Goal: Task Accomplishment & Management: Use online tool/utility

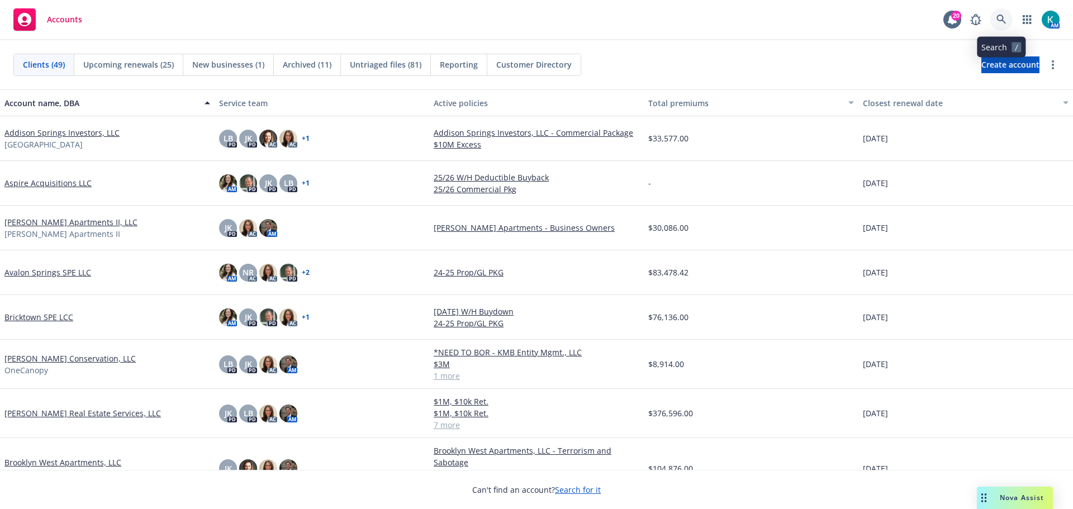
click at [1002, 17] on icon at bounding box center [1000, 19] width 9 height 9
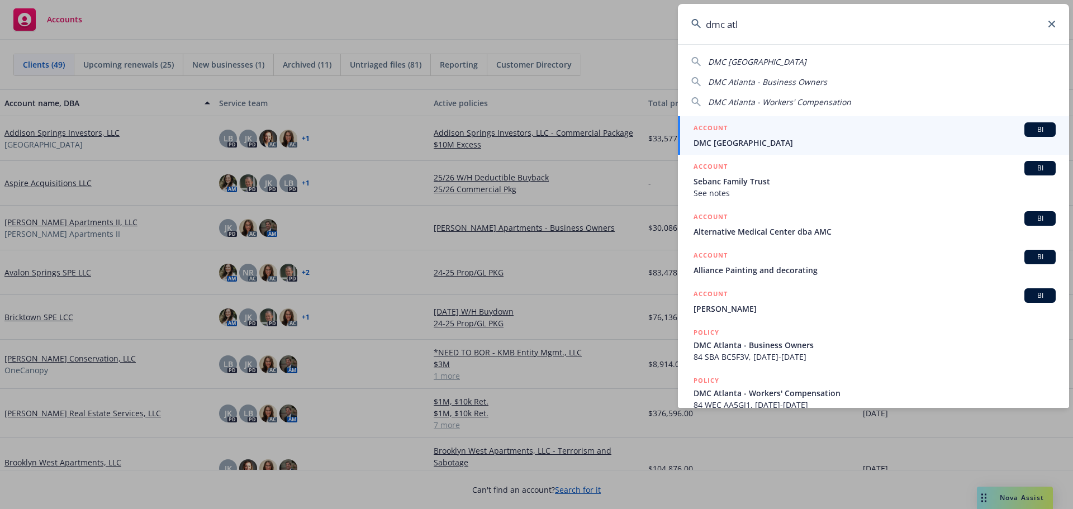
type input "dmc atl"
click at [753, 140] on span "DMC Atlanta" at bounding box center [874, 143] width 362 height 12
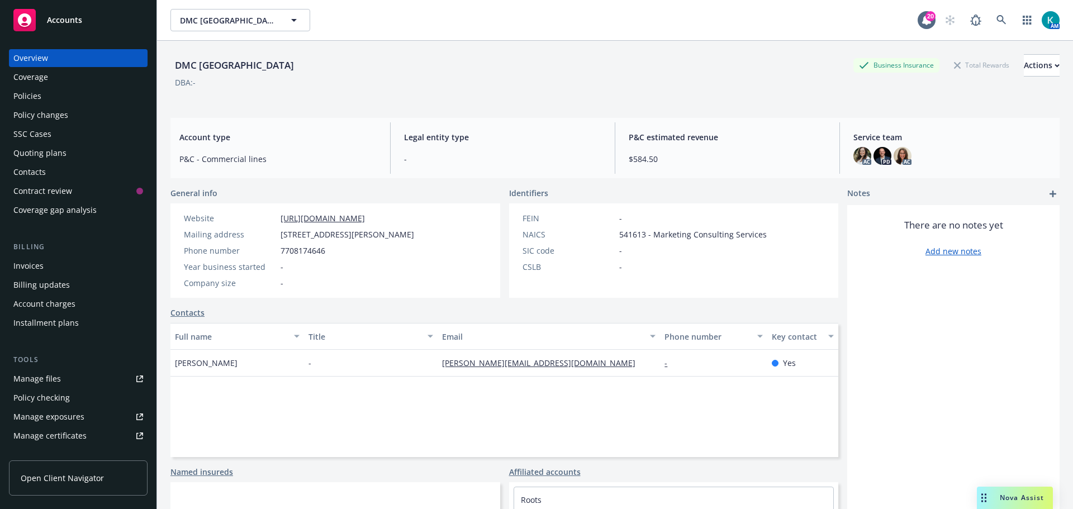
click at [106, 103] on div "Policies" at bounding box center [78, 96] width 130 height 18
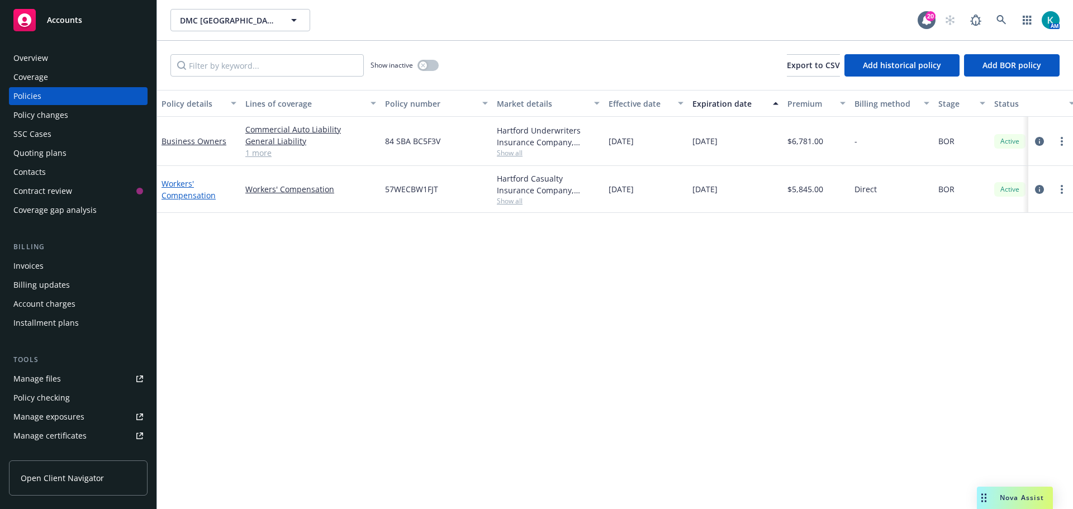
click at [186, 191] on link "Workers' Compensation" at bounding box center [188, 189] width 54 height 22
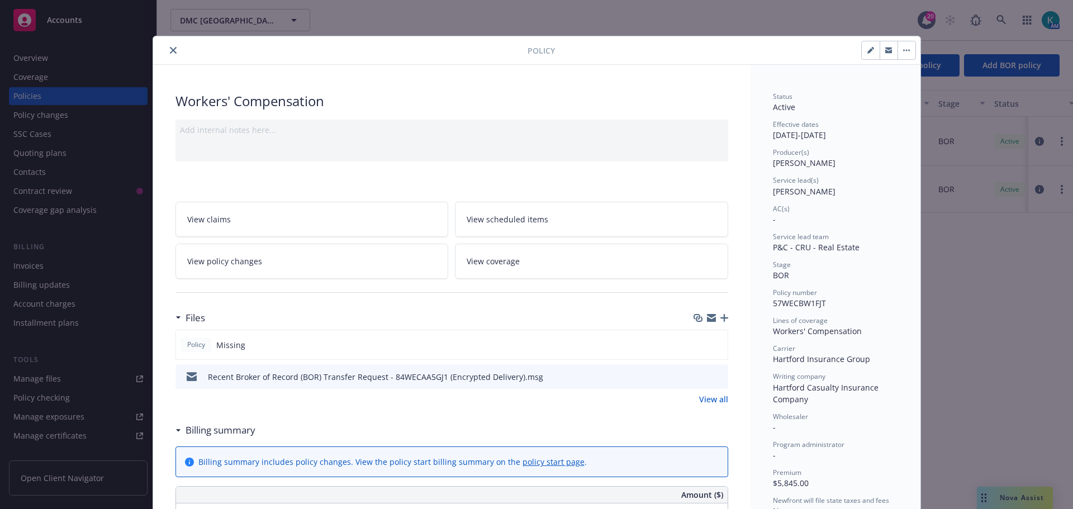
click at [720, 318] on icon "button" at bounding box center [724, 318] width 8 height 8
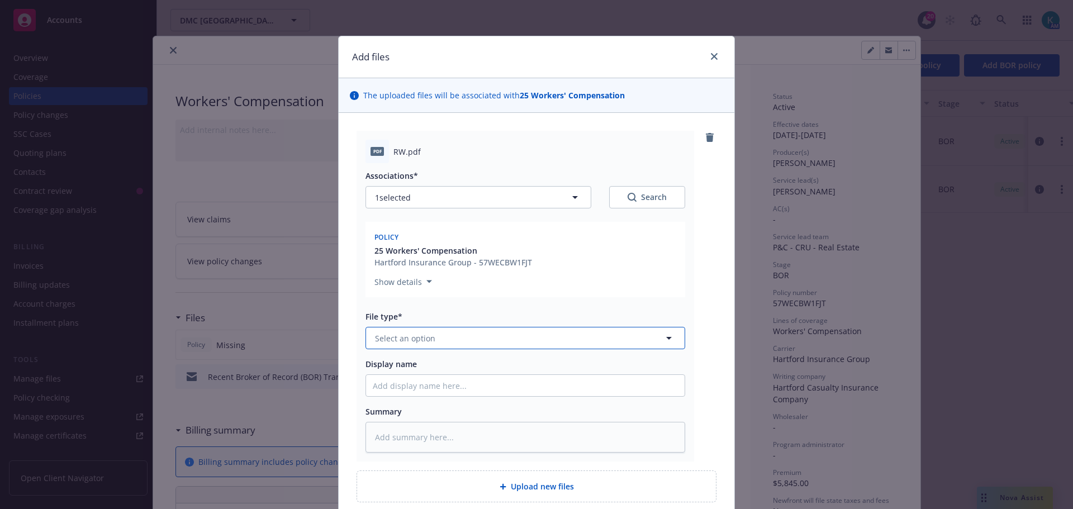
click at [443, 332] on button "Select an option" at bounding box center [525, 338] width 320 height 22
type input "pol"
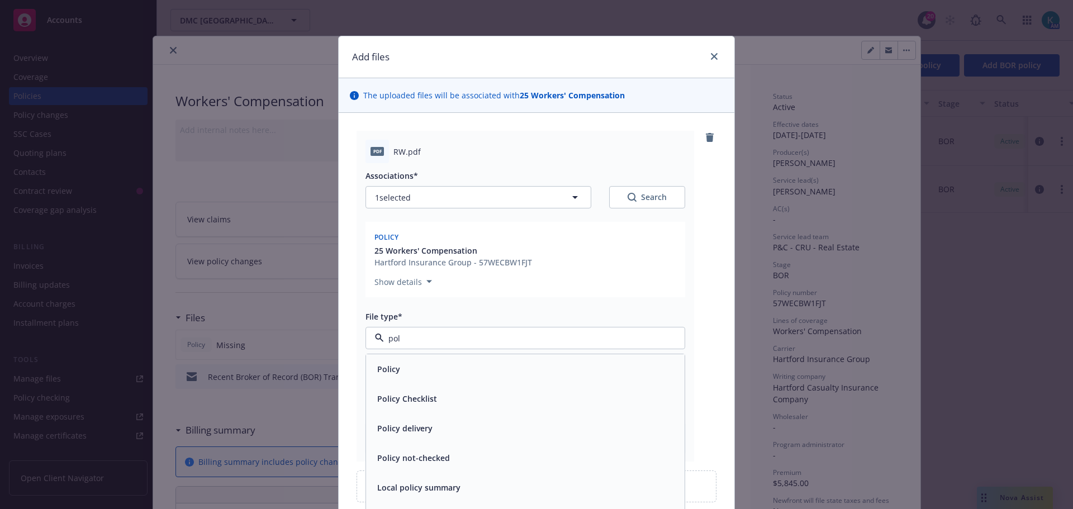
drag, startPoint x: 441, startPoint y: 355, endPoint x: 436, endPoint y: 362, distance: 8.1
click at [441, 354] on div "Policy" at bounding box center [525, 369] width 318 height 30
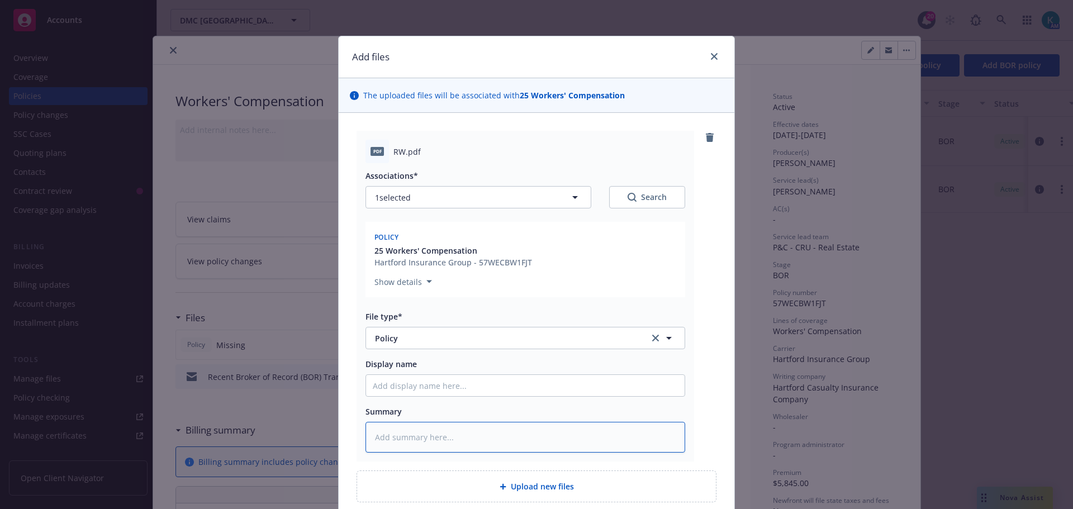
click at [419, 433] on textarea at bounding box center [525, 437] width 320 height 31
type textarea "x"
type textarea "2"
type textarea "x"
type textarea "25"
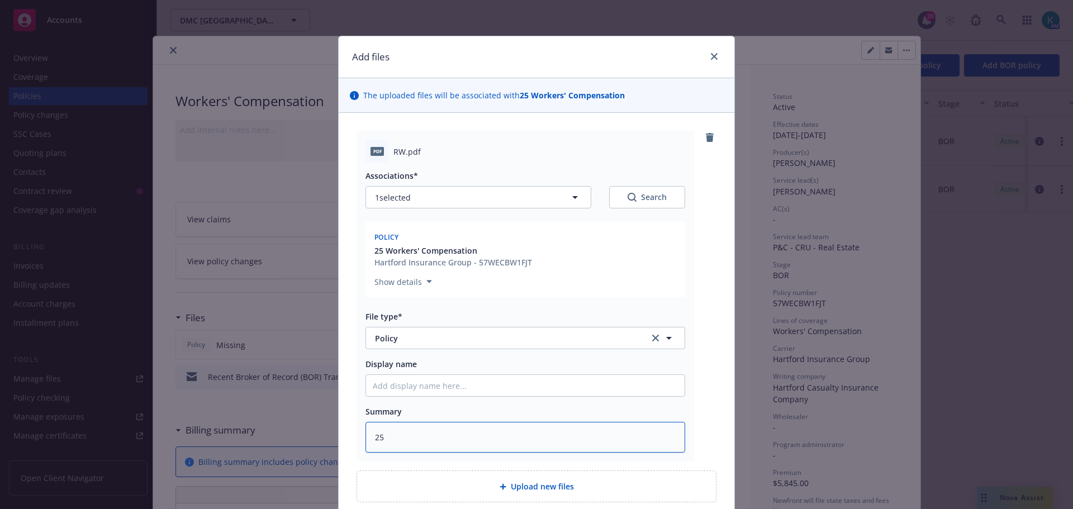
type textarea "x"
type textarea "252"
type textarea "x"
type textarea "2526"
type textarea "x"
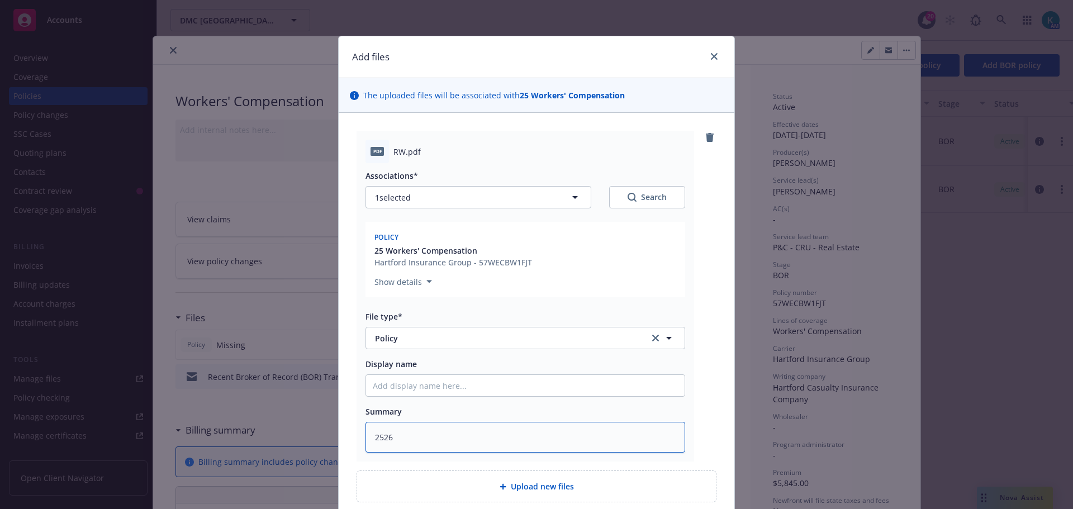
type textarea "2526"
type textarea "x"
type textarea "2526"
type textarea "x"
type textarea "252"
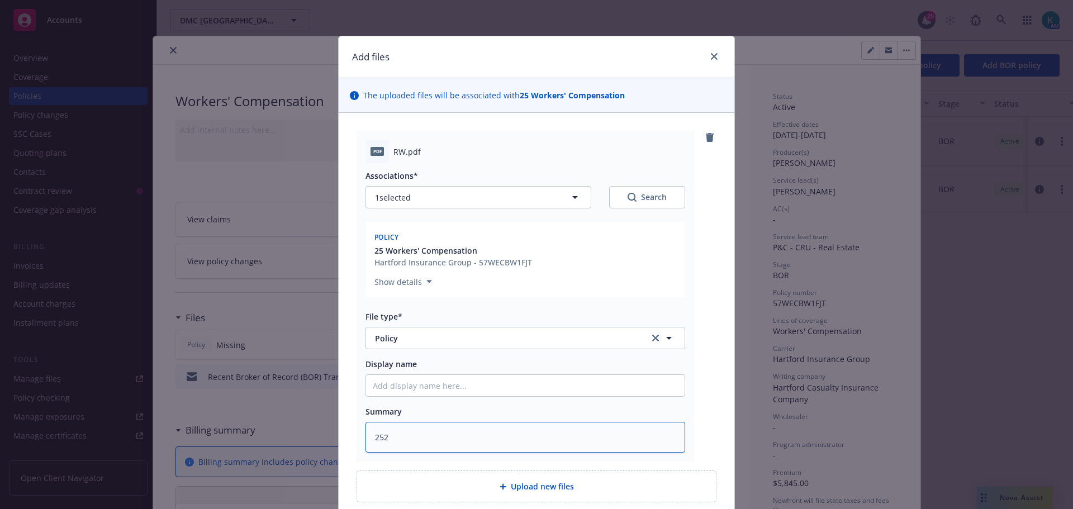
type textarea "x"
type textarea "25"
type textarea "x"
type textarea "25-"
type textarea "x"
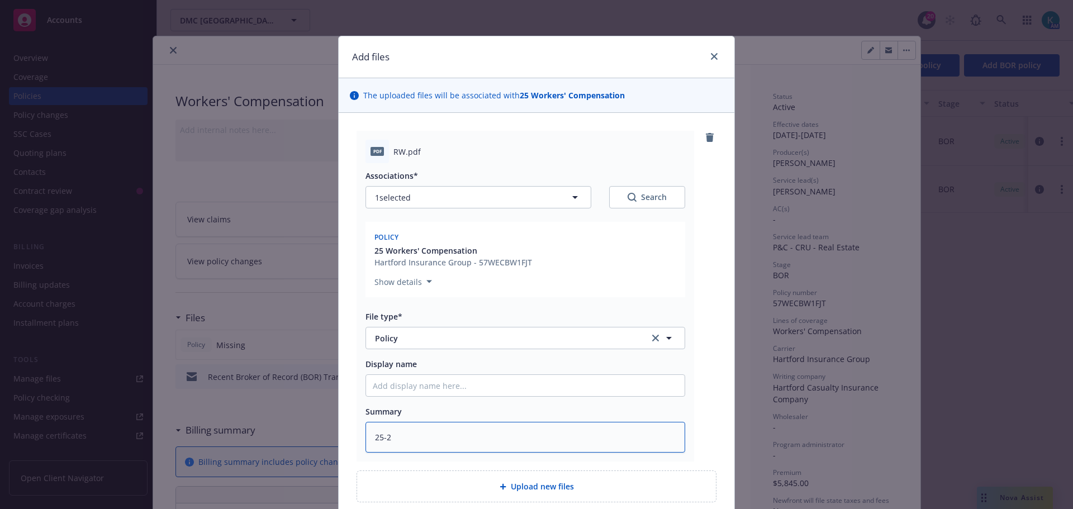
type textarea "25-26"
type textarea "x"
type textarea "25-26"
type textarea "x"
type textarea "25-26 p"
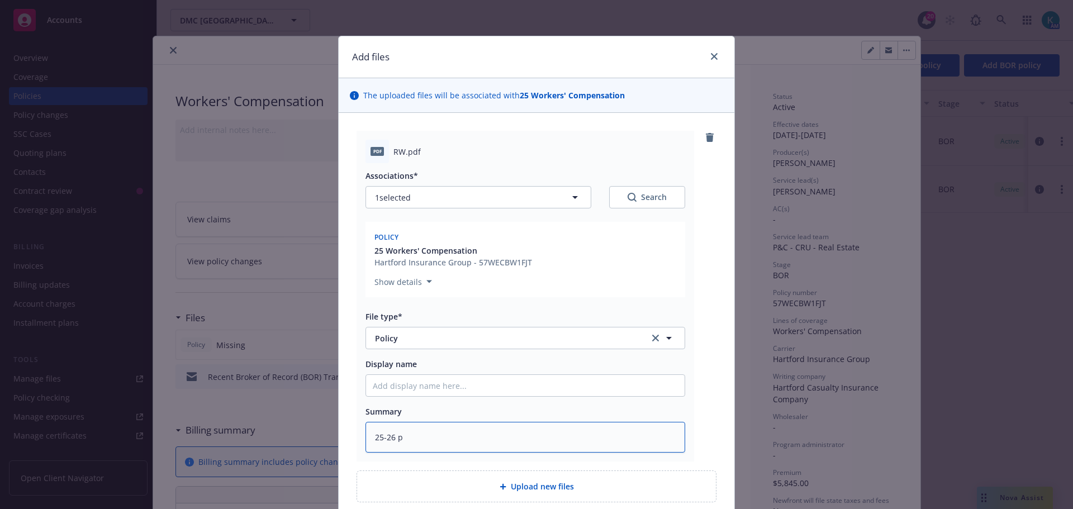
type textarea "x"
type textarea "25-26 po"
type textarea "x"
type textarea "25-26 pol"
type textarea "x"
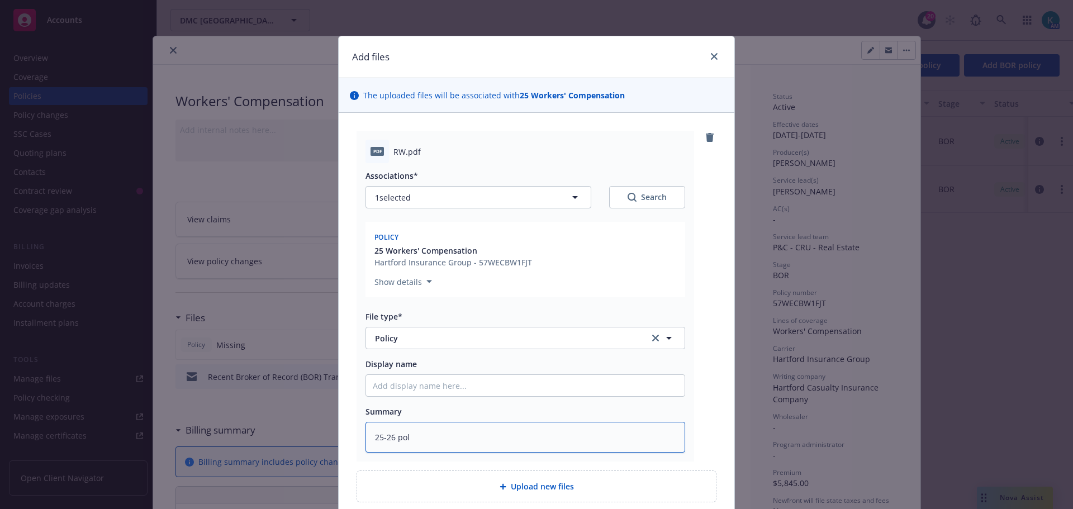
type textarea "25-26 poli"
type textarea "x"
type textarea "25-26 polic"
type textarea "x"
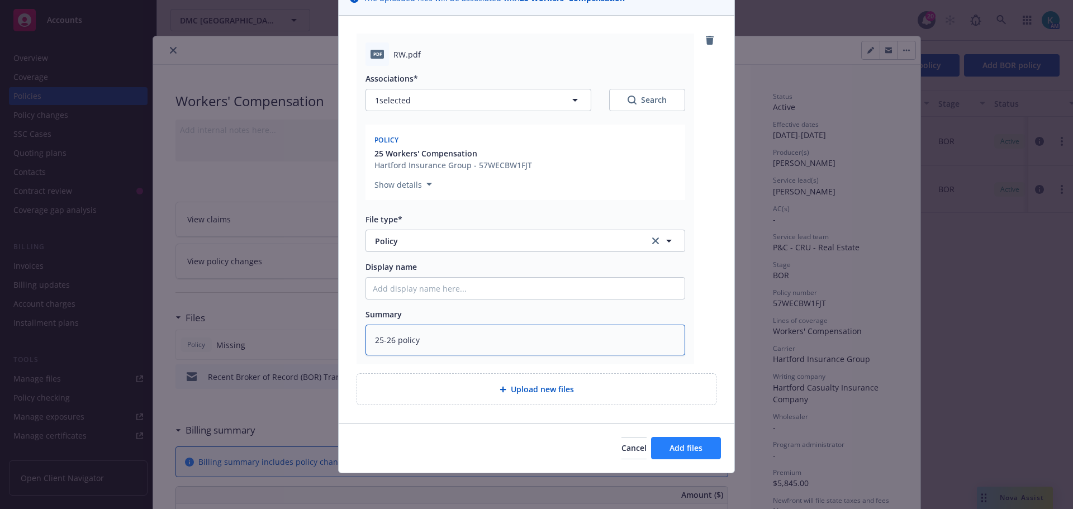
type textarea "25-26 policy"
click at [669, 445] on span "Add files" at bounding box center [685, 447] width 33 height 11
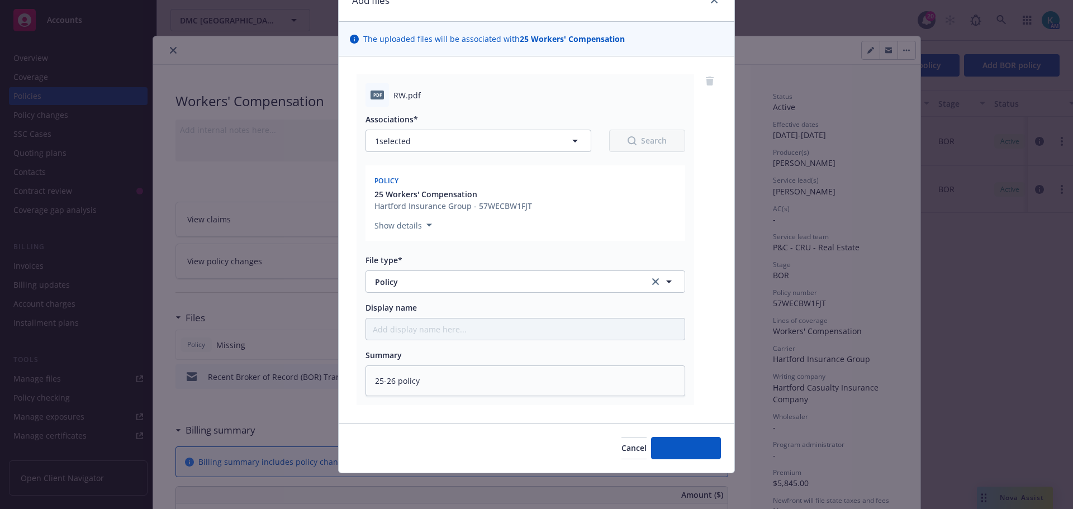
scroll to position [56, 0]
type textarea "x"
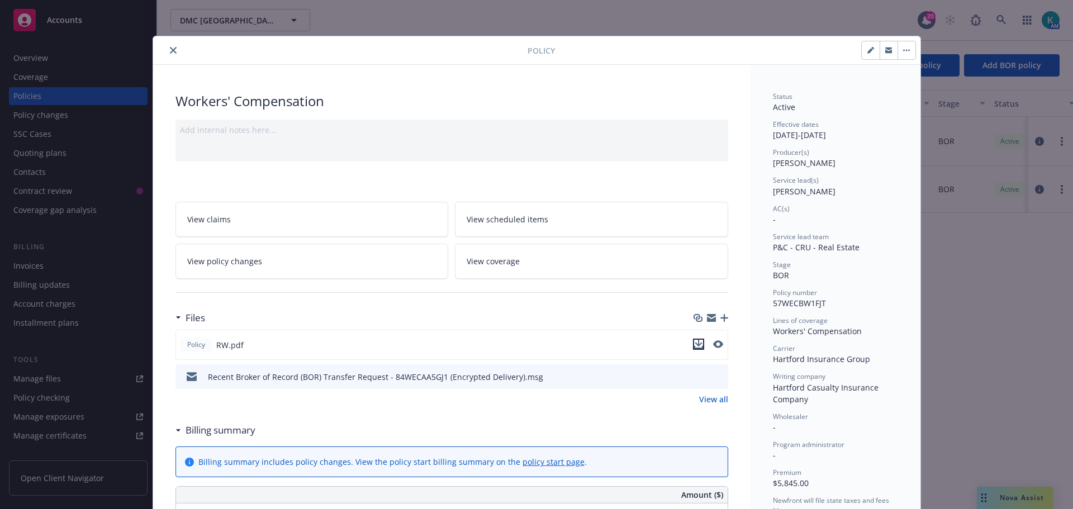
click at [694, 345] on icon "download file" at bounding box center [698, 344] width 9 height 9
click at [166, 48] on button "close" at bounding box center [172, 50] width 13 height 13
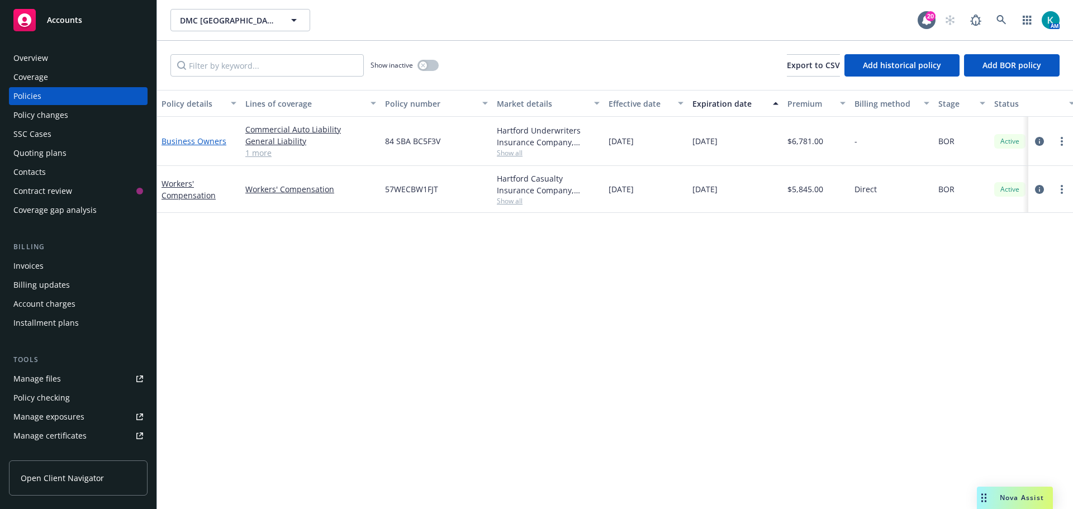
click at [186, 141] on link "Business Owners" at bounding box center [193, 141] width 65 height 11
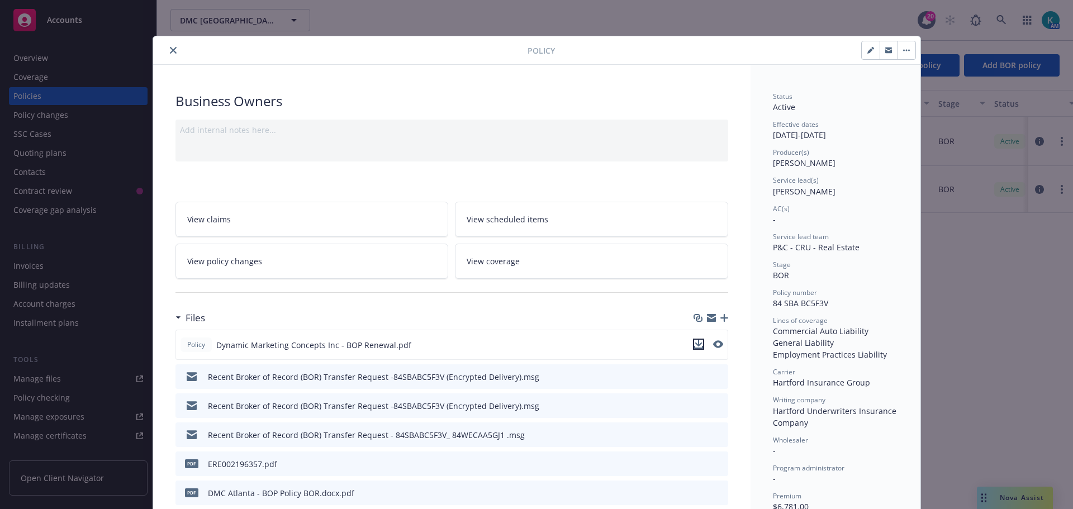
click at [694, 344] on icon "download file" at bounding box center [698, 344] width 9 height 9
click at [170, 53] on icon "close" at bounding box center [173, 50] width 7 height 7
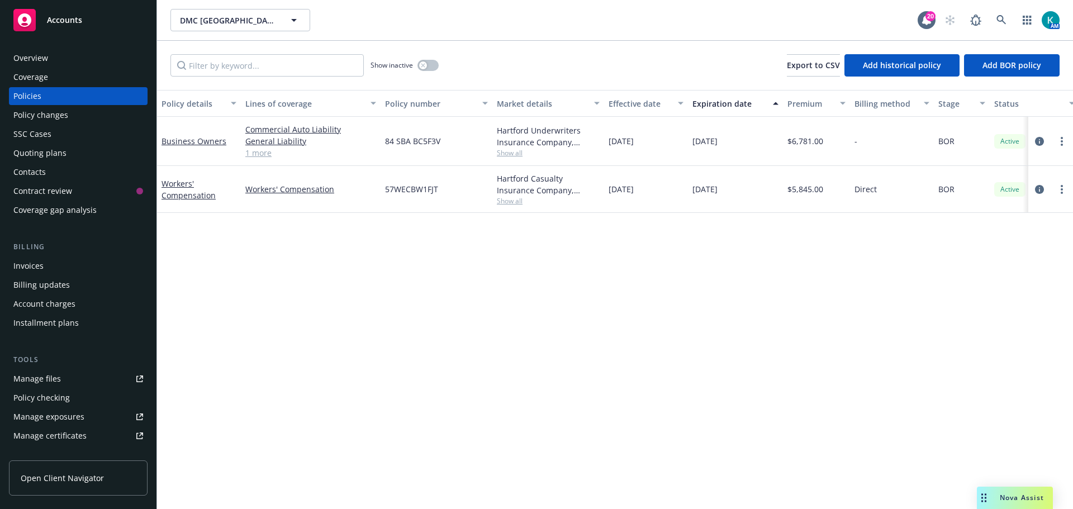
click at [64, 31] on link "Accounts" at bounding box center [78, 19] width 139 height 31
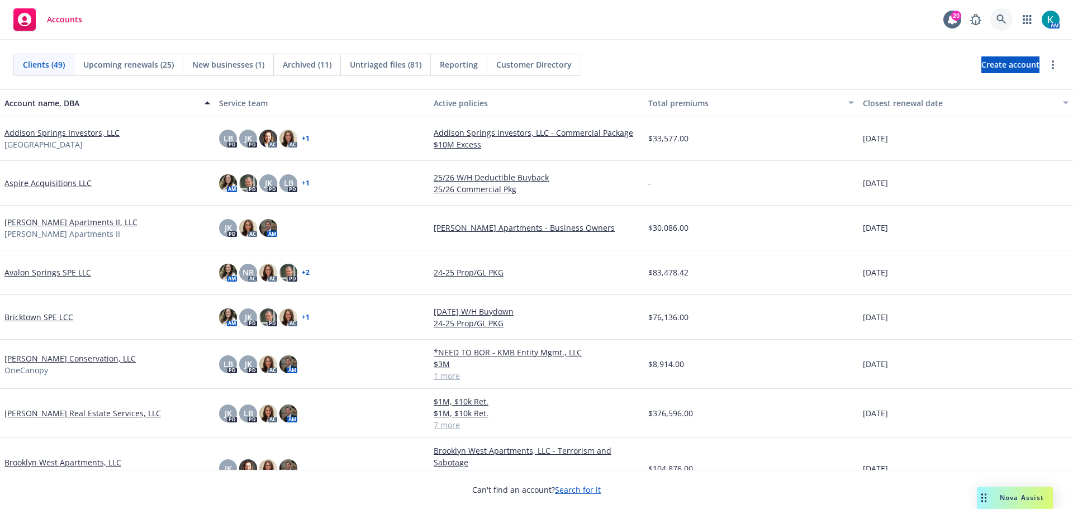
click at [995, 25] on link at bounding box center [1001, 19] width 22 height 22
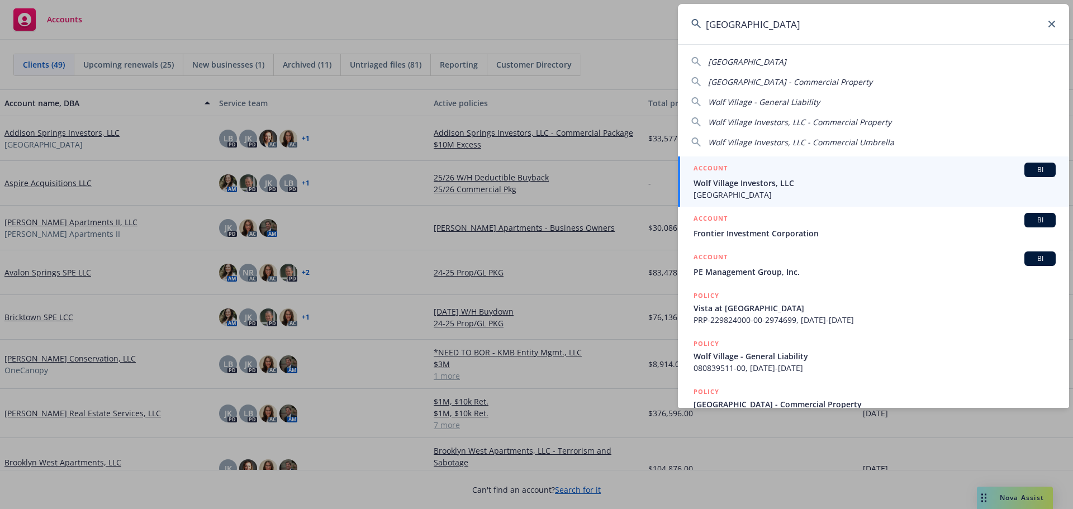
type input "wolf village"
click at [754, 189] on div "ACCOUNT BI Wolf Village Investors, LLC Wolf Village" at bounding box center [874, 182] width 362 height 38
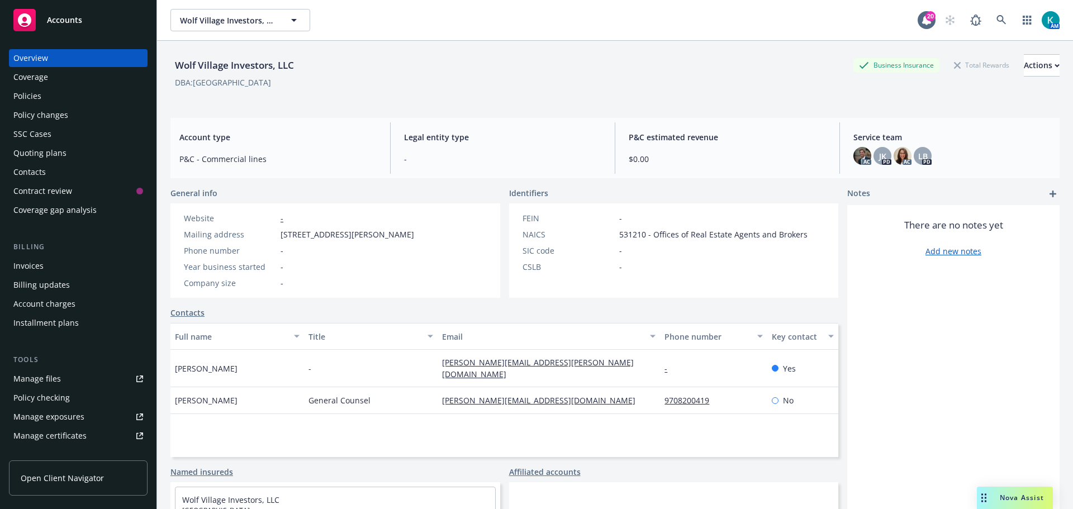
click at [108, 102] on div "Policies" at bounding box center [78, 96] width 130 height 18
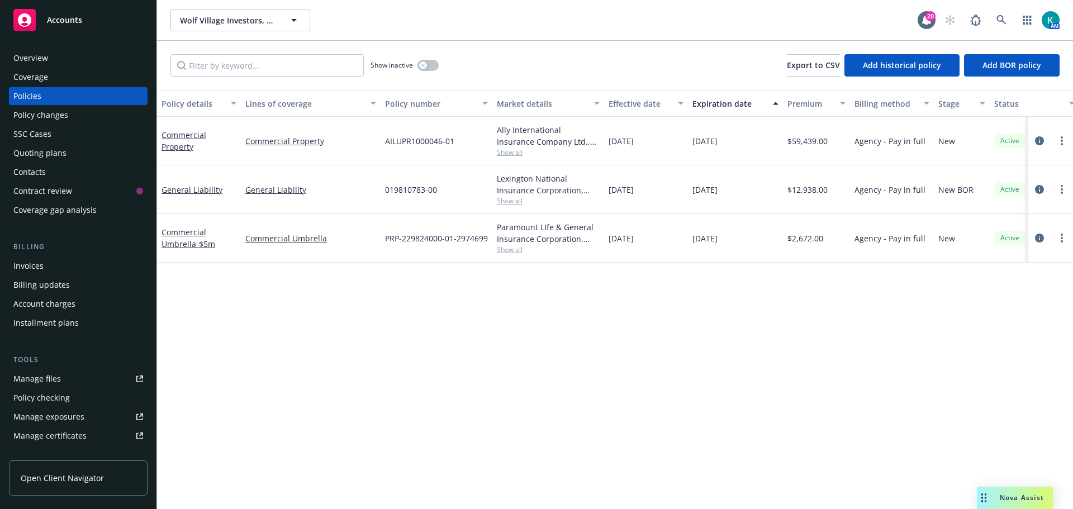
click at [84, 115] on div "Policy changes" at bounding box center [78, 115] width 130 height 18
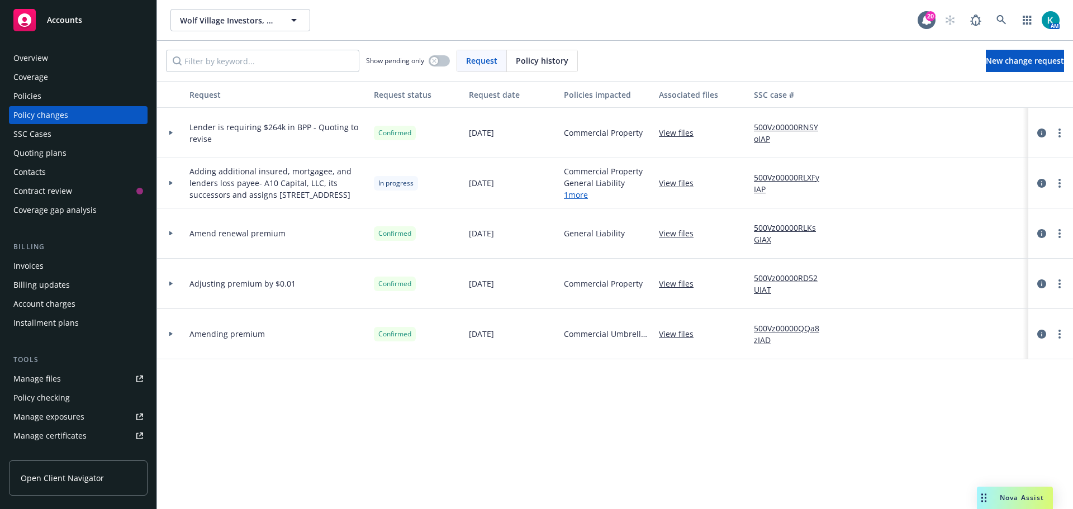
click at [672, 135] on link "View files" at bounding box center [681, 133] width 44 height 12
click at [112, 24] on div "Accounts" at bounding box center [78, 20] width 130 height 22
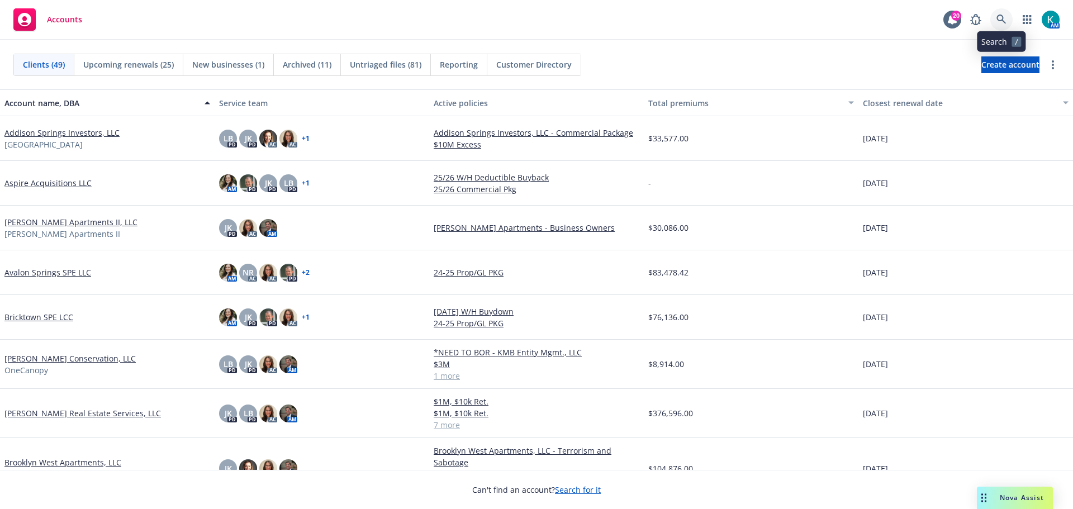
click at [1001, 24] on icon at bounding box center [1001, 20] width 10 height 10
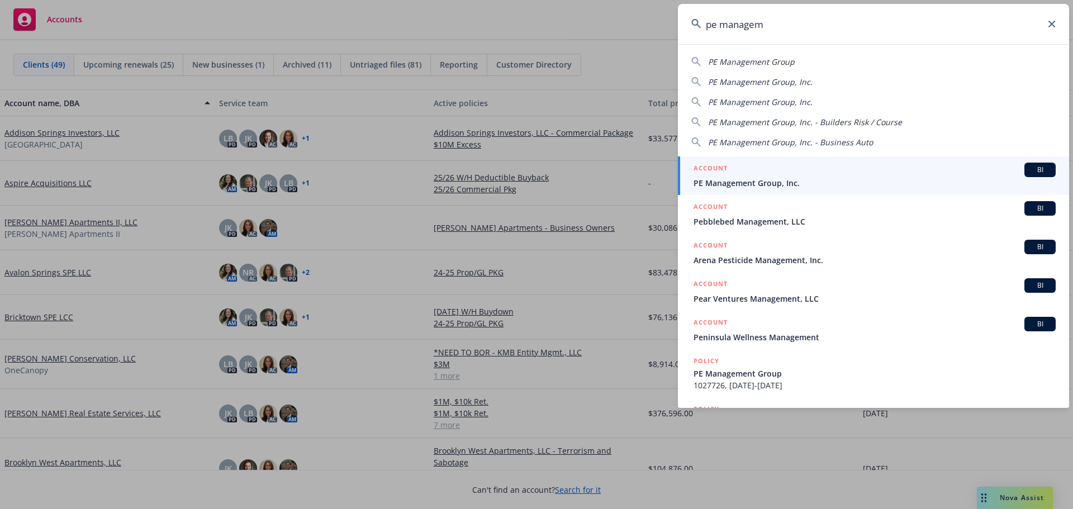
type input "pe managem"
click at [810, 173] on div "ACCOUNT BI" at bounding box center [874, 170] width 362 height 15
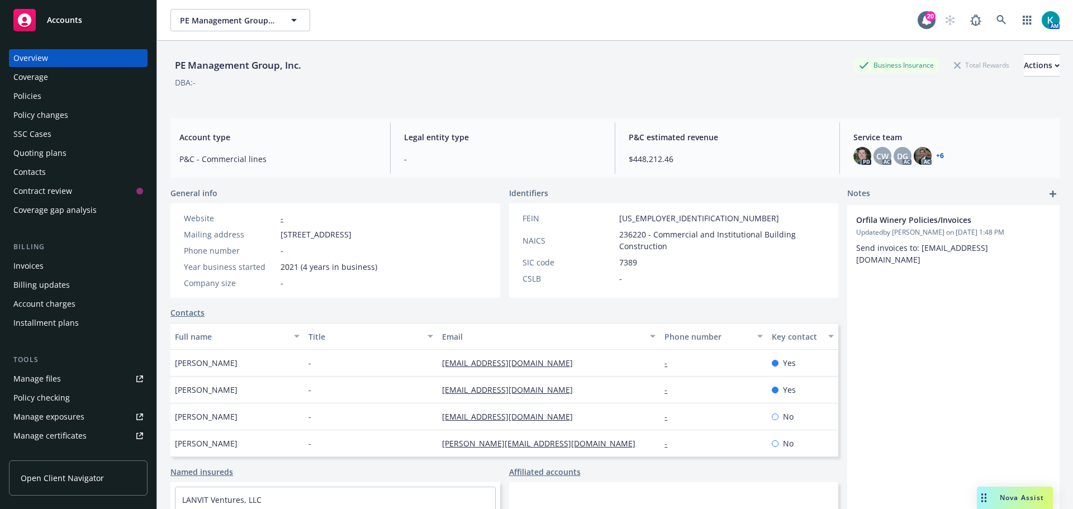
click at [74, 97] on div "Policies" at bounding box center [78, 96] width 130 height 18
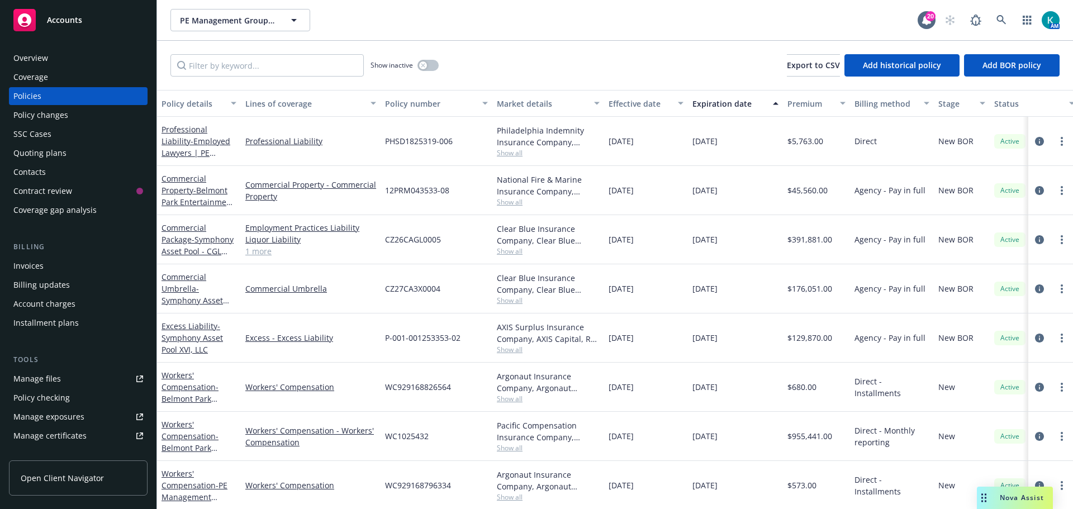
click at [99, 151] on div "Quoting plans" at bounding box center [78, 153] width 130 height 18
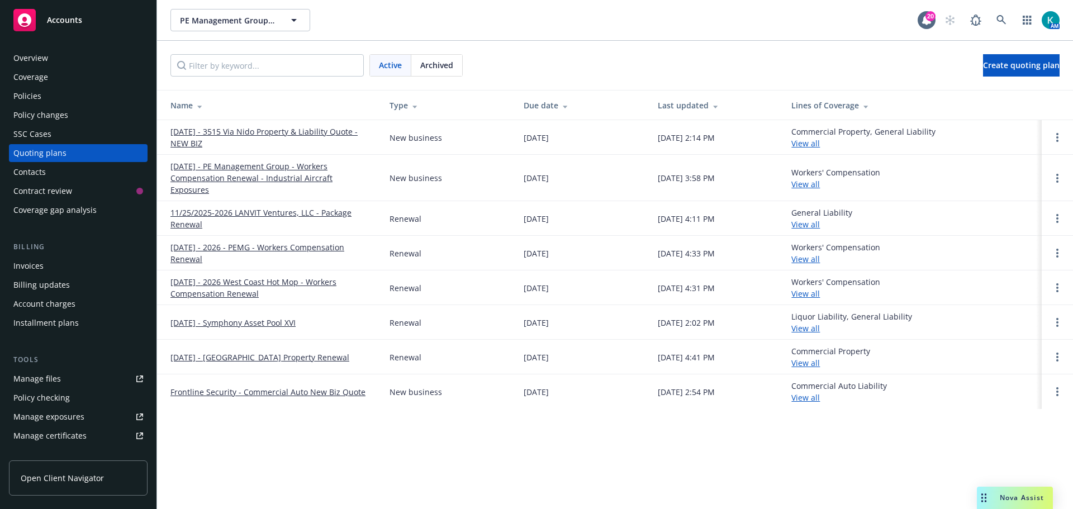
click at [301, 135] on link "9/30/2025 - 3515 Via Nido Property & Liability Quote - NEW BIZ" at bounding box center [270, 137] width 201 height 23
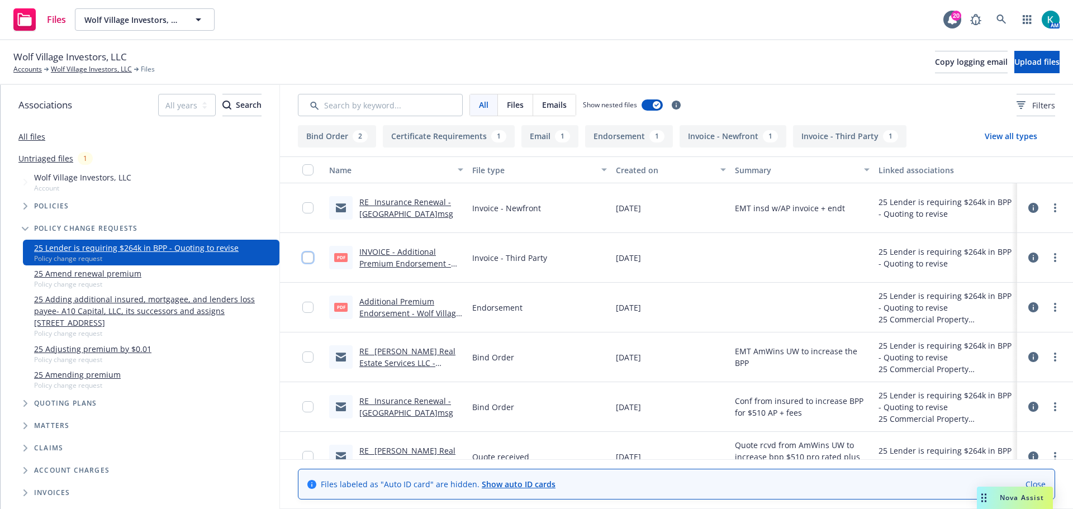
click at [307, 259] on input "checkbox" at bounding box center [307, 257] width 11 height 11
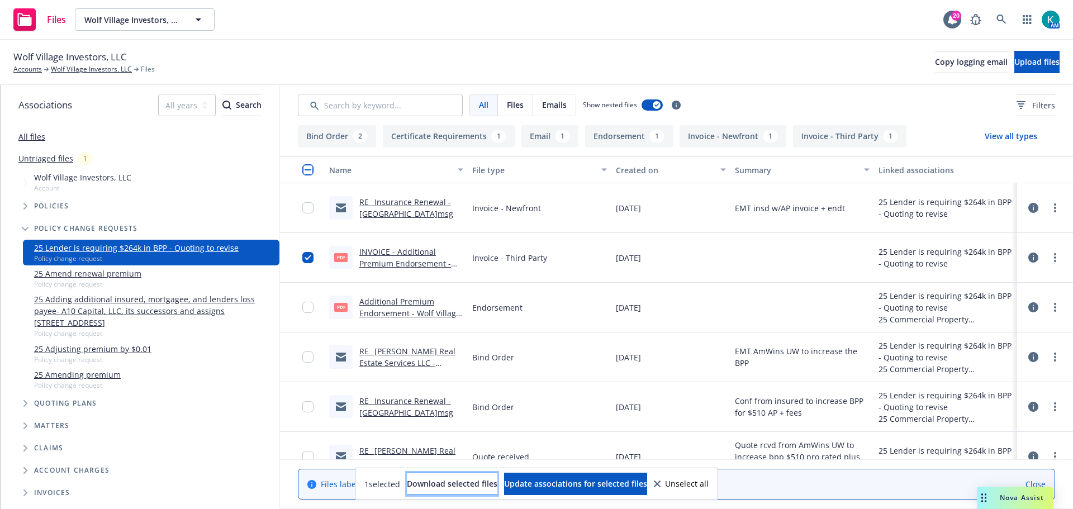
click at [464, 484] on span "Download selected files" at bounding box center [452, 483] width 91 height 11
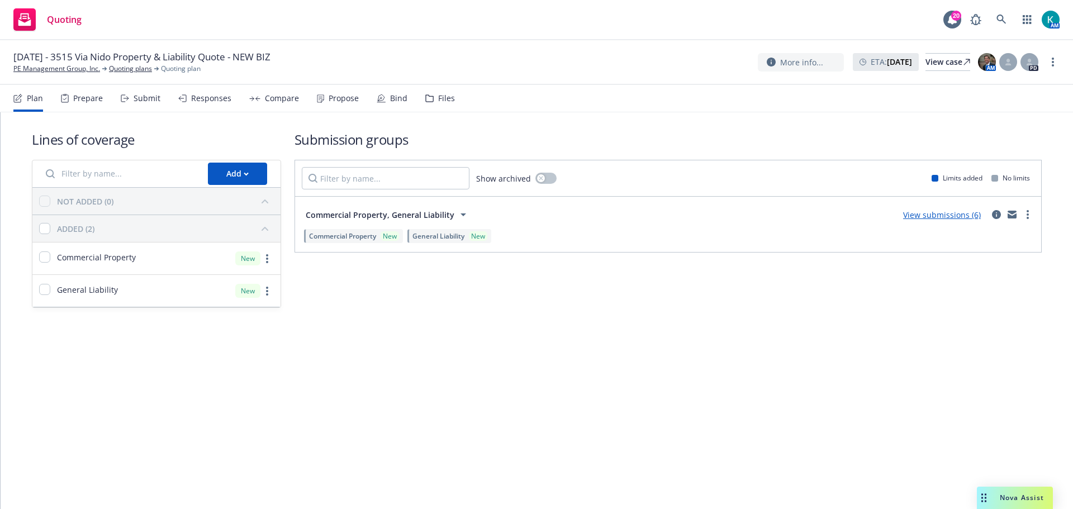
click at [145, 104] on div "Submit" at bounding box center [141, 98] width 40 height 27
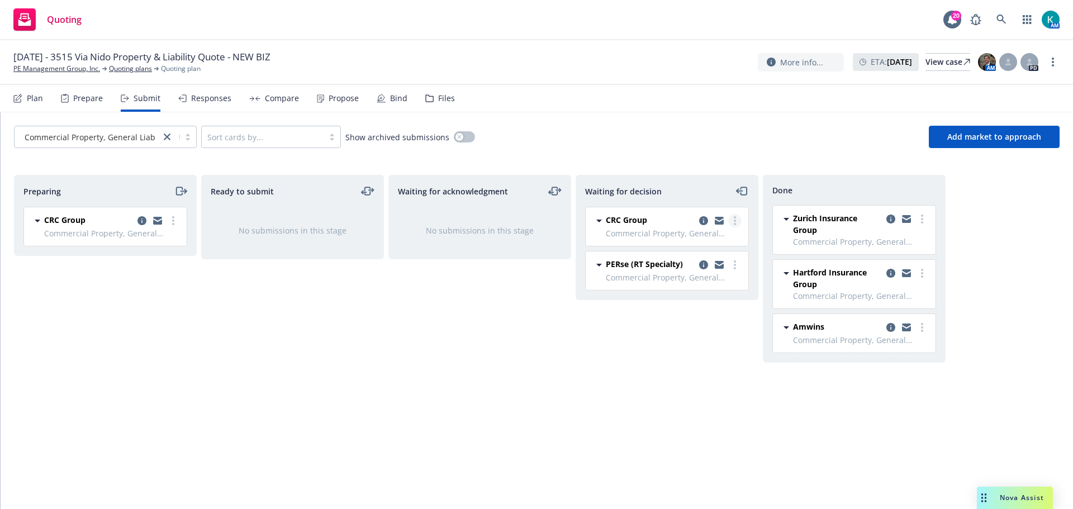
click at [733, 221] on link "more" at bounding box center [734, 220] width 13 height 13
click at [723, 292] on span "Add accepted decision" at bounding box center [685, 288] width 112 height 11
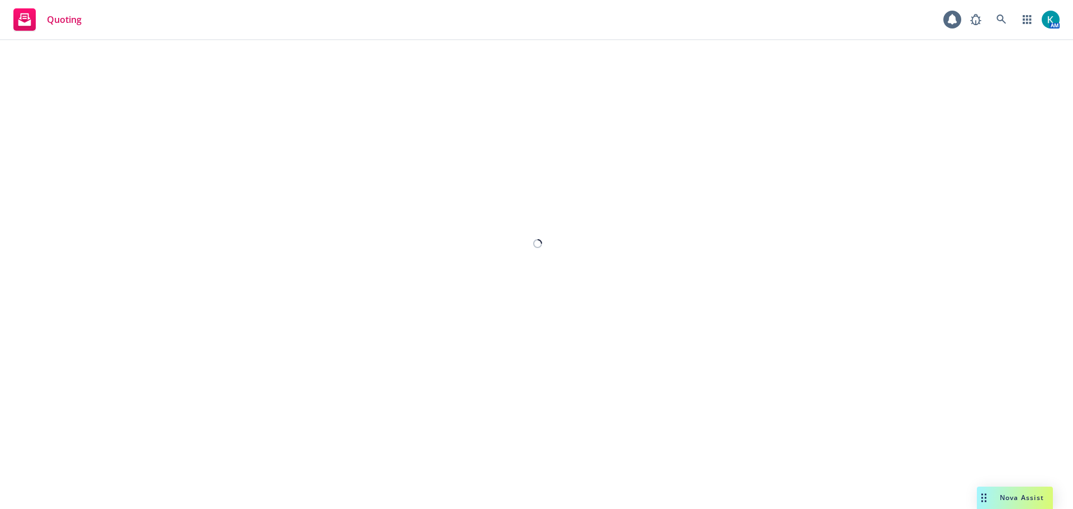
select select "12"
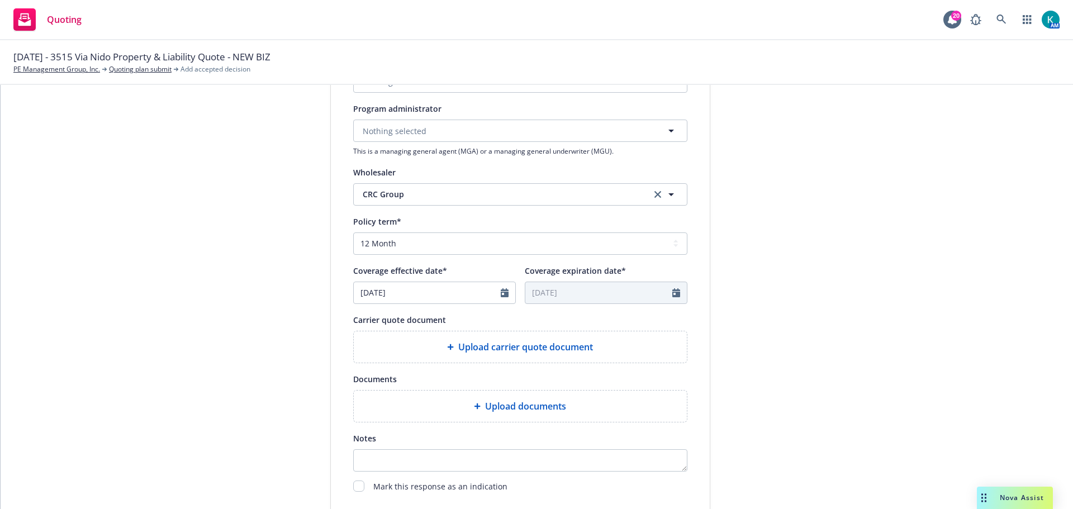
scroll to position [168, 0]
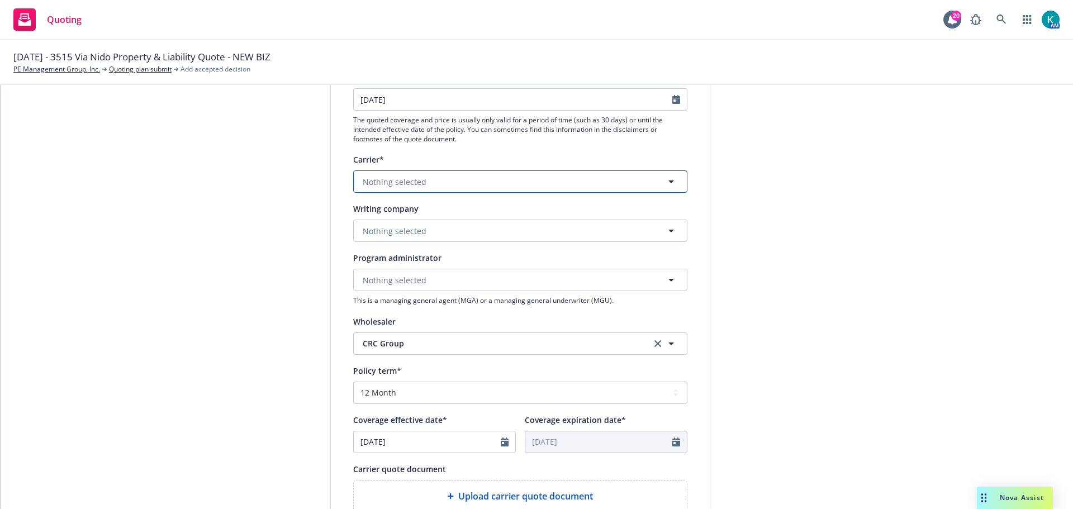
click at [387, 172] on button "Nothing selected" at bounding box center [520, 181] width 334 height 22
click at [396, 177] on span "Nothing selected" at bounding box center [395, 182] width 64 height 12
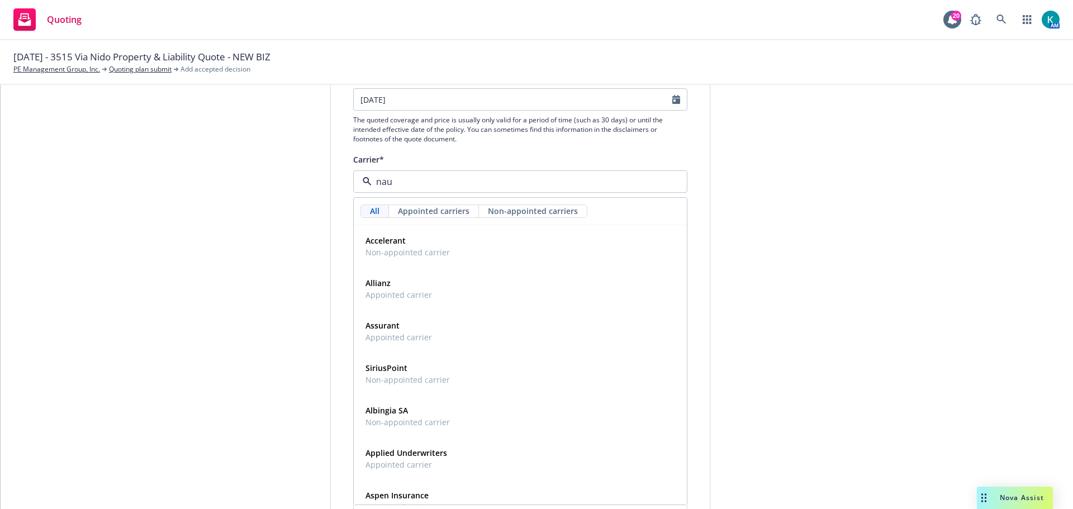
type input "naut"
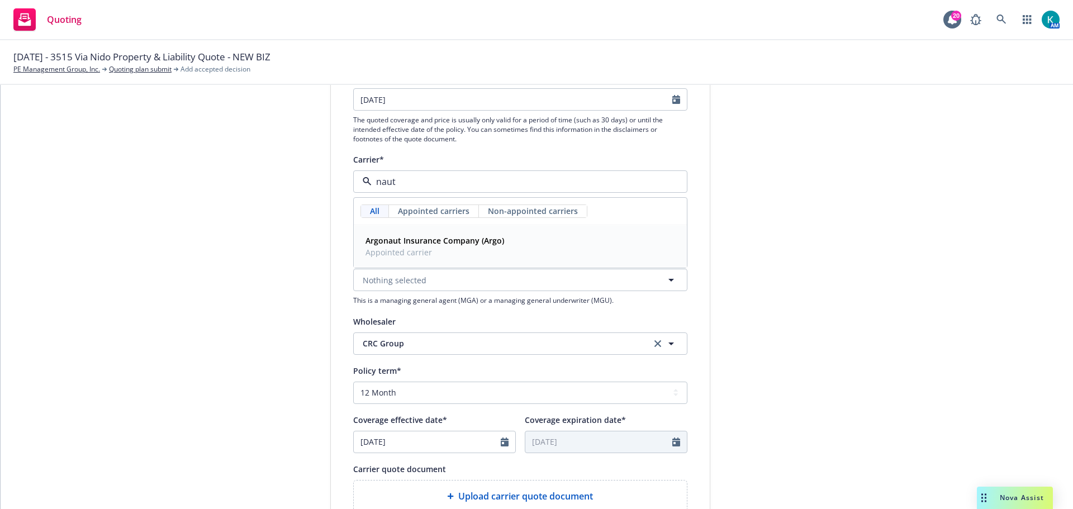
click at [492, 244] on strong "Argonaut Insurance Company (Argo)" at bounding box center [434, 240] width 139 height 11
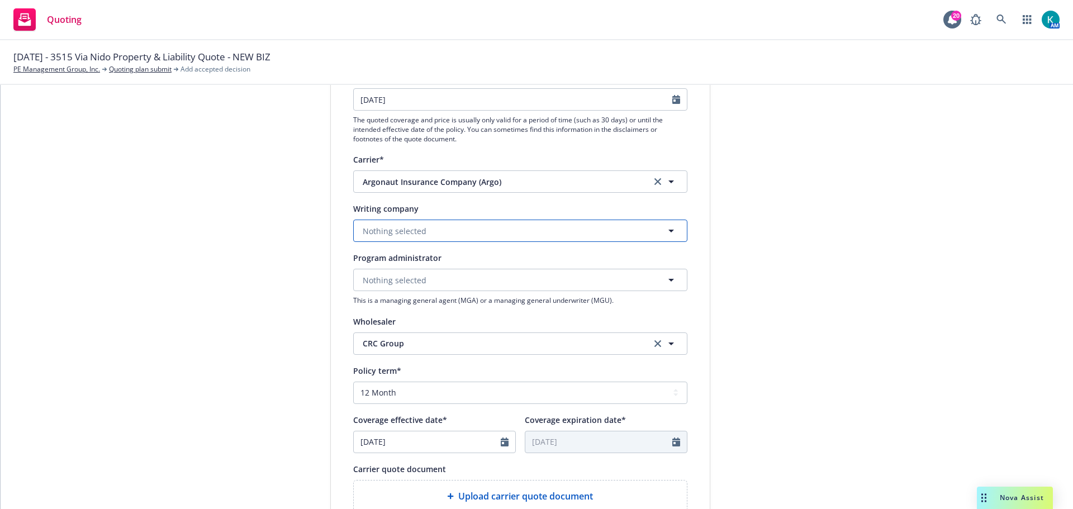
click at [472, 236] on button "Nothing selected" at bounding box center [520, 231] width 334 height 22
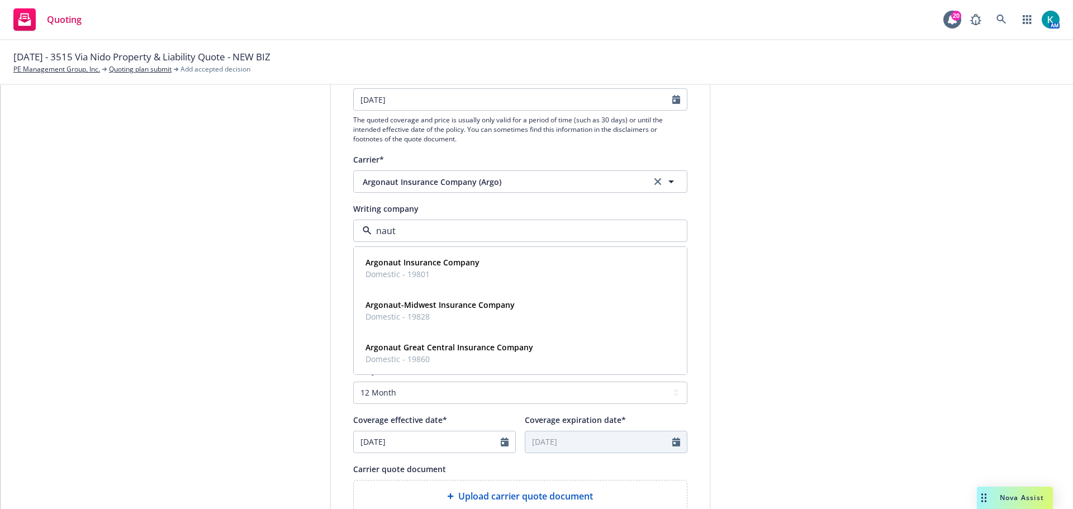
type input "naut"
click at [494, 187] on span "Argonaut Insurance Company (Argo)" at bounding box center [499, 182] width 272 height 12
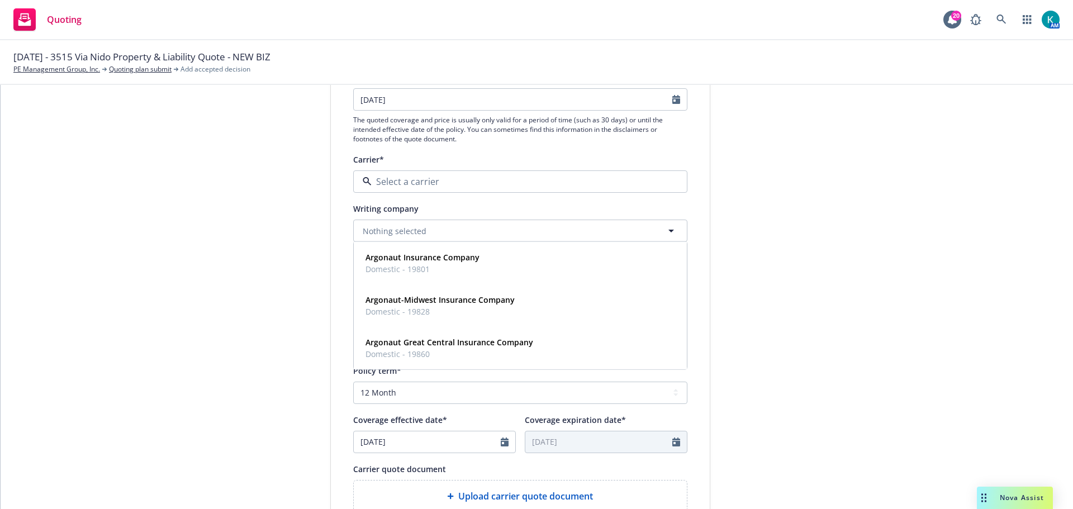
click at [747, 220] on div "submission Carrier CRC Group Last updated 9/17, 2:11 PM" at bounding box center [810, 336] width 156 height 749
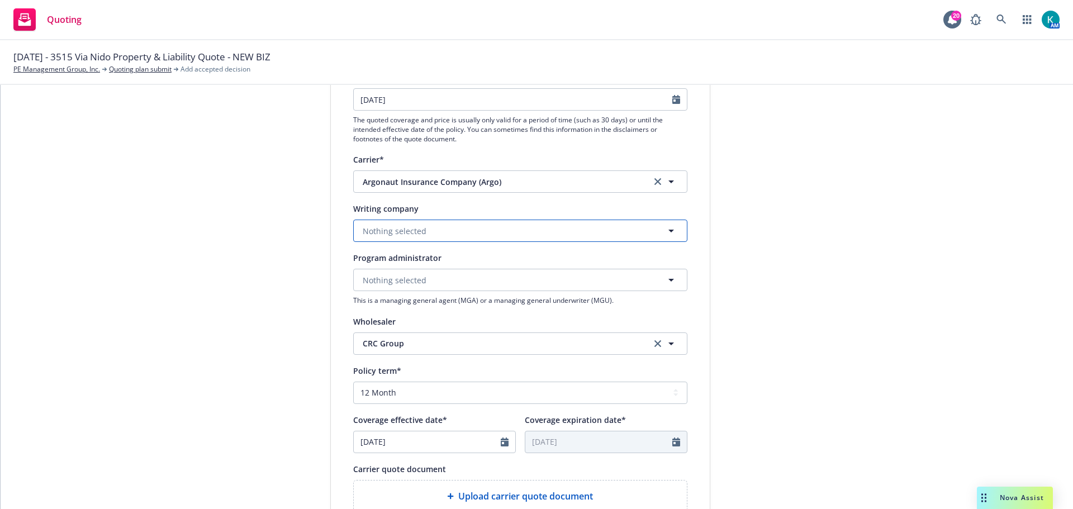
click at [460, 229] on button "Nothing selected" at bounding box center [520, 231] width 334 height 22
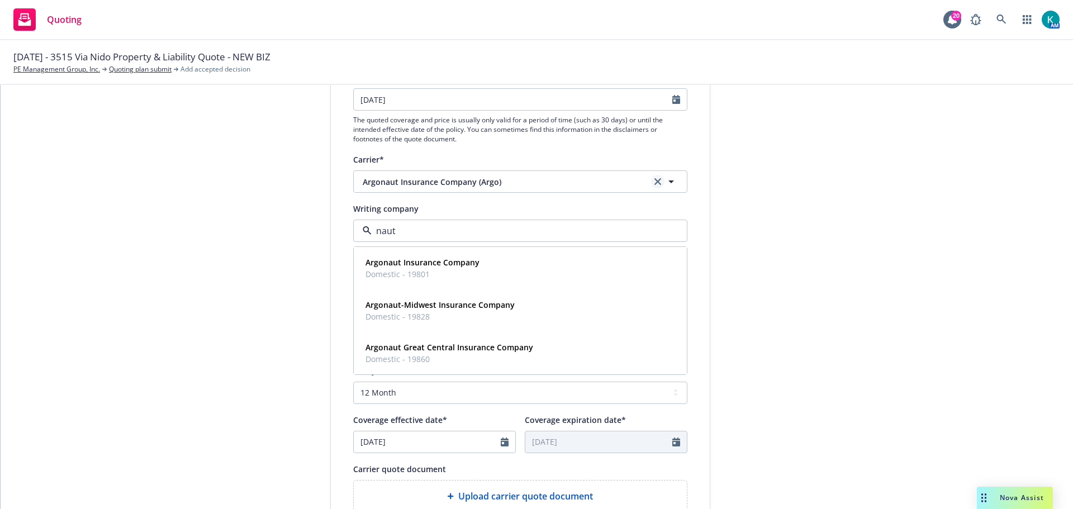
type input "naut"
click at [654, 182] on icon "clear selection" at bounding box center [657, 181] width 7 height 7
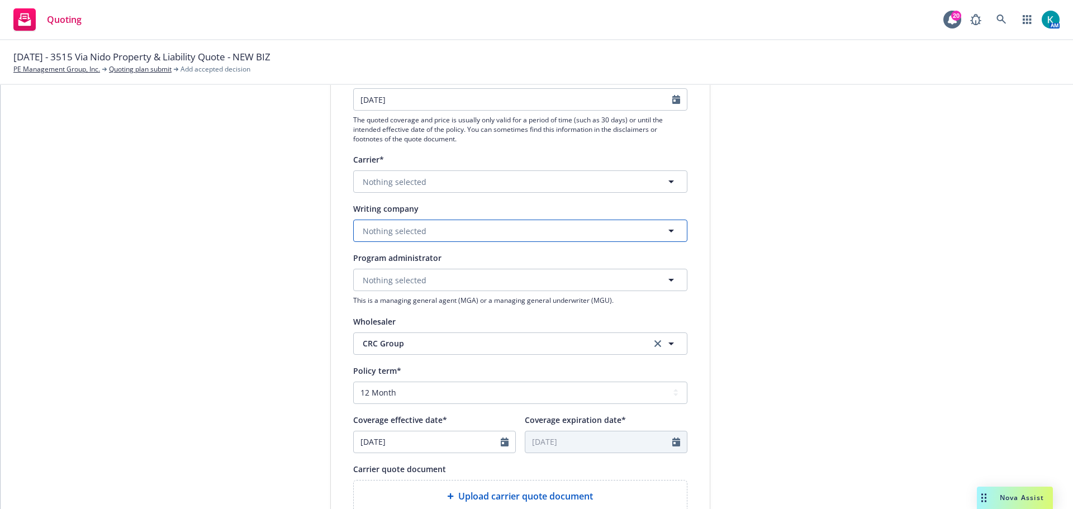
click at [475, 230] on button "Nothing selected" at bounding box center [520, 231] width 334 height 22
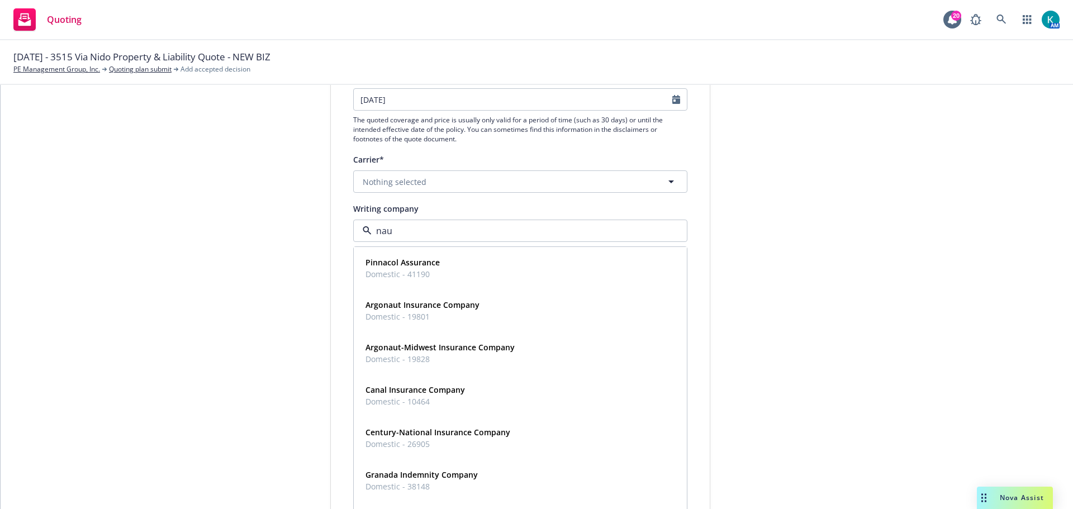
type input "naut"
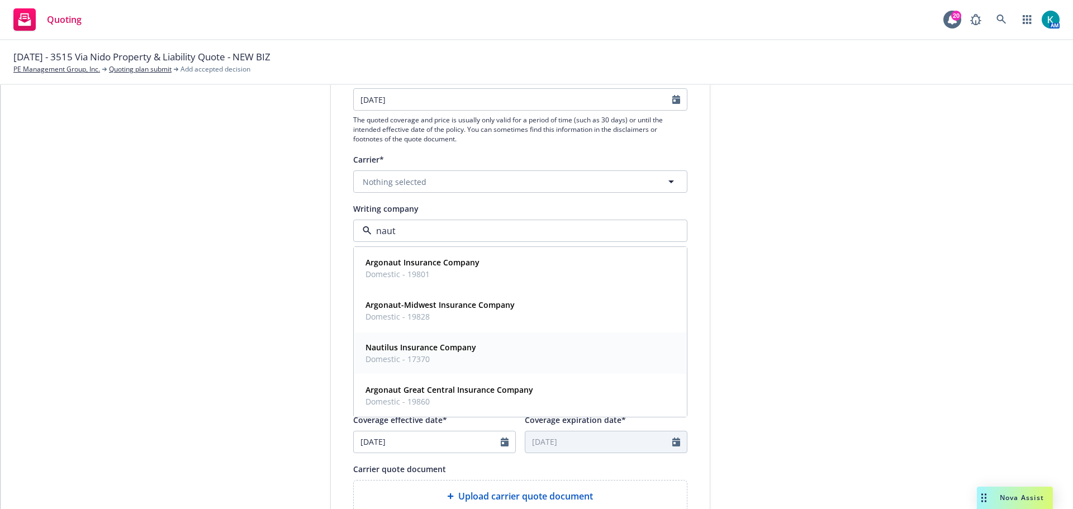
click at [430, 347] on strong "Nautilus Insurance Company" at bounding box center [420, 347] width 111 height 11
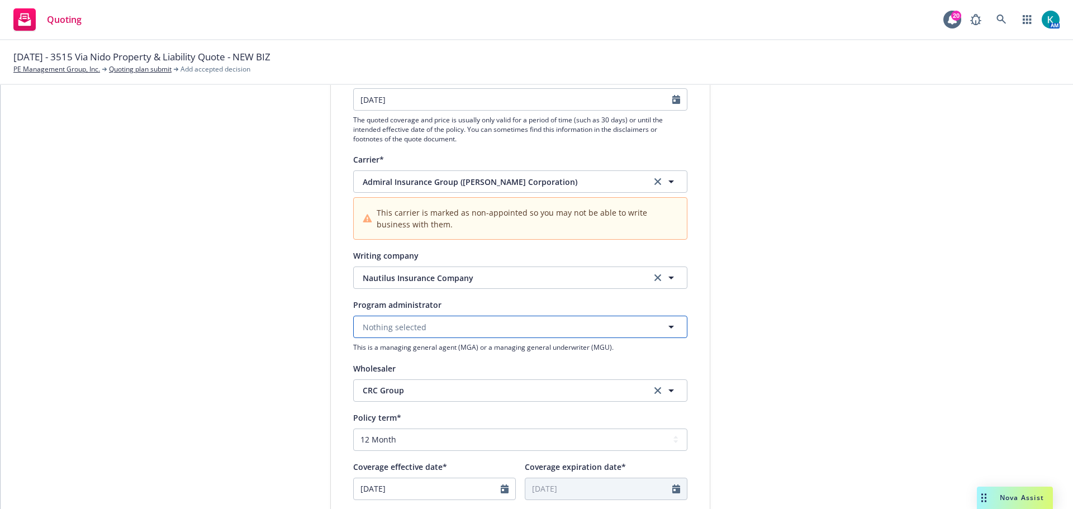
click at [488, 330] on button "Nothing selected" at bounding box center [520, 327] width 334 height 22
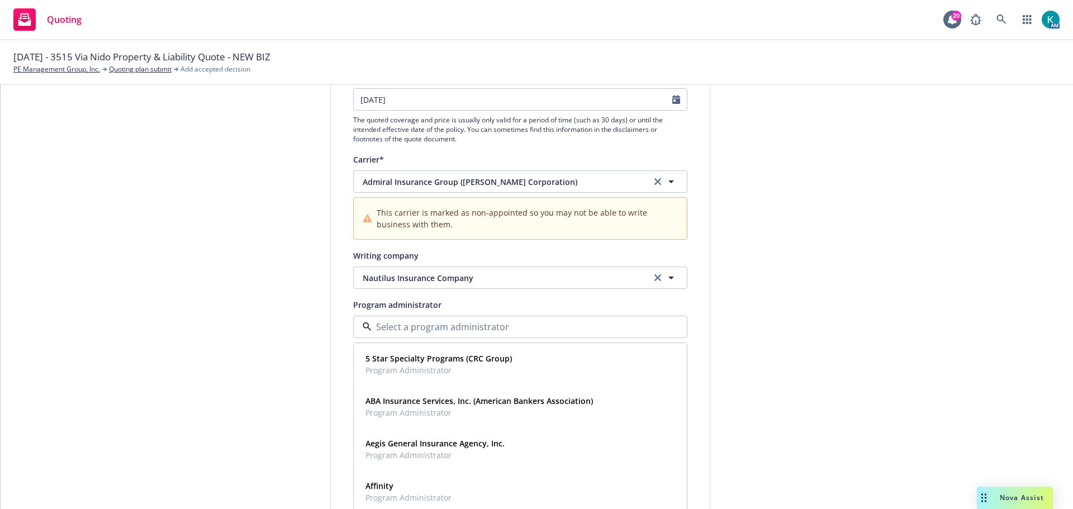
click at [785, 322] on div "submission Carrier CRC Group Last updated 9/17, 2:11 PM" at bounding box center [810, 360] width 156 height 796
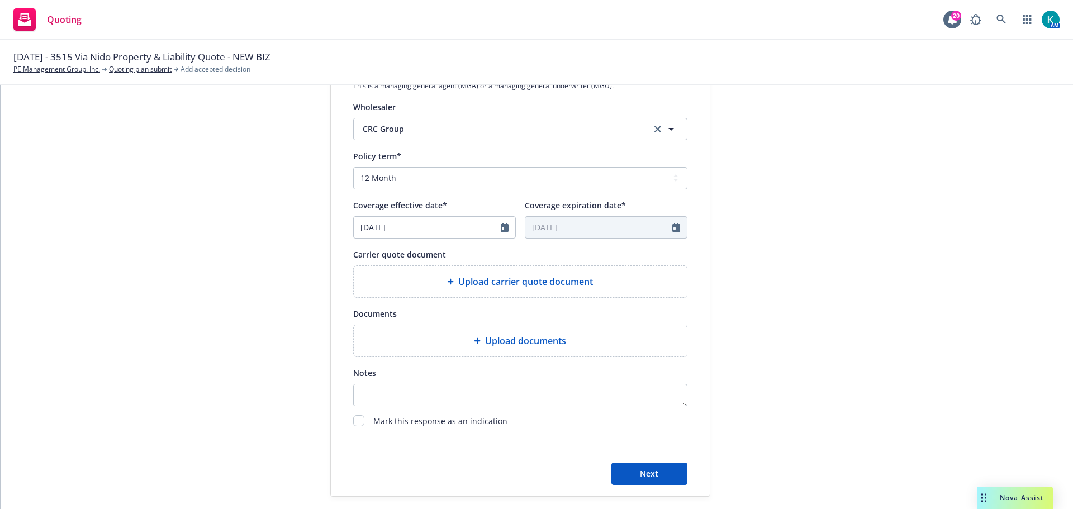
scroll to position [461, 0]
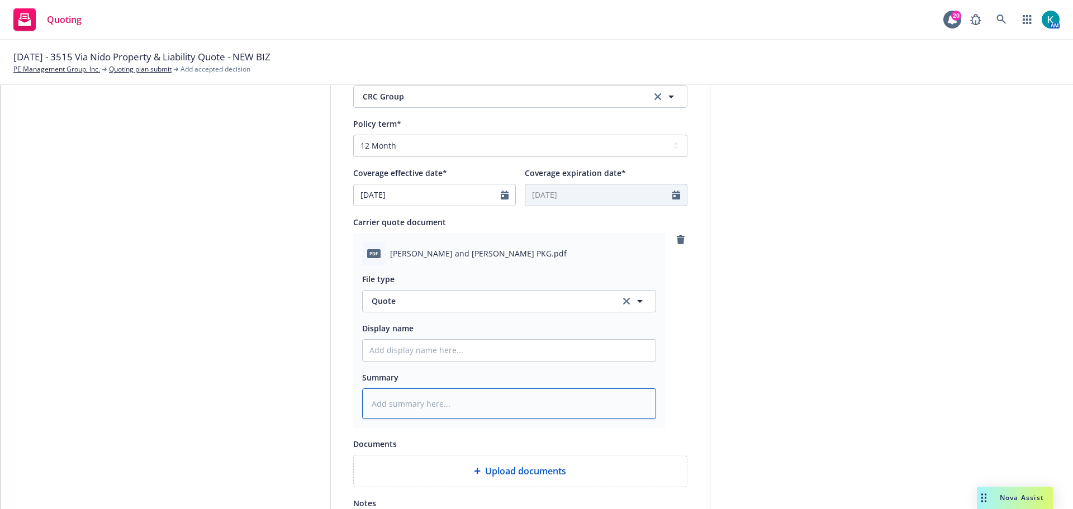
click at [465, 413] on textarea at bounding box center [509, 403] width 294 height 31
type textarea "x"
type textarea "N"
type textarea "x"
type textarea "Na"
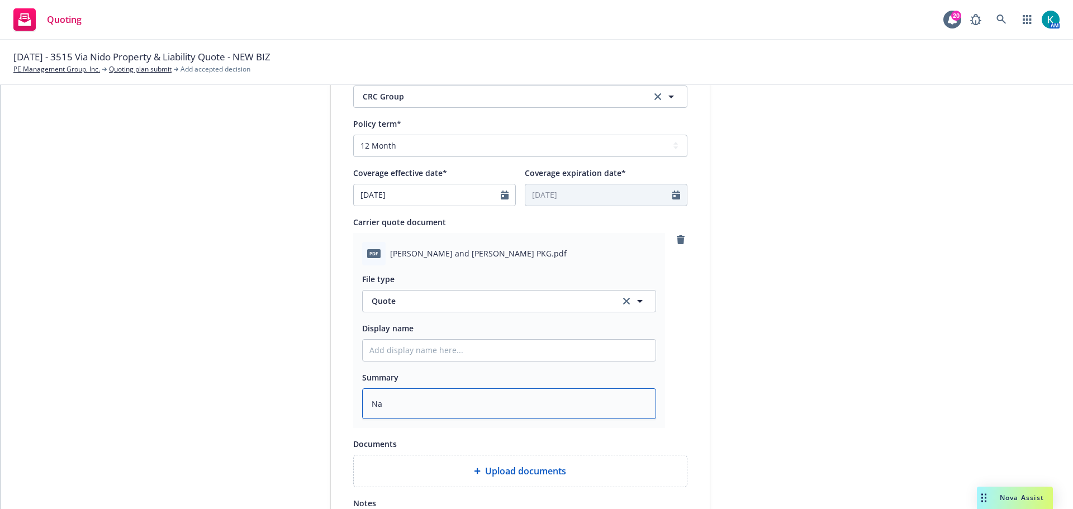
type textarea "x"
type textarea "Nau"
type textarea "x"
type textarea "Naut"
type textarea "x"
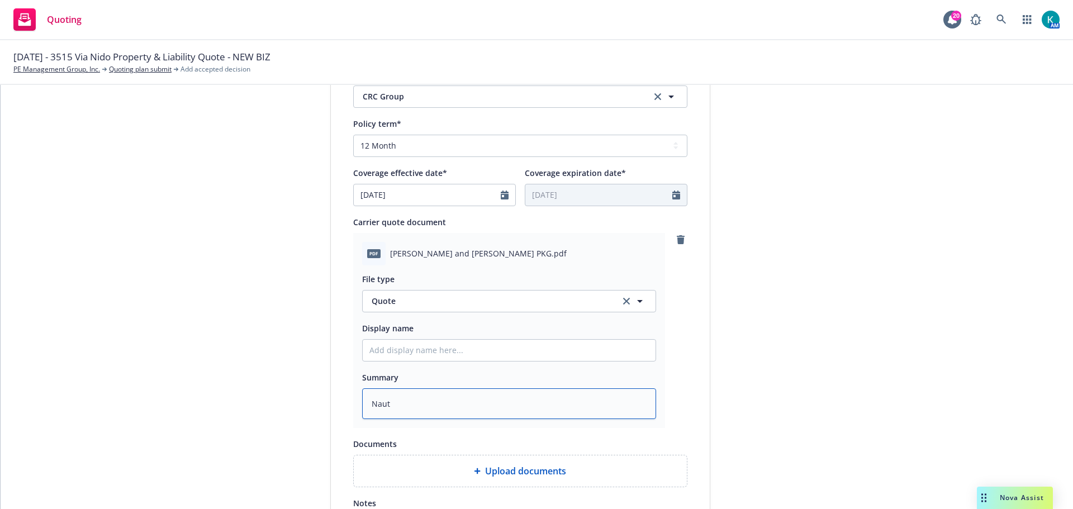
type textarea "Nauti"
type textarea "x"
type textarea "Nautil"
type textarea "x"
type textarea "Nautilu"
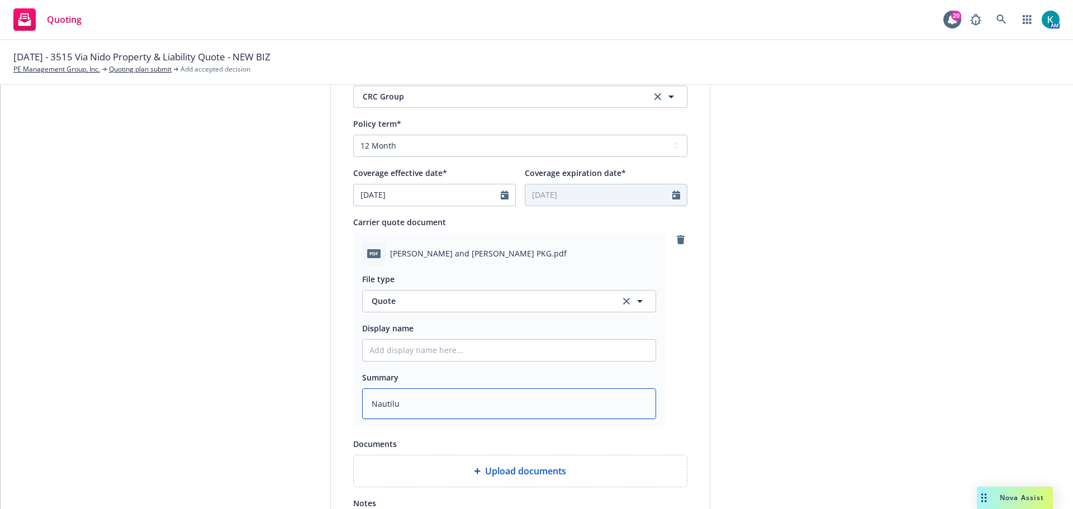
type textarea "x"
type textarea "Nautilus"
type textarea "x"
type textarea "Nautilus P["
type textarea "x"
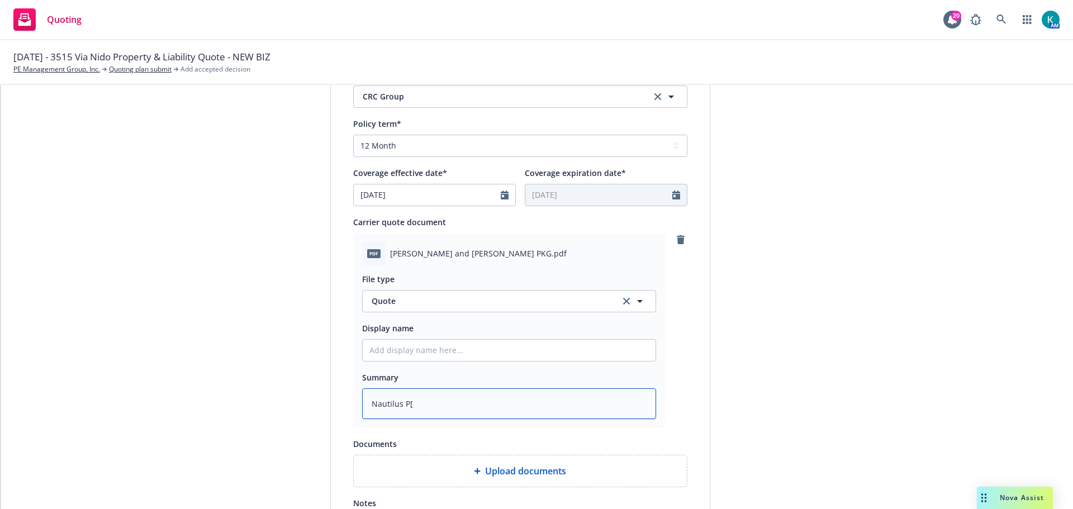
type textarea "Nautilus P[K"
type textarea "x"
type textarea "Nautilus P[KG"
type textarea "x"
type textarea "Nautilus P[KG"
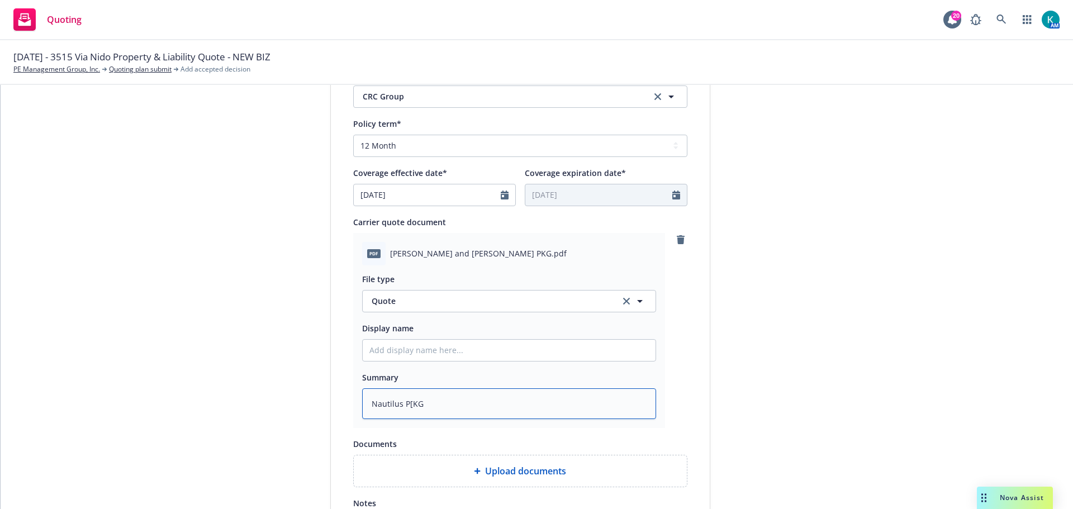
type textarea "x"
type textarea "Nautilus P[KG"
type textarea "x"
type textarea "Nautilus P[K"
type textarea "x"
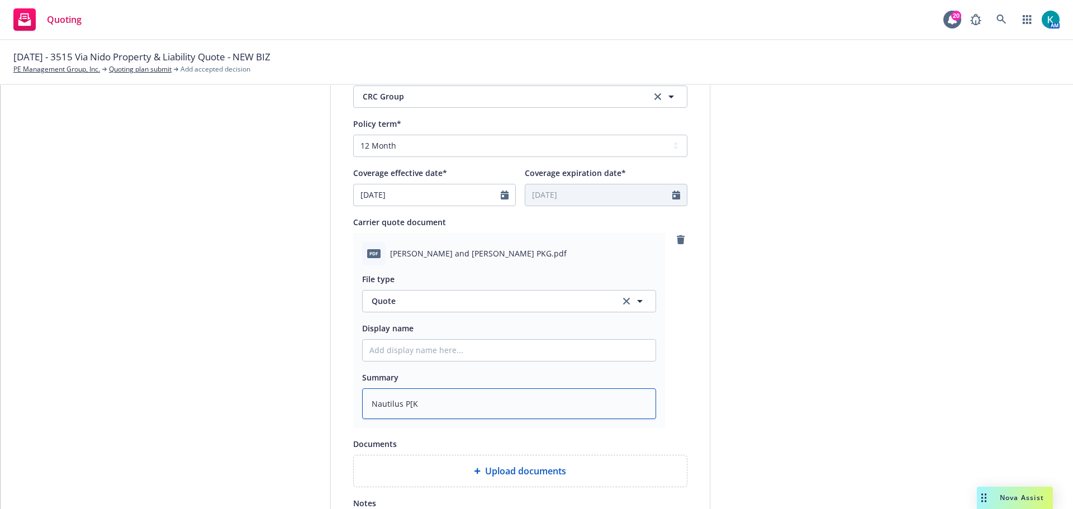
type textarea "Nautilus P["
type textarea "x"
type textarea "Nautilus P"
type textarea "x"
type textarea "Nautilus"
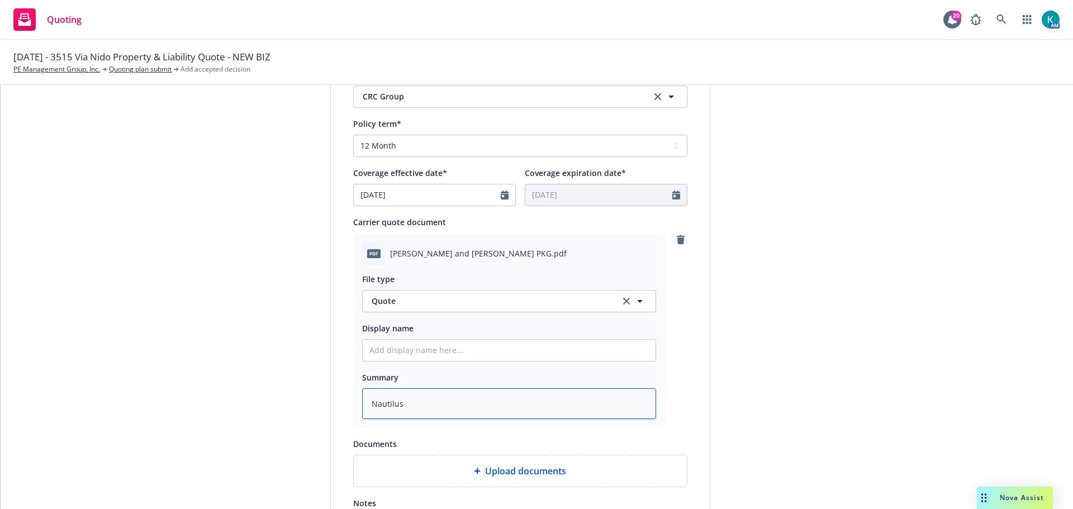
type textarea "x"
type textarea "Nautilus"
type textarea "x"
type textarea "Nautilu"
type textarea "x"
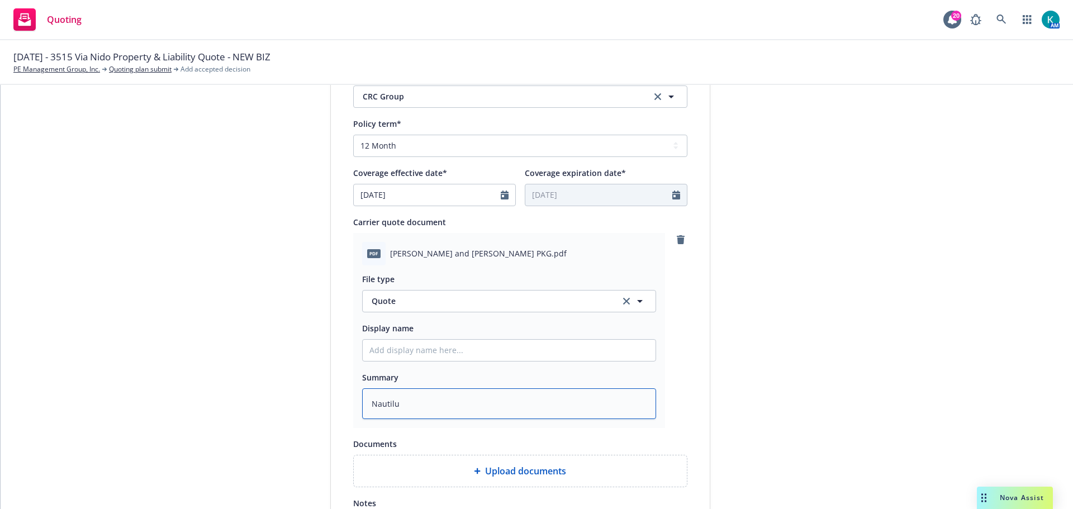
type textarea "Nautil"
type textarea "x"
type textarea "Nauti"
type textarea "x"
type textarea "Naut"
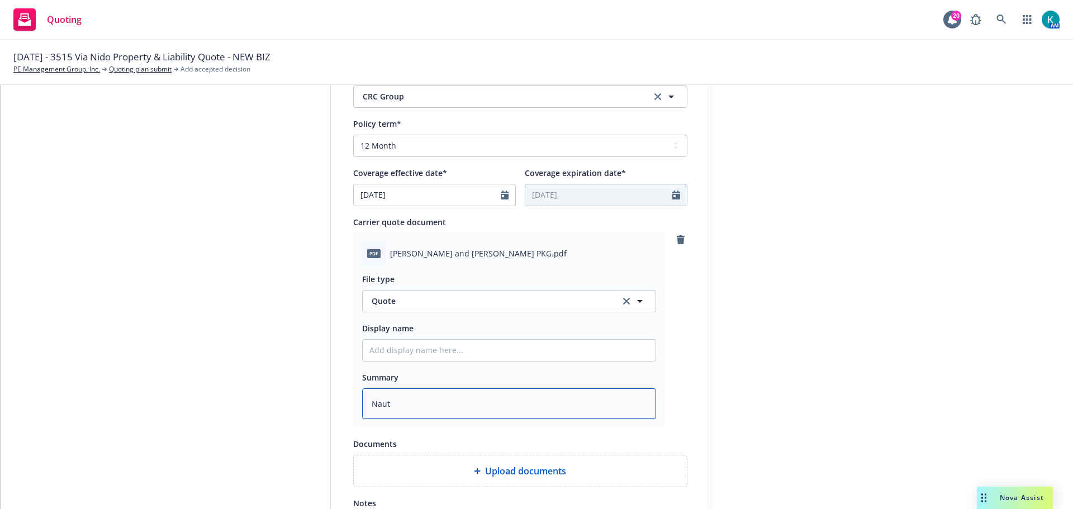
type textarea "x"
type textarea "Nau"
type textarea "x"
type textarea "Na"
type textarea "x"
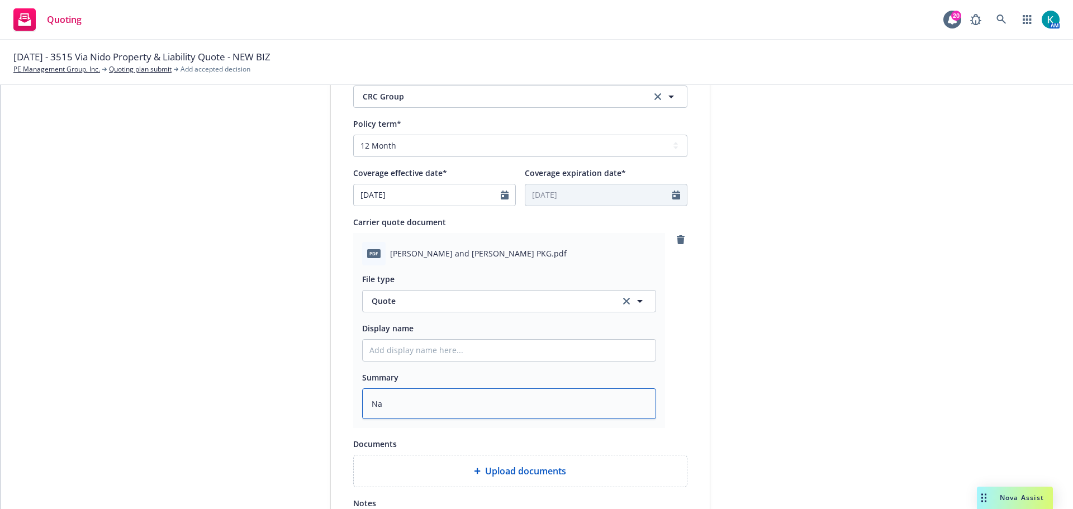
type textarea "N"
type textarea "x"
type textarea "C"
type textarea "x"
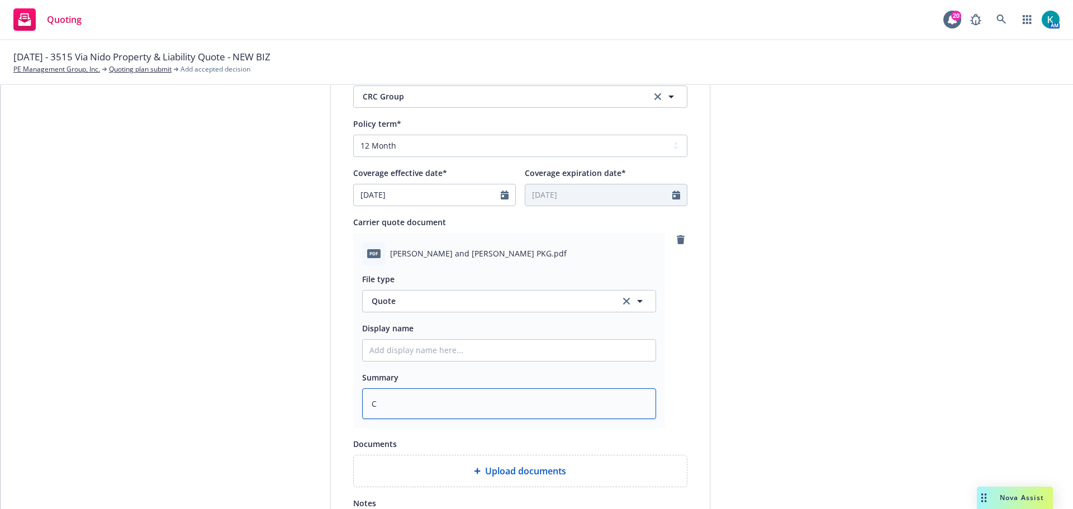
type textarea "CR"
type textarea "x"
type textarea "CRC"
type textarea "x"
type textarea "CRC"
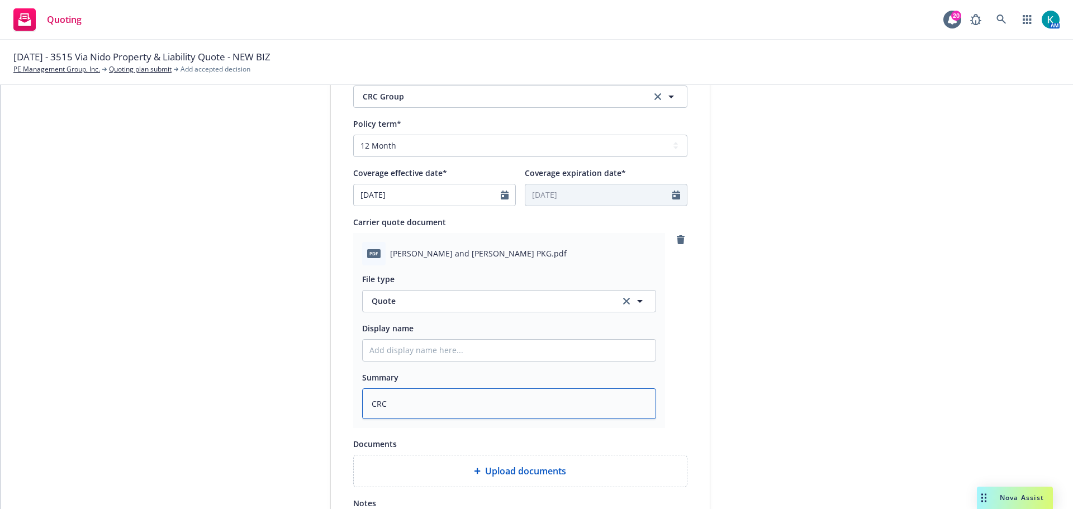
type textarea "x"
type textarea "CRC Q"
type textarea "x"
type textarea "CRC Qu"
type textarea "x"
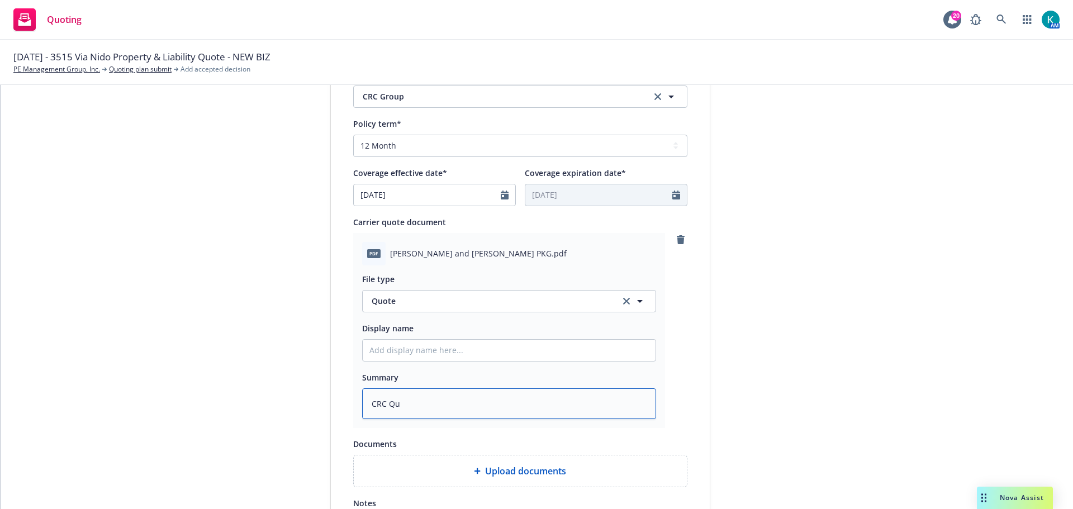
type textarea "CRC Quo"
type textarea "x"
type textarea "CRC Quot"
type textarea "x"
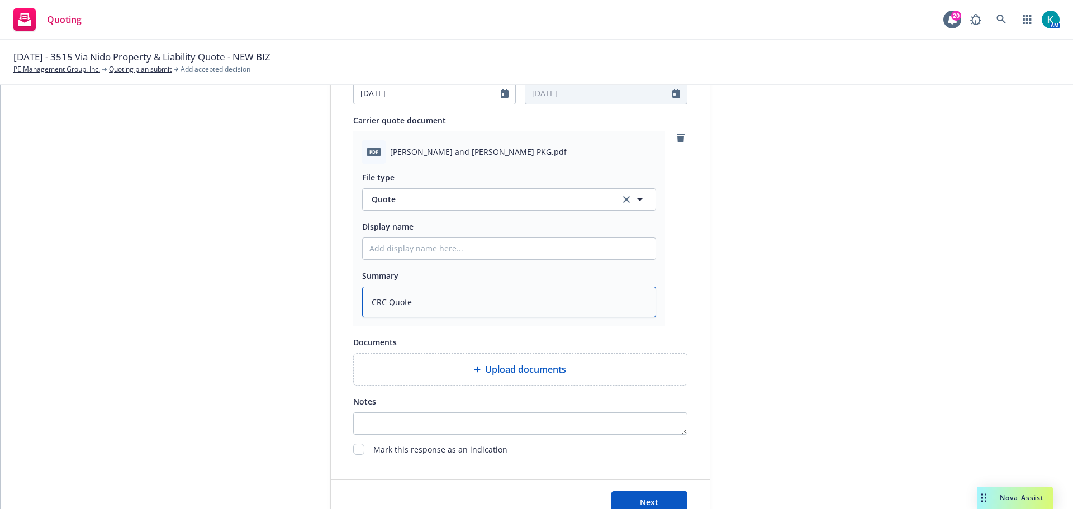
scroll to position [624, 0]
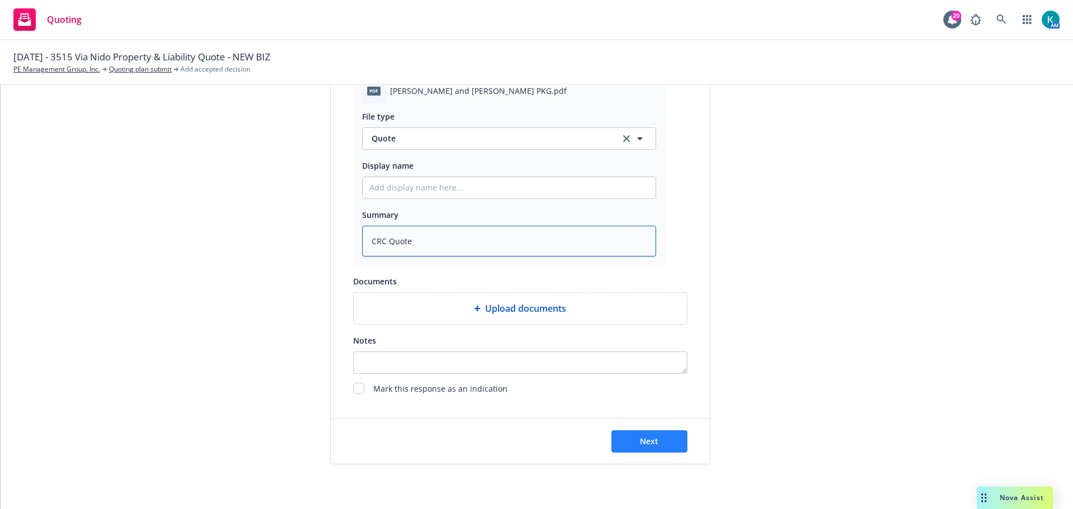
type textarea "CRC Quote"
click at [653, 442] on span "Next" at bounding box center [649, 441] width 18 height 11
type textarea "x"
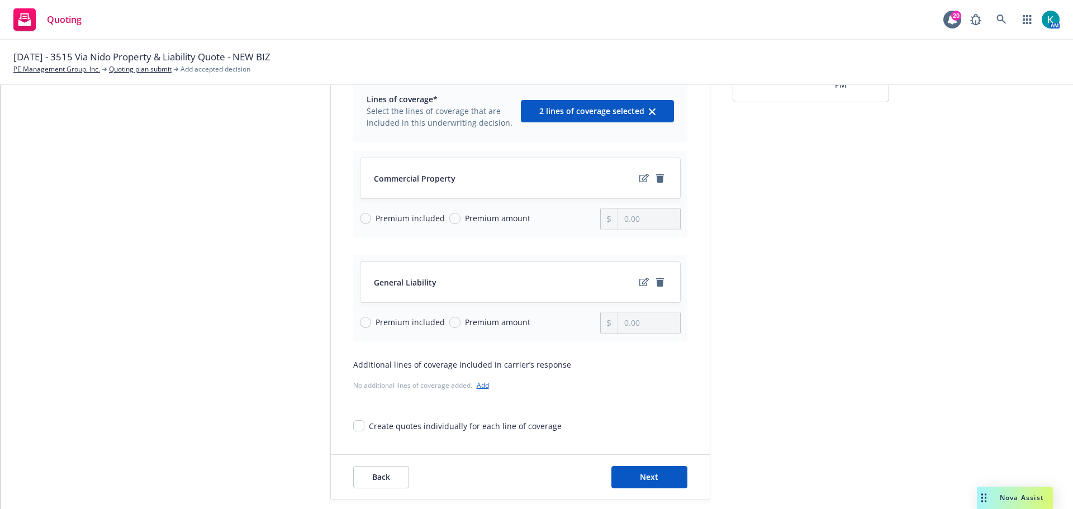
scroll to position [112, 0]
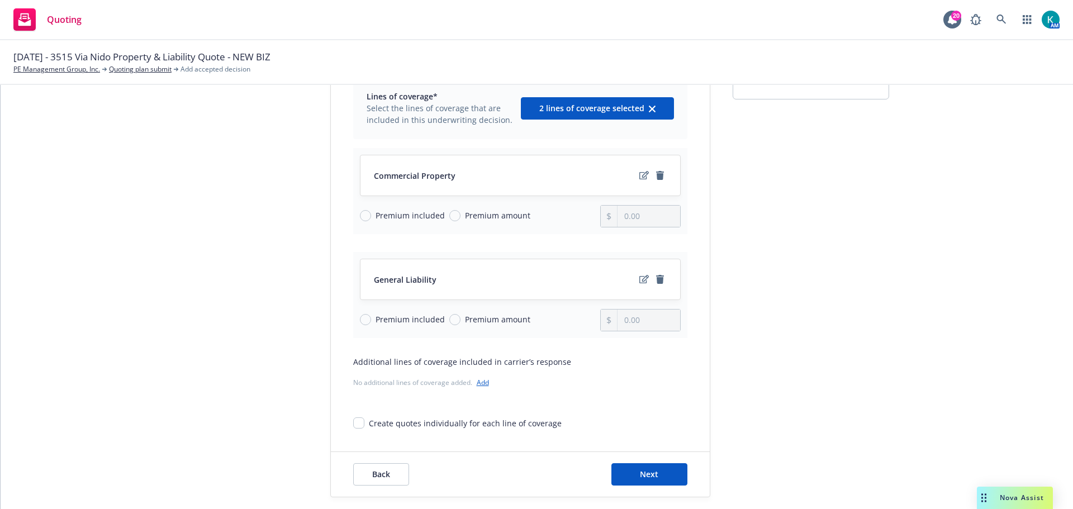
click at [407, 324] on span "Premium included" at bounding box center [409, 319] width 69 height 12
click at [371, 324] on input "Premium included" at bounding box center [365, 319] width 11 height 11
radio input "true"
click at [487, 216] on span "Premium amount" at bounding box center [497, 216] width 65 height 12
click at [460, 216] on input "Premium amount" at bounding box center [454, 215] width 11 height 11
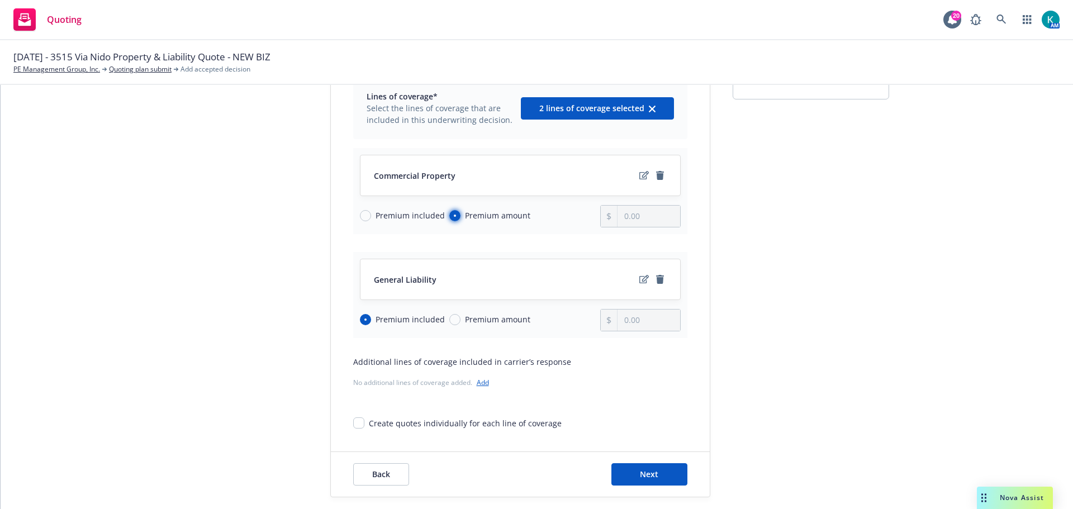
radio input "true"
drag, startPoint x: 642, startPoint y: 220, endPoint x: 579, endPoint y: 219, distance: 63.1
click at [579, 219] on div "Premium included Premium amount 0.00" at bounding box center [520, 216] width 321 height 22
type input "3,499.00"
click at [662, 473] on button "Next" at bounding box center [649, 474] width 76 height 22
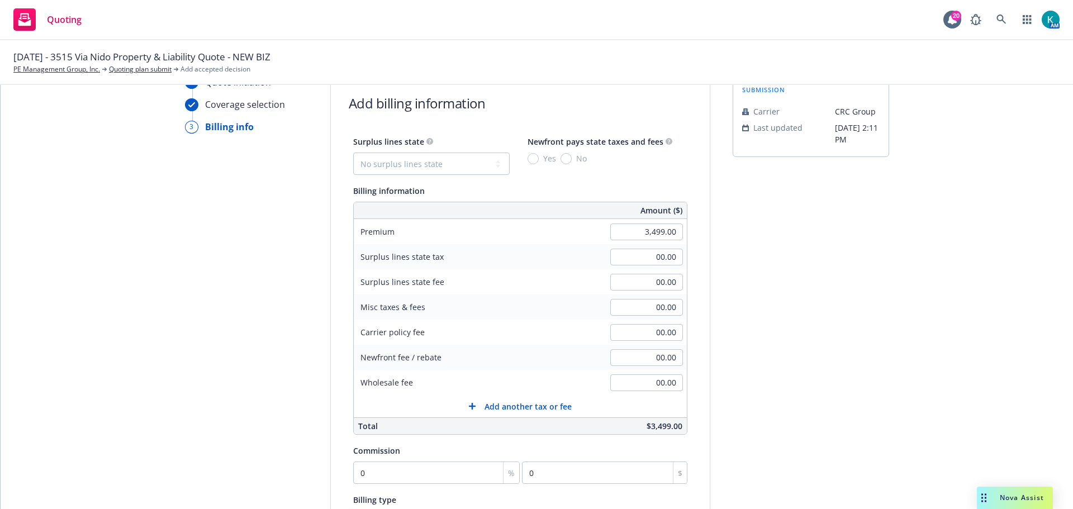
scroll to position [0, 0]
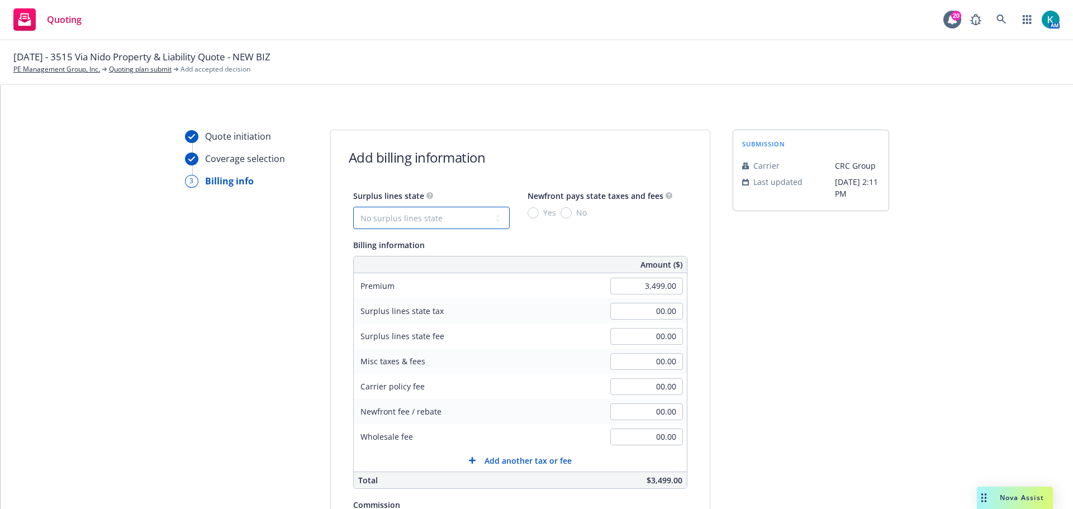
click at [439, 220] on select "No surplus lines state Alaska Alabama Arkansas Arizona California Colorado Conn…" at bounding box center [431, 218] width 156 height 22
select select "CA"
click at [353, 207] on select "No surplus lines state Alaska Alabama Arkansas Arizona California Colorado Conn…" at bounding box center [431, 218] width 156 height 22
type input "104.97"
type input "6.30"
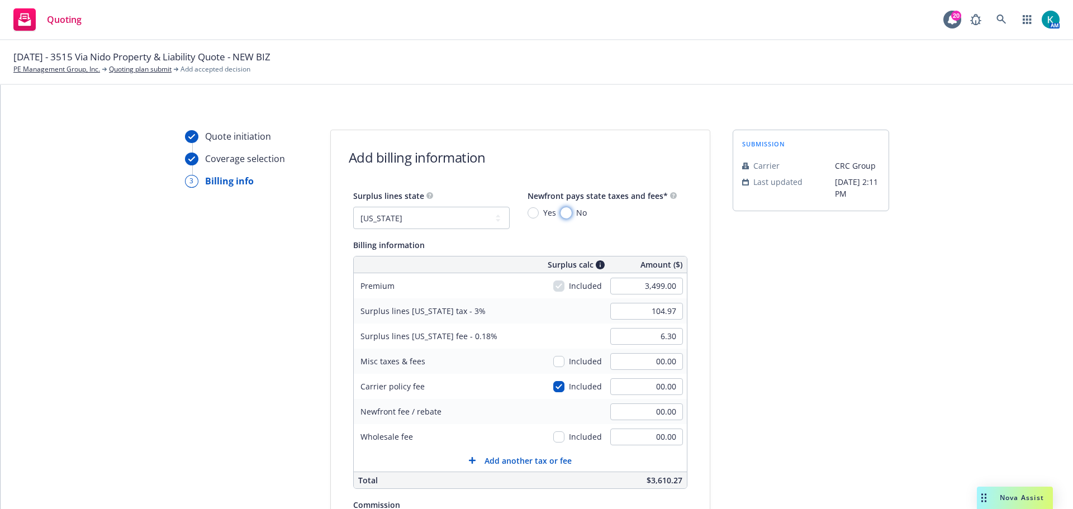
click at [560, 212] on input "No" at bounding box center [565, 212] width 11 height 11
radio input "true"
click at [553, 387] on input "checkbox" at bounding box center [558, 386] width 11 height 11
checkbox input "false"
click at [631, 315] on input "104.97" at bounding box center [646, 311] width 73 height 17
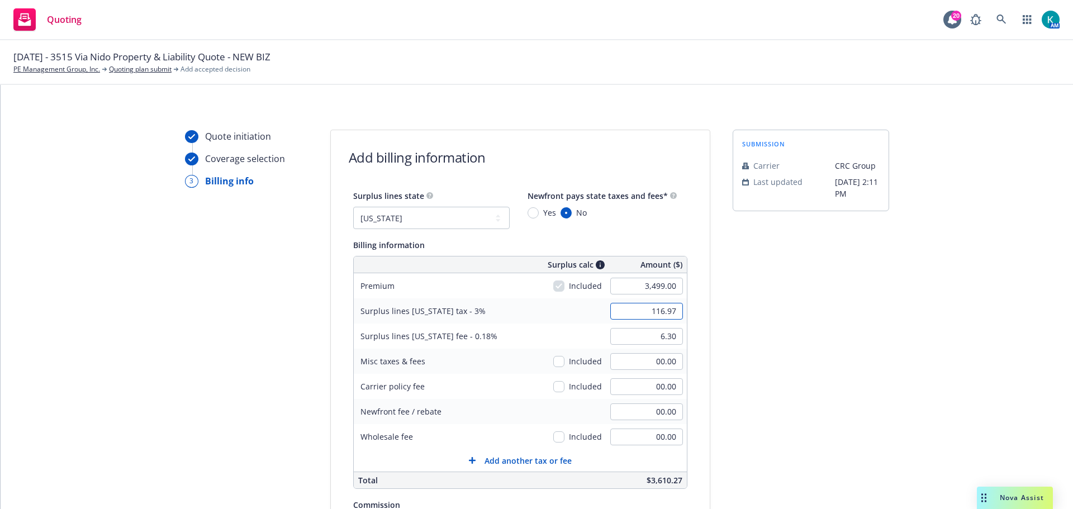
type input "116.97"
type input "7.02"
click at [642, 385] on input "00.00" at bounding box center [646, 386] width 73 height 17
type input "400.00"
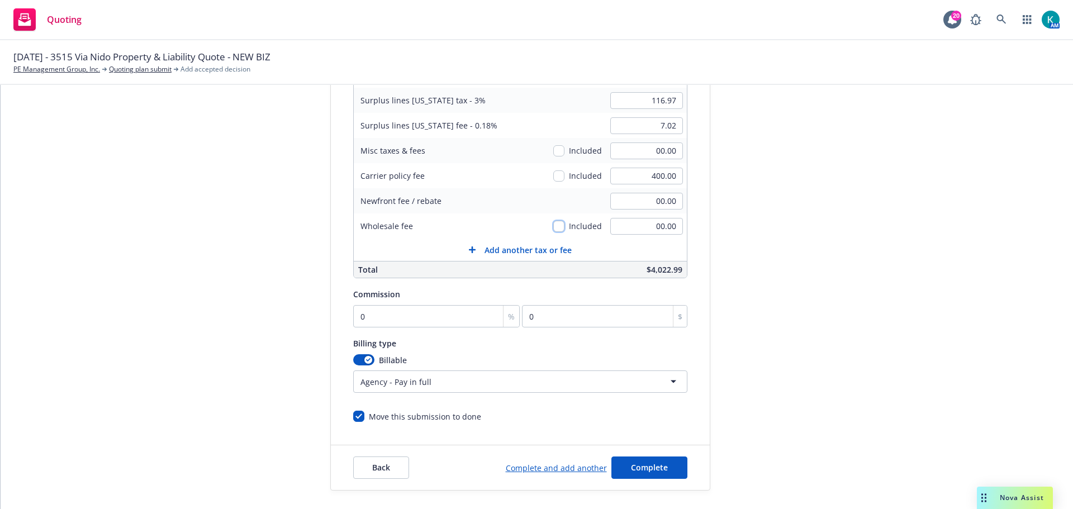
scroll to position [223, 0]
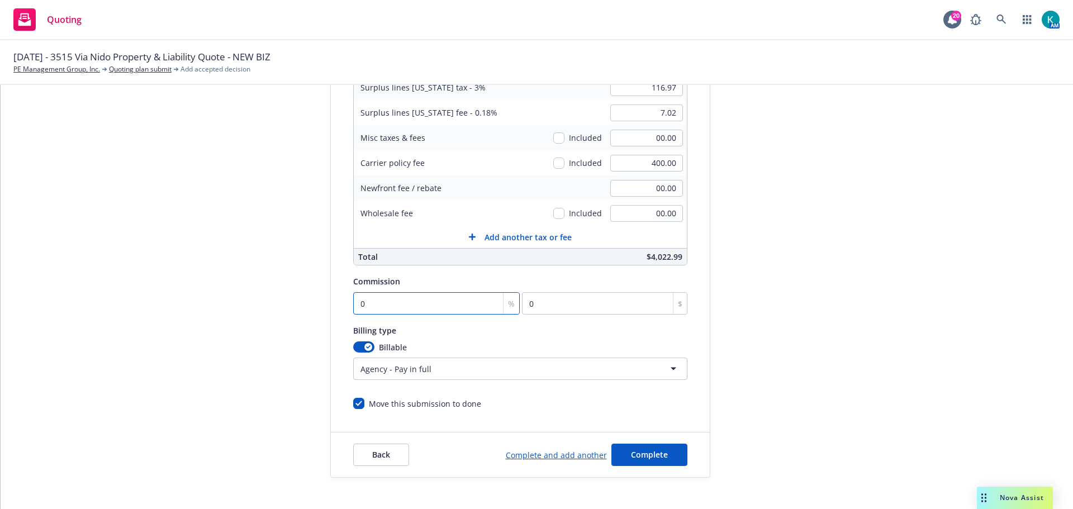
drag, startPoint x: 405, startPoint y: 315, endPoint x: 197, endPoint y: 304, distance: 208.1
click at [204, 306] on div "Quote initiation Coverage selection 3 Billing info Add billing information Surp…" at bounding box center [536, 192] width 1045 height 572
drag, startPoint x: 373, startPoint y: 299, endPoint x: 287, endPoint y: 293, distance: 86.2
click at [287, 294] on div "Quote initiation Coverage selection 3 Billing info Add billing information Surp…" at bounding box center [536, 192] width 1045 height 572
type input "1"
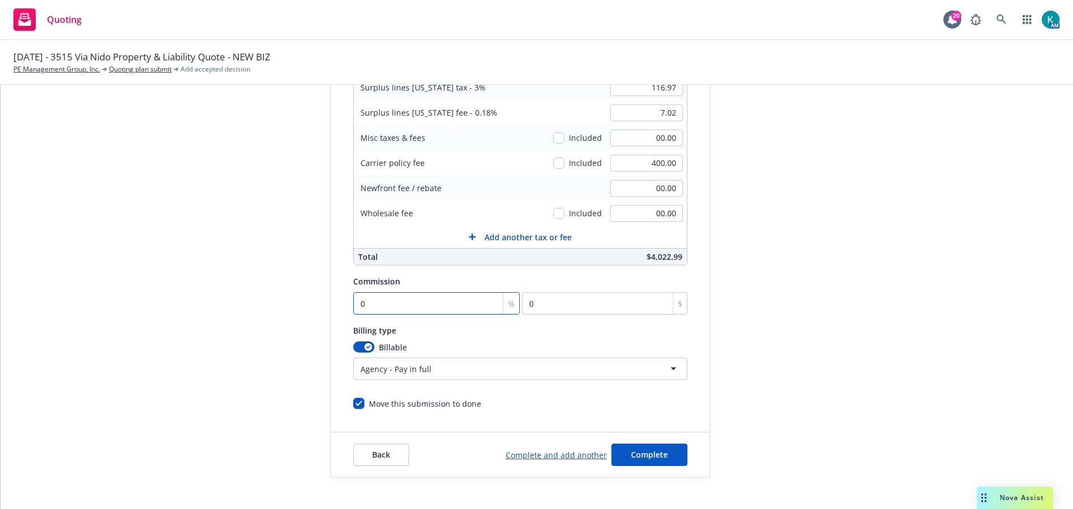
type input "34.99"
type input "10"
type input "349.9"
type input "10"
click at [666, 463] on button "Complete" at bounding box center [649, 455] width 76 height 22
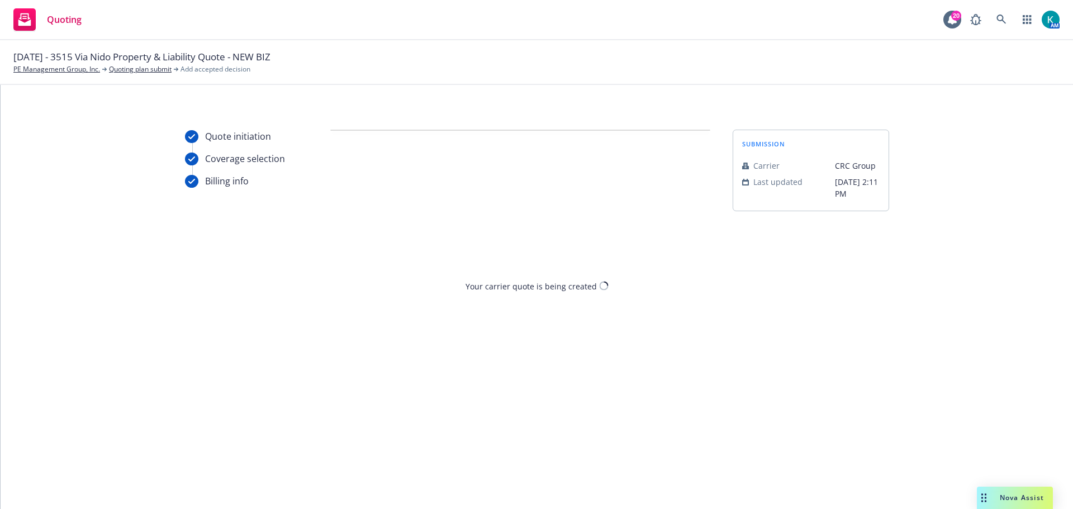
scroll to position [0, 0]
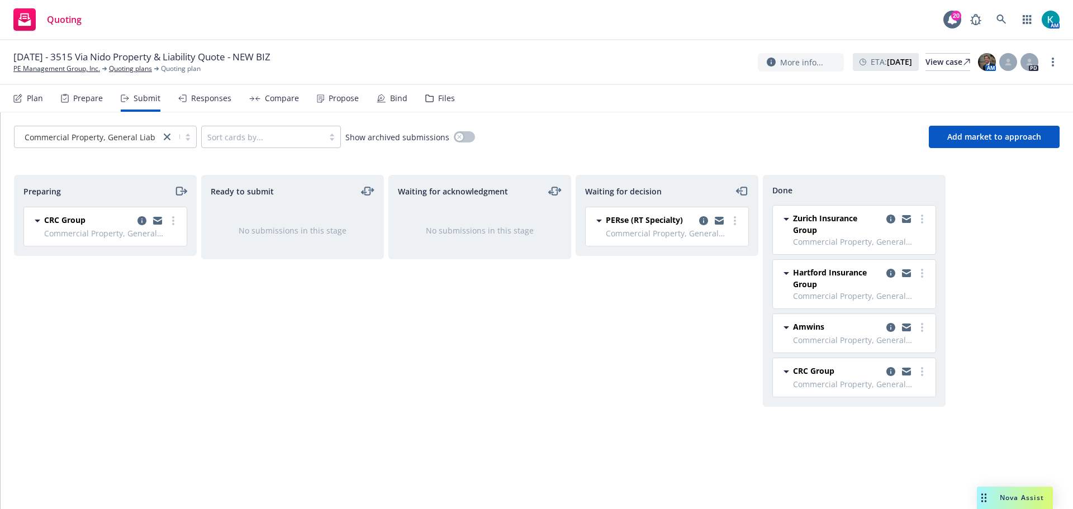
click at [288, 107] on div "Compare" at bounding box center [274, 98] width 50 height 27
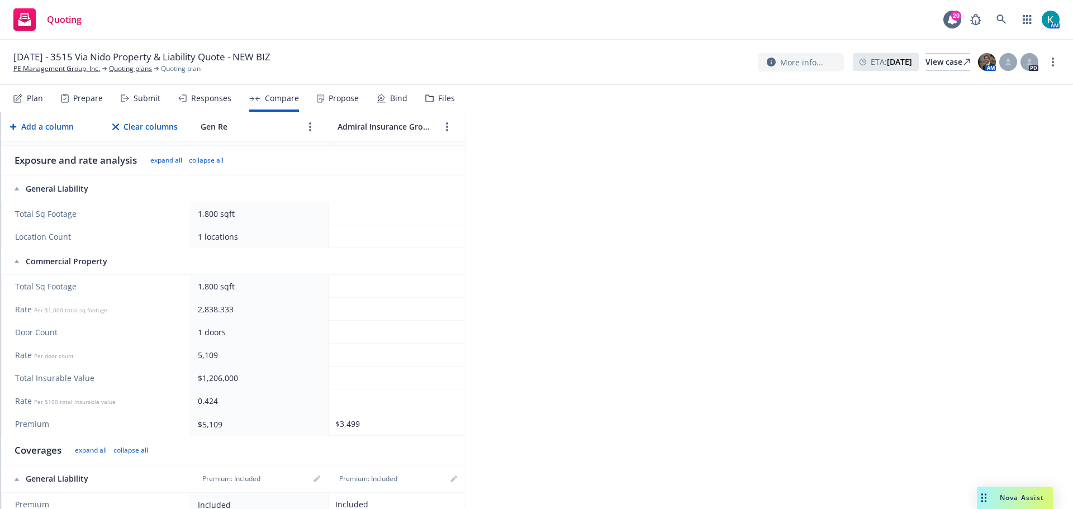
scroll to position [168, 0]
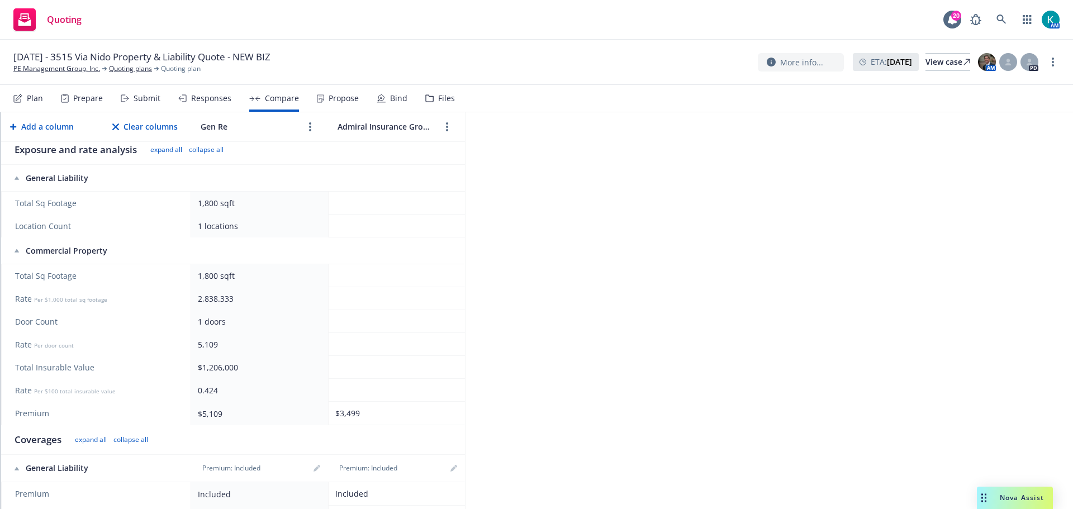
click at [445, 207] on td at bounding box center [396, 203] width 137 height 23
click at [413, 272] on td at bounding box center [396, 275] width 137 height 23
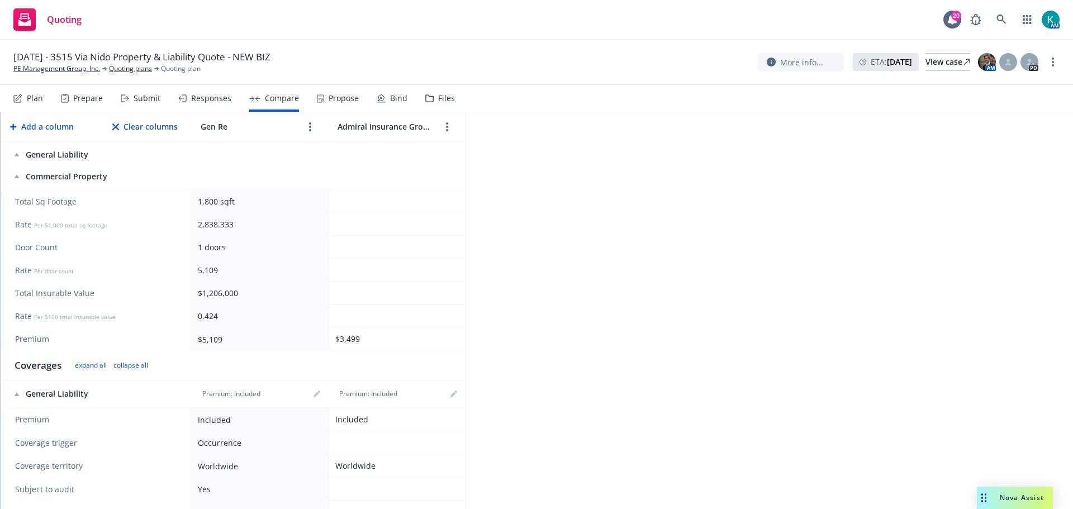
scroll to position [335, 0]
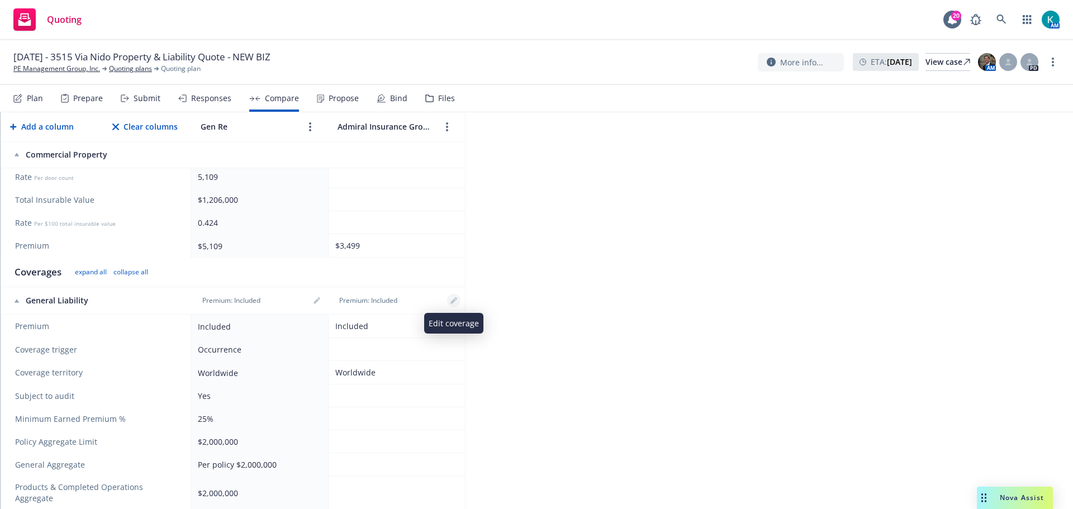
click at [455, 304] on link "editPencil" at bounding box center [453, 300] width 13 height 13
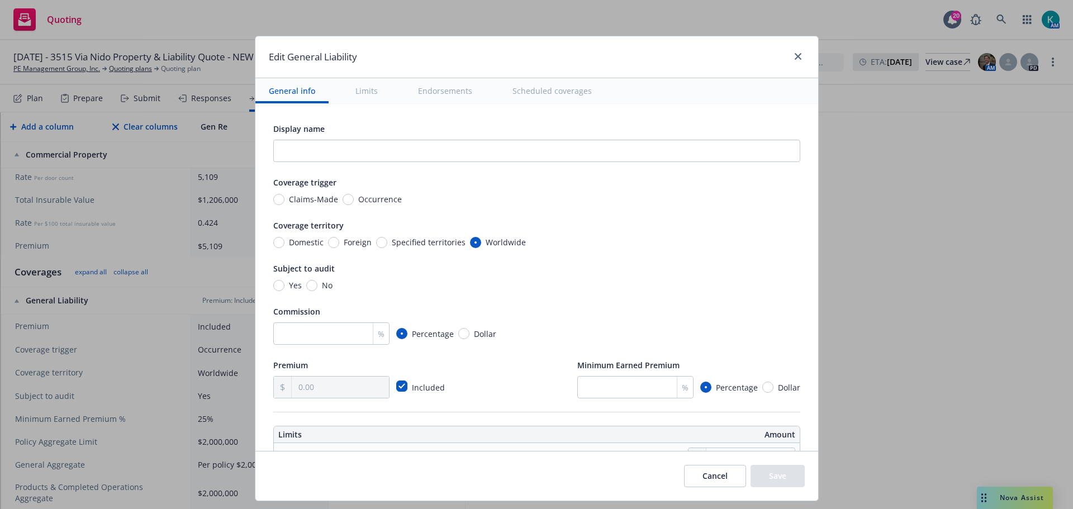
click at [364, 201] on span "Occurrence" at bounding box center [380, 199] width 44 height 12
click at [354, 201] on input "Occurrence" at bounding box center [347, 199] width 11 height 11
radio input "true"
drag, startPoint x: 274, startPoint y: 288, endPoint x: 280, endPoint y: 291, distance: 6.8
click at [275, 288] on input "Yes" at bounding box center [278, 285] width 11 height 11
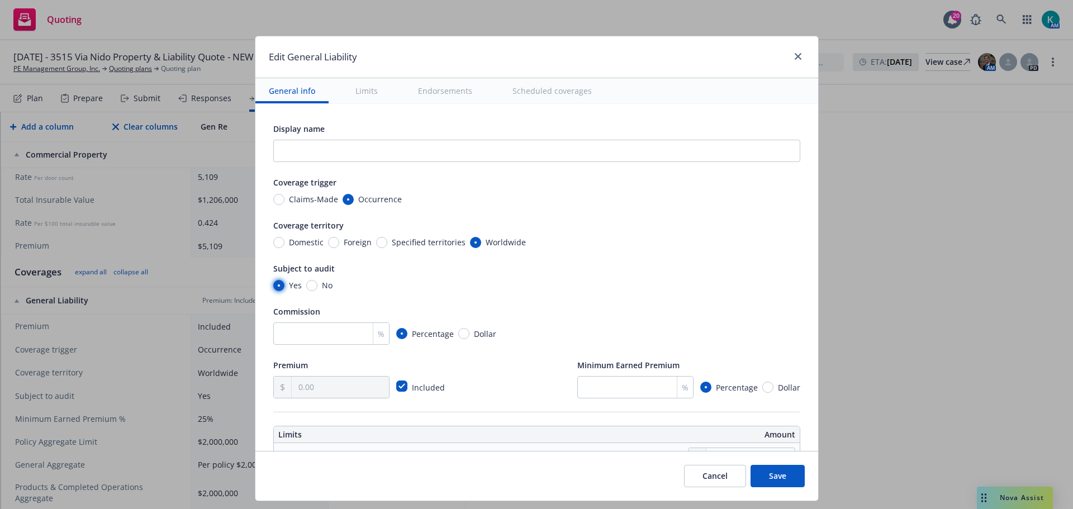
radio input "true"
drag, startPoint x: 761, startPoint y: 387, endPoint x: 754, endPoint y: 389, distance: 7.5
click at [762, 387] on input "Dollar" at bounding box center [767, 387] width 11 height 11
radio input "true"
click at [655, 391] on input "text" at bounding box center [644, 387] width 97 height 21
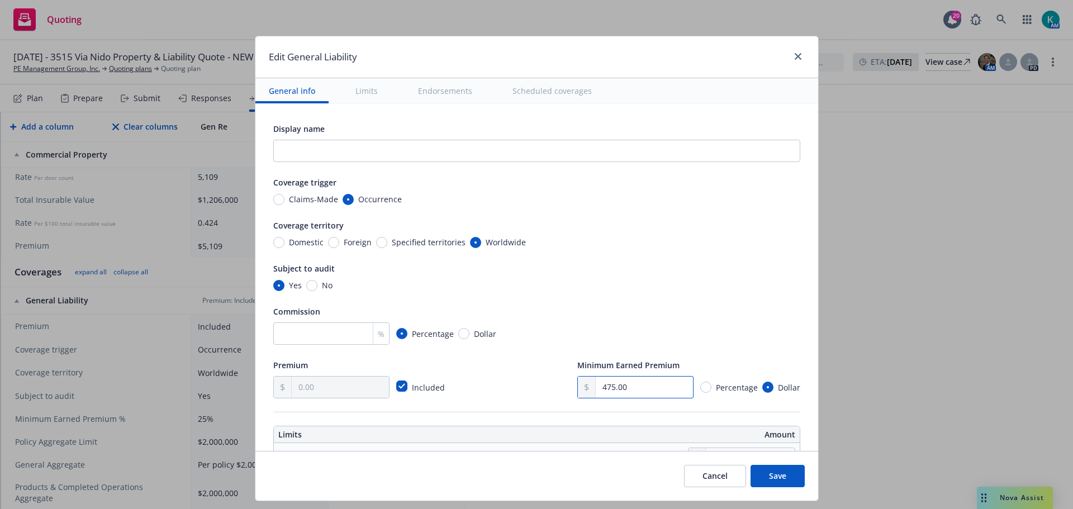
type input "475.00"
click at [322, 331] on input "number" at bounding box center [331, 333] width 116 height 22
type input "10"
click at [556, 282] on div "Yes No" at bounding box center [536, 285] width 527 height 12
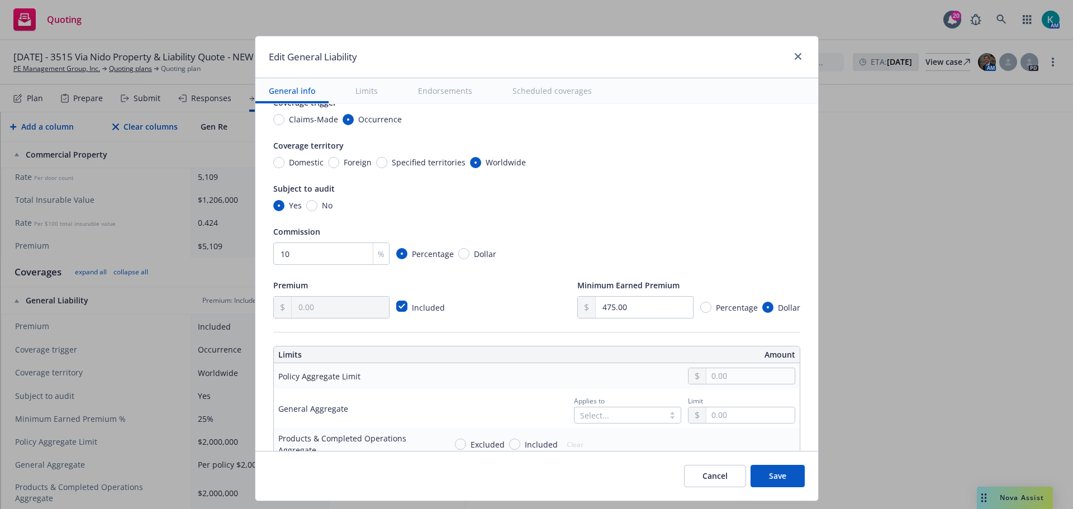
scroll to position [223, 0]
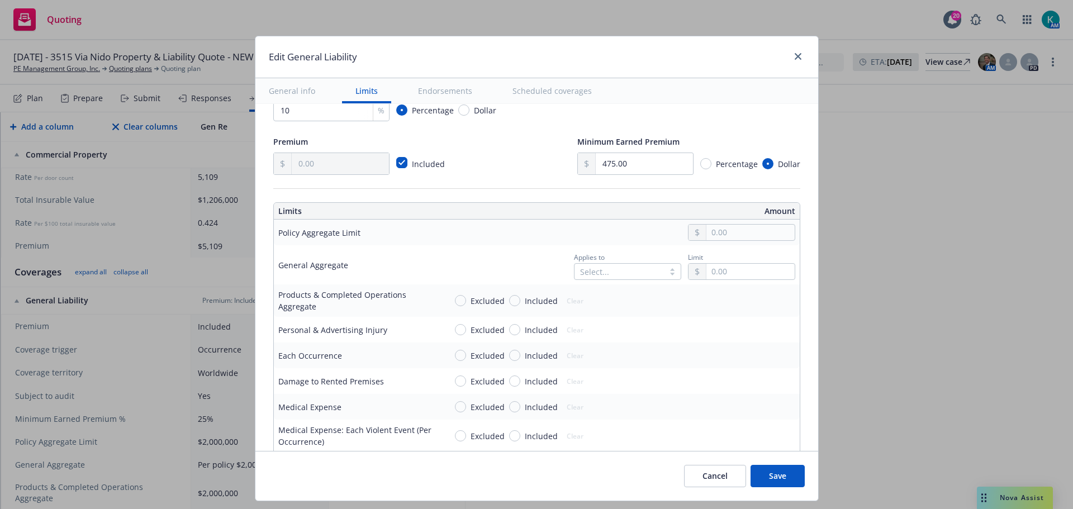
click at [623, 269] on div "Select..." at bounding box center [627, 271] width 107 height 17
click at [629, 341] on div "Per policy" at bounding box center [617, 338] width 94 height 12
click at [727, 232] on input "text" at bounding box center [750, 233] width 88 height 16
click at [739, 302] on button "$2,000,000.00" at bounding box center [736, 302] width 96 height 21
type input "2,000,000.00"
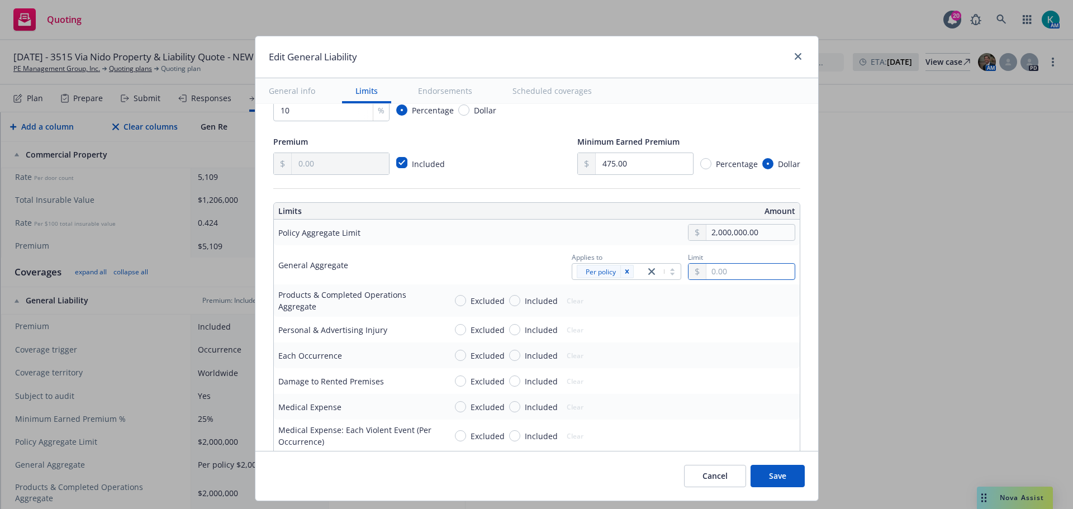
click at [742, 265] on input "text" at bounding box center [750, 272] width 88 height 16
type input "2,000,000.00"
drag, startPoint x: 745, startPoint y: 336, endPoint x: 566, endPoint y: 321, distance: 179.4
click at [744, 336] on button "$2,000,000.00" at bounding box center [736, 341] width 96 height 21
click at [530, 305] on span "Included" at bounding box center [541, 301] width 33 height 12
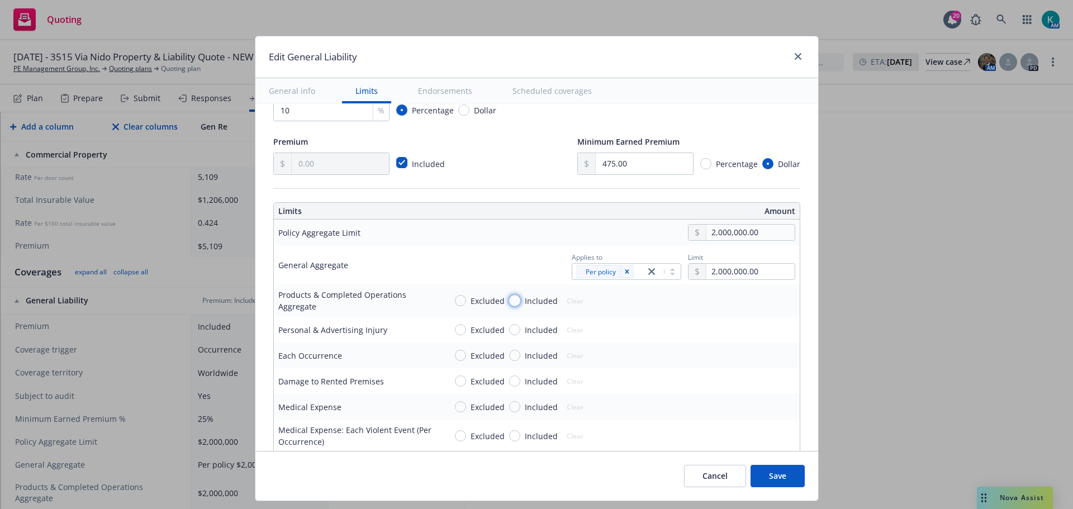
click at [520, 305] on input "Included" at bounding box center [514, 300] width 11 height 11
radio input "true"
drag, startPoint x: 534, startPoint y: 328, endPoint x: 536, endPoint y: 345, distance: 16.8
click at [535, 328] on span "Included" at bounding box center [541, 330] width 33 height 12
click at [520, 328] on input "Included" at bounding box center [514, 329] width 11 height 11
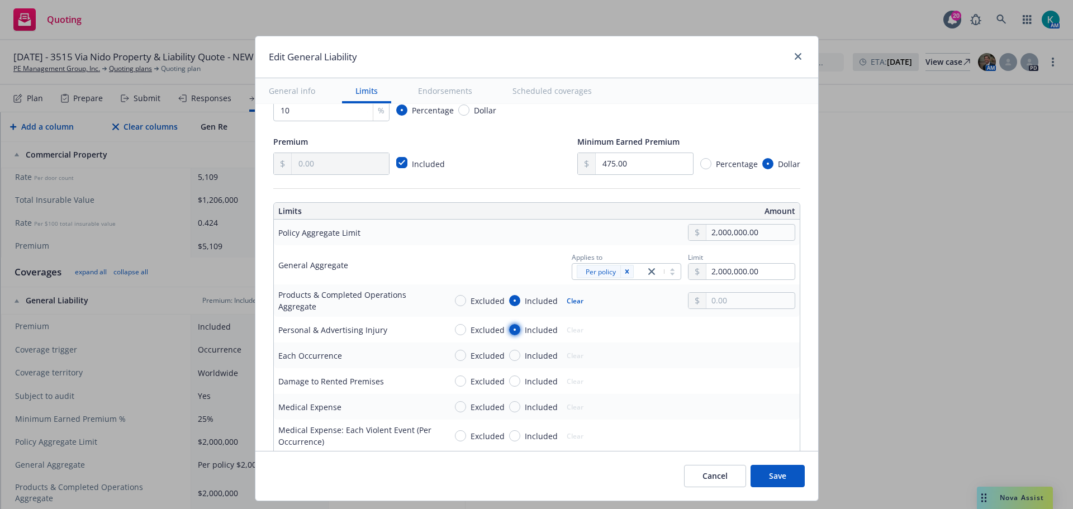
radio input "true"
click at [535, 351] on span "Included" at bounding box center [541, 356] width 33 height 12
click at [520, 351] on input "Included" at bounding box center [514, 355] width 11 height 11
radio input "true"
click at [534, 379] on span "Included" at bounding box center [541, 381] width 33 height 12
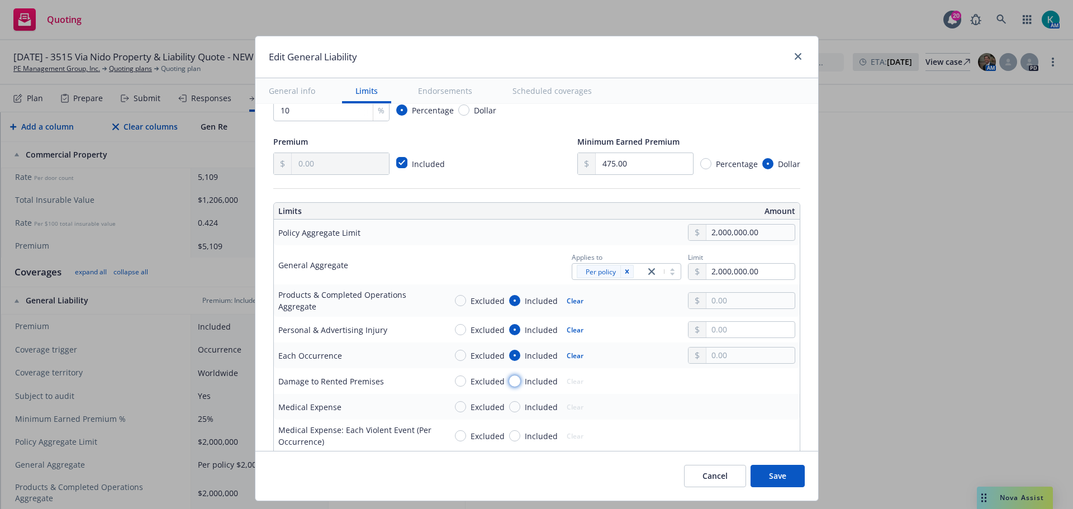
click at [520, 379] on input "Included" at bounding box center [514, 380] width 11 height 11
radio input "true"
click at [515, 414] on div "Excluded Included Clear" at bounding box center [522, 407] width 135 height 16
click at [525, 406] on span "Included" at bounding box center [541, 407] width 33 height 12
click at [519, 406] on input "Included" at bounding box center [514, 406] width 11 height 11
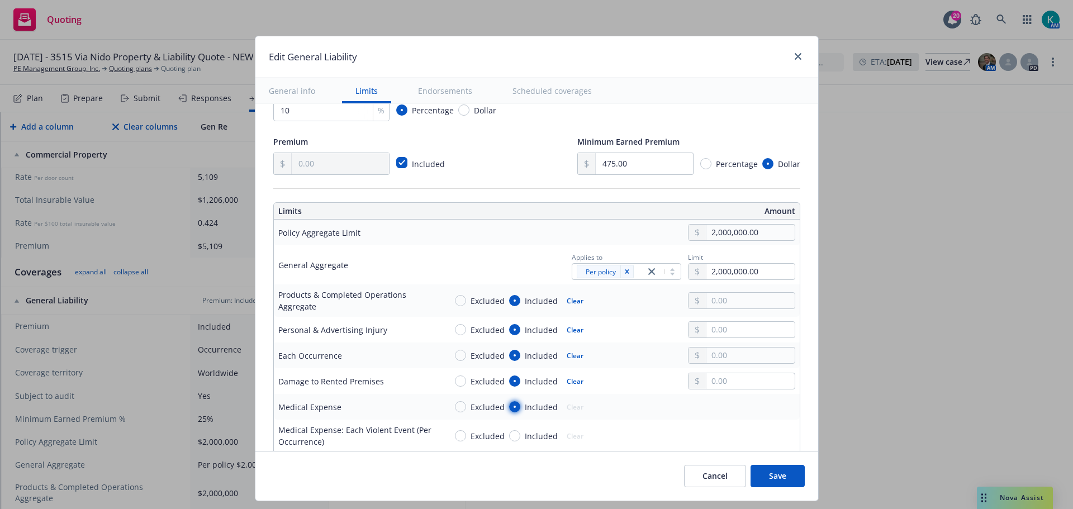
radio input "true"
click at [749, 331] on input "text" at bounding box center [750, 330] width 88 height 16
drag, startPoint x: 752, startPoint y: 380, endPoint x: 746, endPoint y: 380, distance: 6.2
click at [751, 380] on button "$1,000,000.00" at bounding box center [736, 378] width 96 height 21
type input "1,000,000.00"
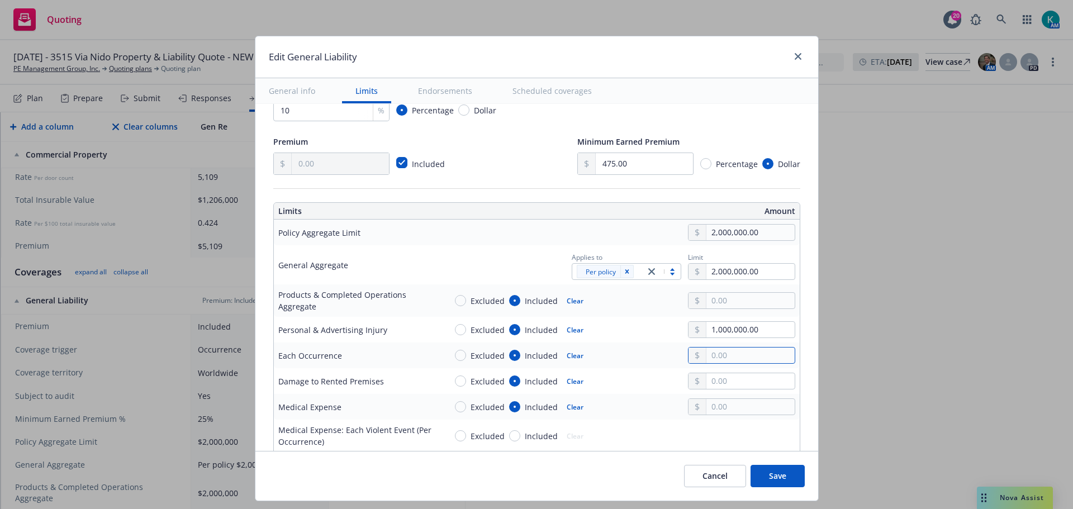
click at [744, 362] on input "text" at bounding box center [750, 355] width 88 height 16
click at [741, 403] on button "$1,000,000.00" at bounding box center [736, 404] width 96 height 21
type input "1,000,000.00"
click at [730, 385] on input "text" at bounding box center [750, 381] width 88 height 16
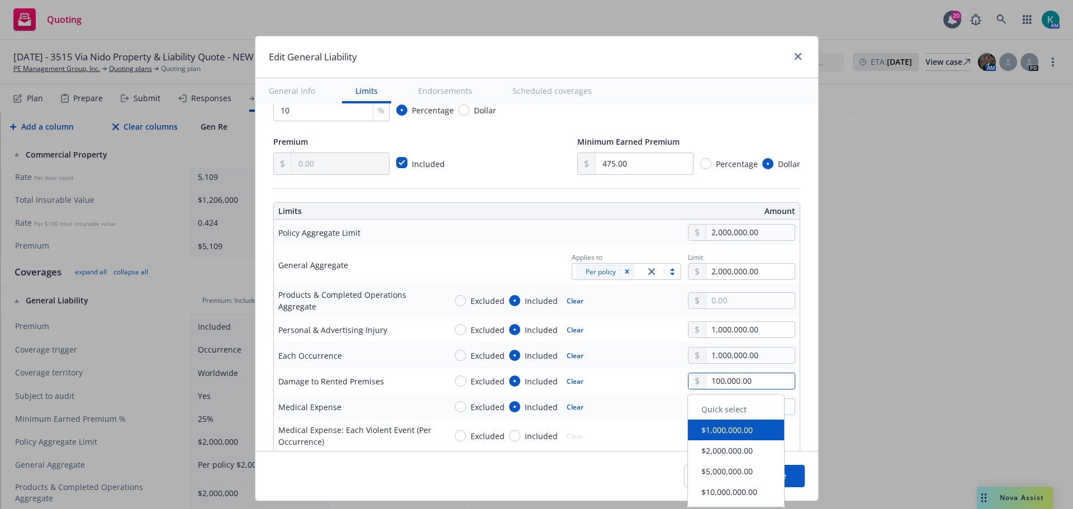
type input "100,000.00"
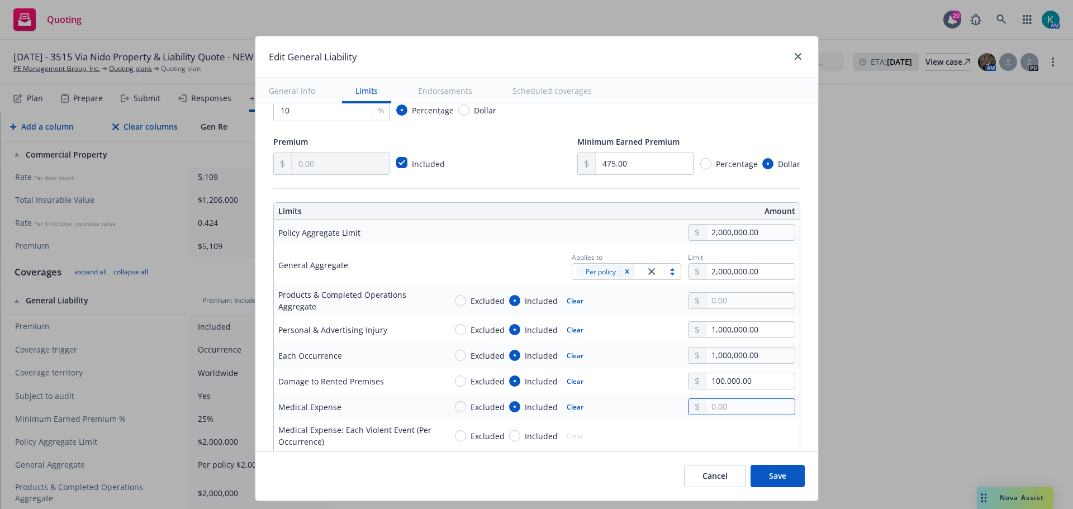
click at [755, 402] on input "text" at bounding box center [750, 407] width 88 height 16
type input "5,000.00"
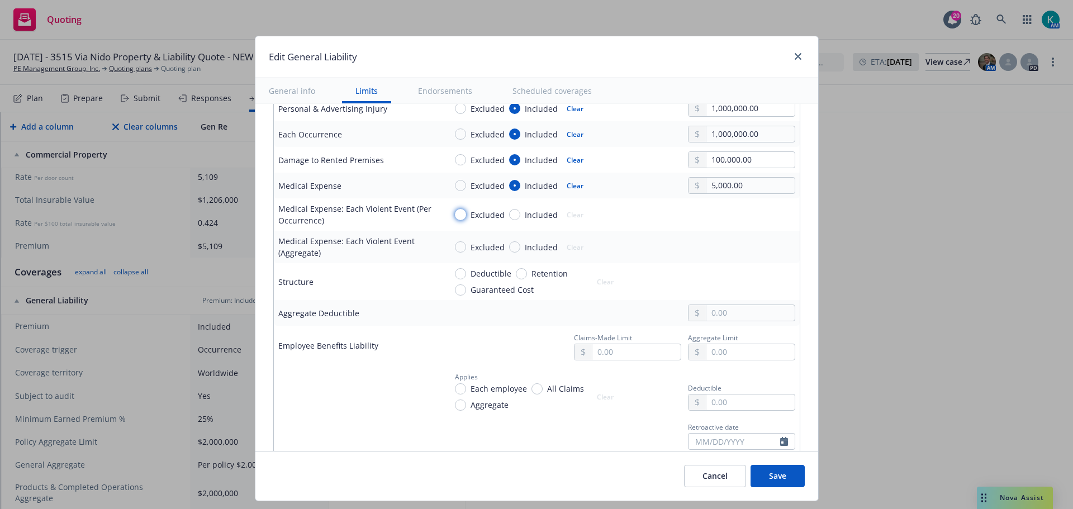
scroll to position [447, 0]
click at [733, 311] on input "text" at bounding box center [750, 311] width 88 height 16
type input "1,000.00"
click at [449, 332] on div "Claims-Made Limit Aggregate Limit" at bounding box center [620, 343] width 349 height 30
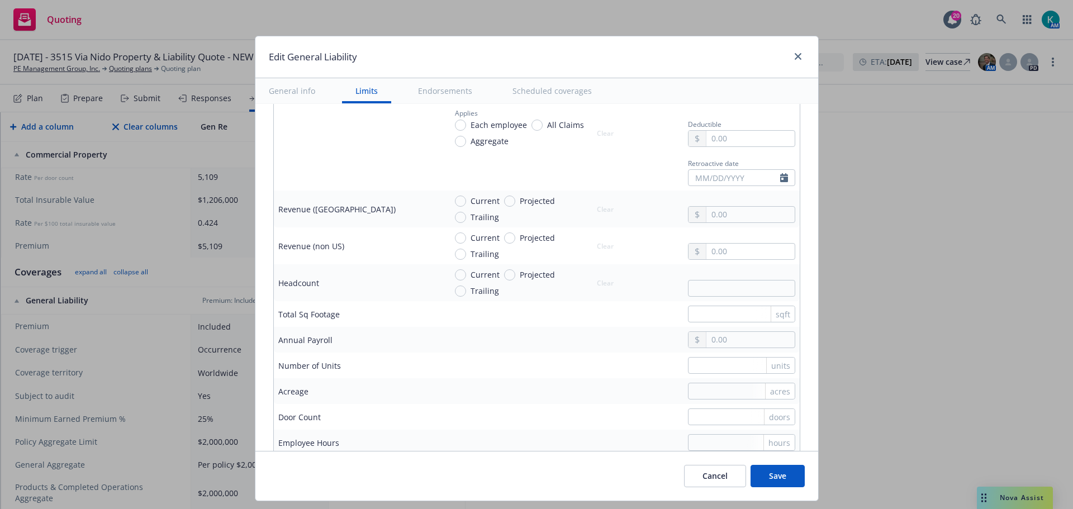
scroll to position [782, 0]
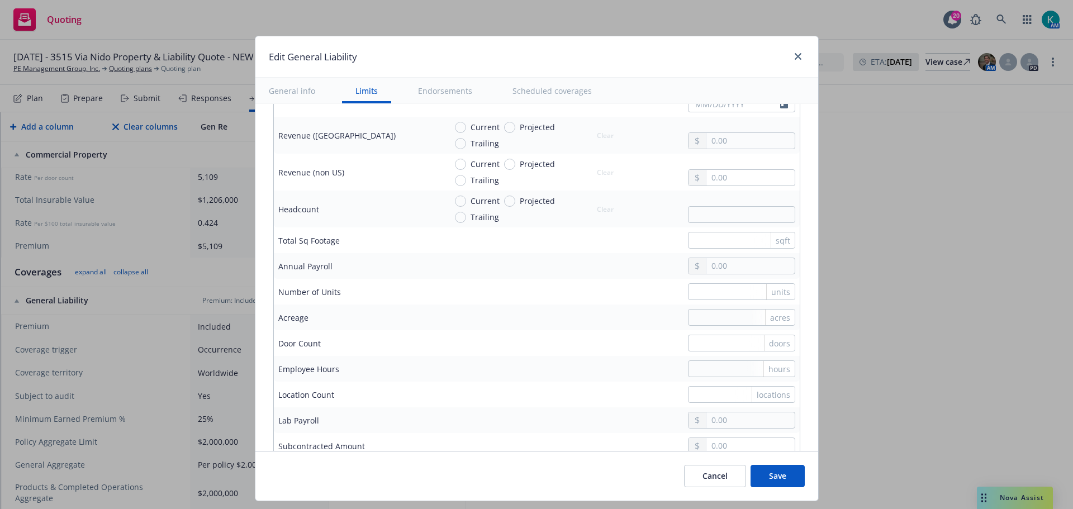
click at [770, 242] on div "sqft" at bounding box center [782, 240] width 24 height 16
click at [722, 244] on input "text" at bounding box center [741, 240] width 107 height 17
type input "1800"
click at [718, 288] on input "text" at bounding box center [741, 291] width 107 height 17
click at [717, 341] on input "text" at bounding box center [741, 343] width 107 height 17
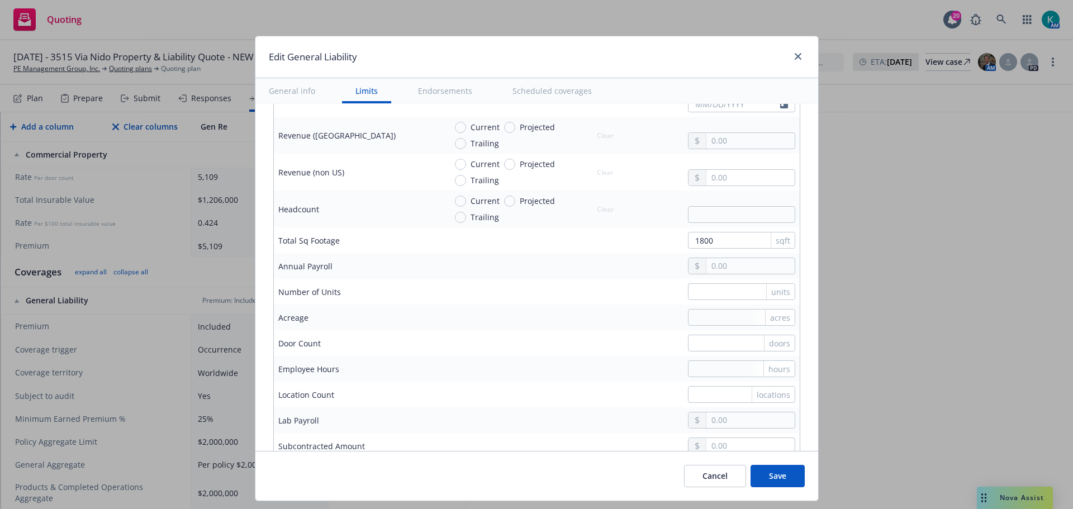
drag, startPoint x: 735, startPoint y: 397, endPoint x: 730, endPoint y: 394, distance: 6.0
click at [751, 396] on div "locations" at bounding box center [772, 395] width 43 height 16
drag, startPoint x: 729, startPoint y: 394, endPoint x: 715, endPoint y: 394, distance: 14.0
click at [751, 394] on div "locations" at bounding box center [772, 395] width 43 height 16
click at [703, 393] on input "text" at bounding box center [741, 394] width 107 height 17
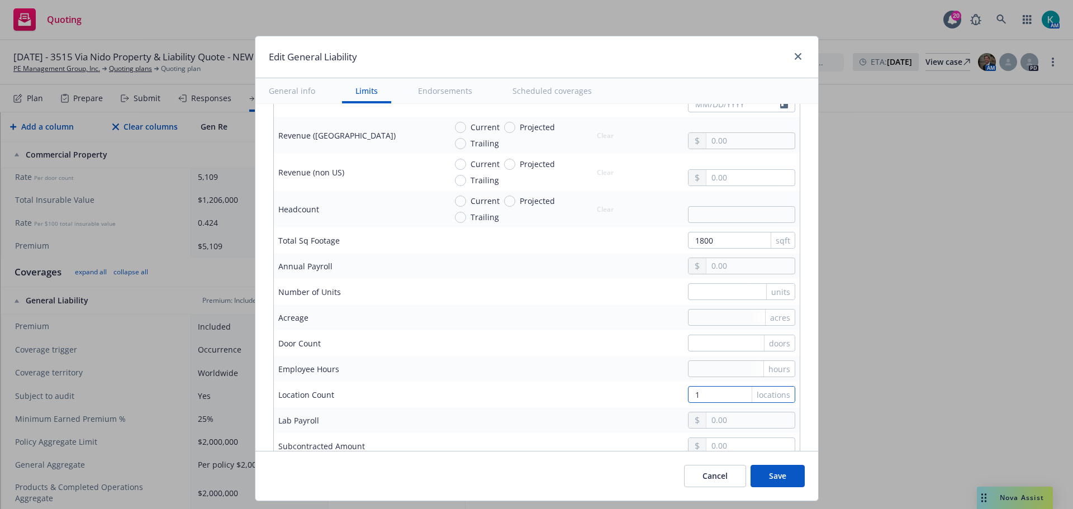
type input "1"
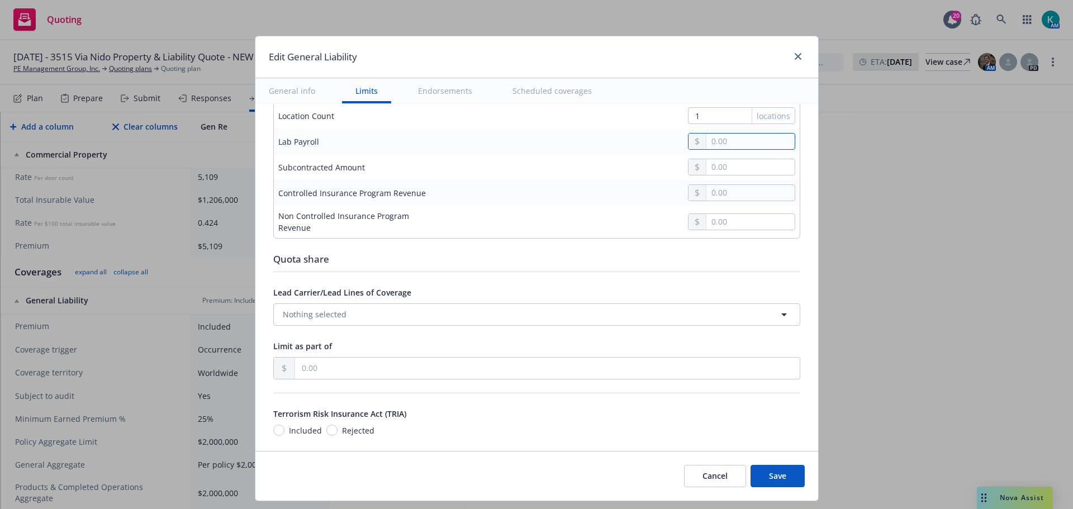
scroll to position [1061, 0]
click at [288, 312] on span "Nothing selected" at bounding box center [315, 314] width 64 height 12
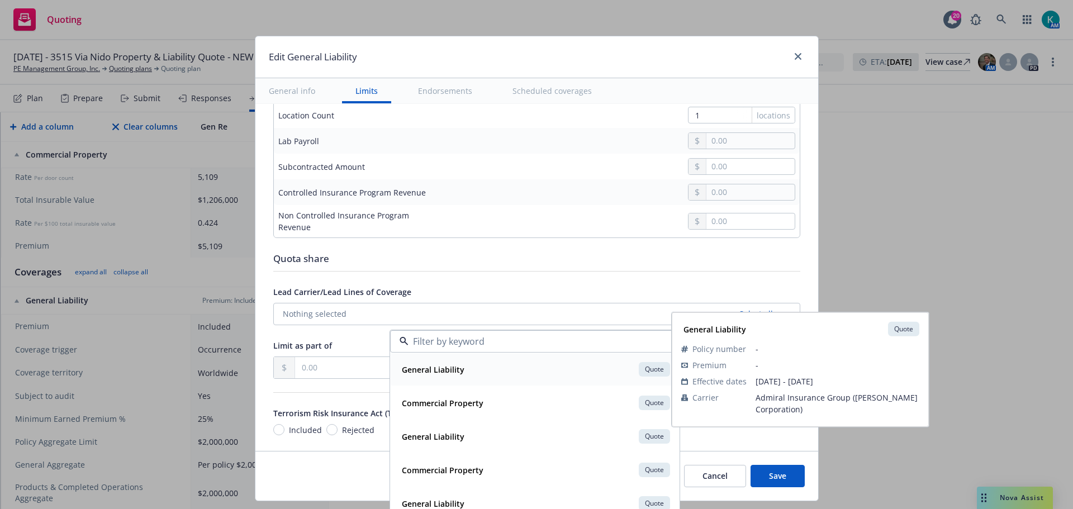
click at [487, 375] on div "General Liability Quote" at bounding box center [534, 369] width 275 height 19
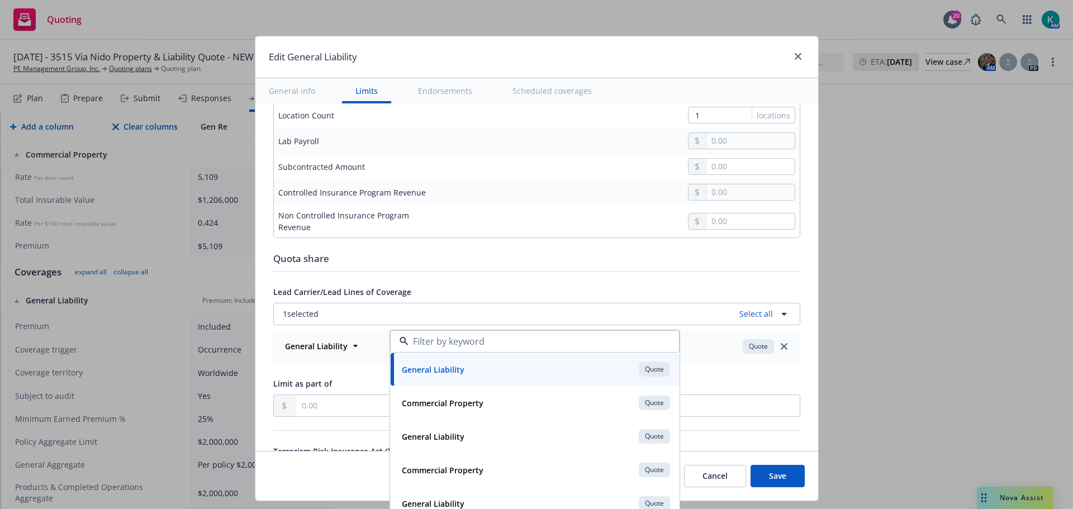
click at [342, 369] on div "Display name Coverage trigger Claims-Made Occurrence Coverage territory Domesti…" at bounding box center [536, 342] width 527 height 2565
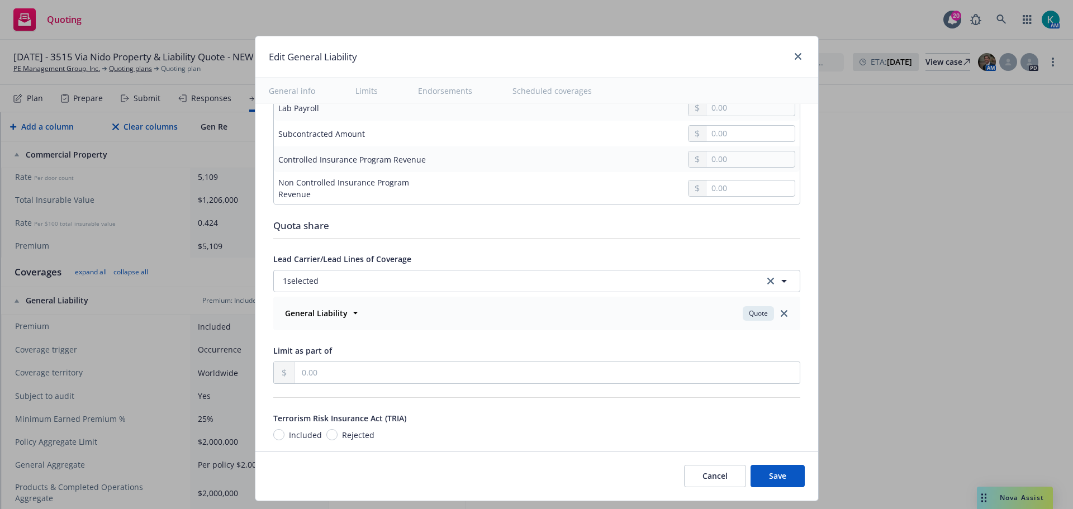
scroll to position [1229, 0]
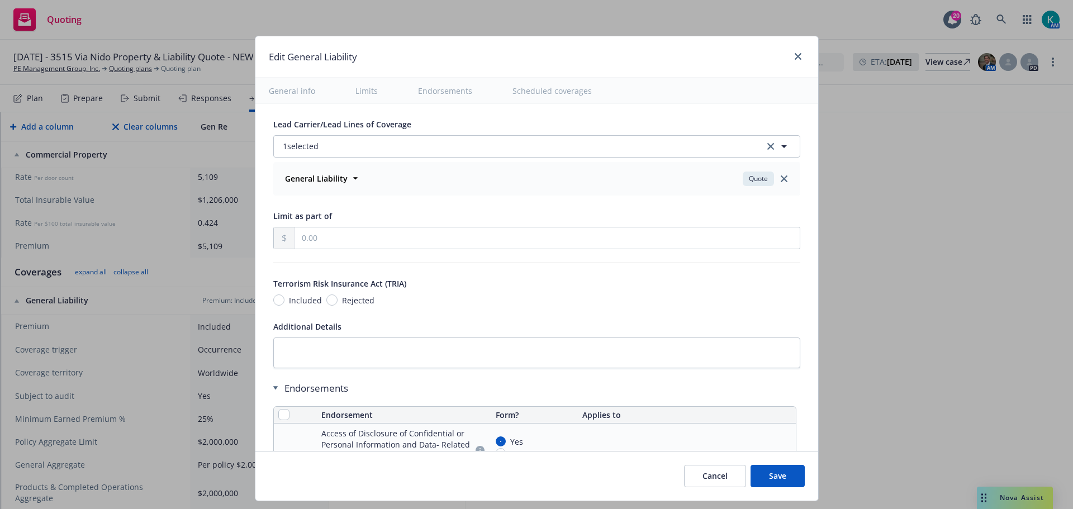
click at [345, 296] on span "Rejected" at bounding box center [358, 300] width 32 height 12
click at [337, 296] on input "Rejected" at bounding box center [331, 299] width 11 height 11
radio input "true"
click at [278, 413] on input "checkbox" at bounding box center [283, 414] width 11 height 11
checkbox input "true"
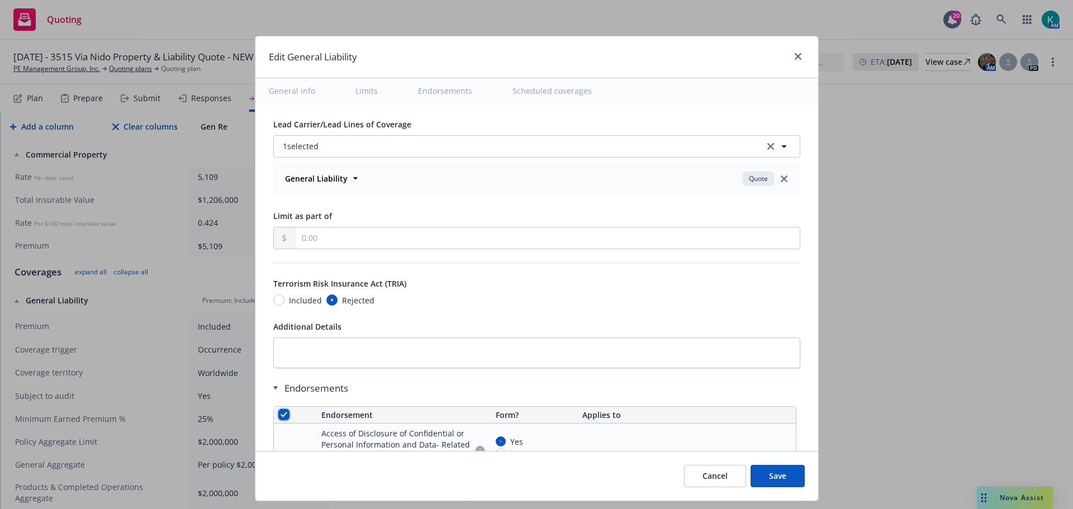
checkbox input "true"
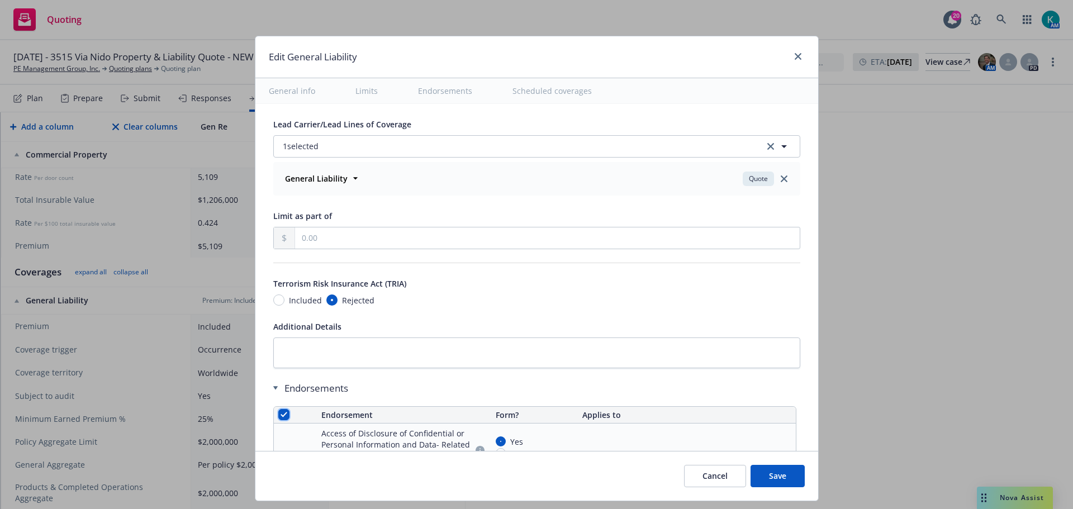
checkbox input "true"
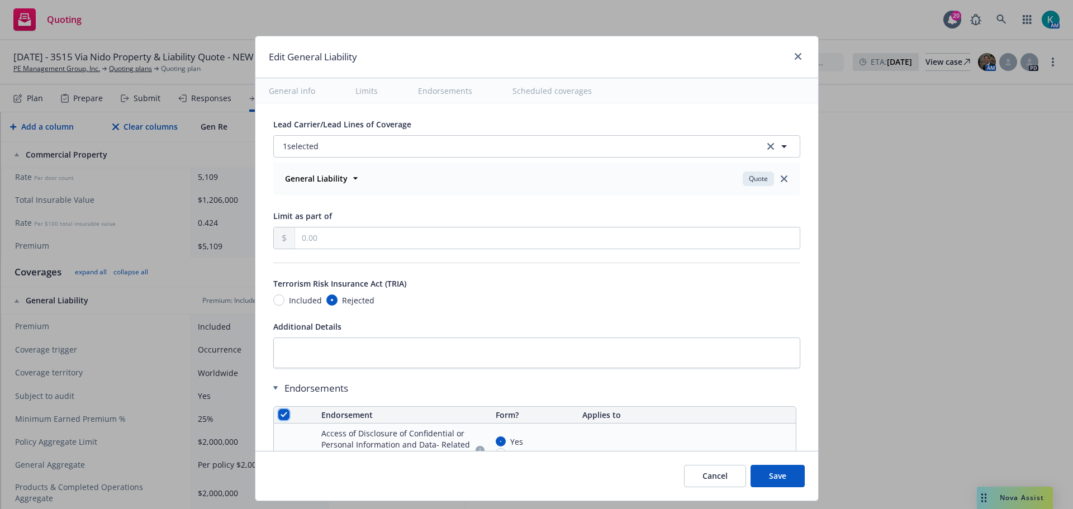
checkbox input "true"
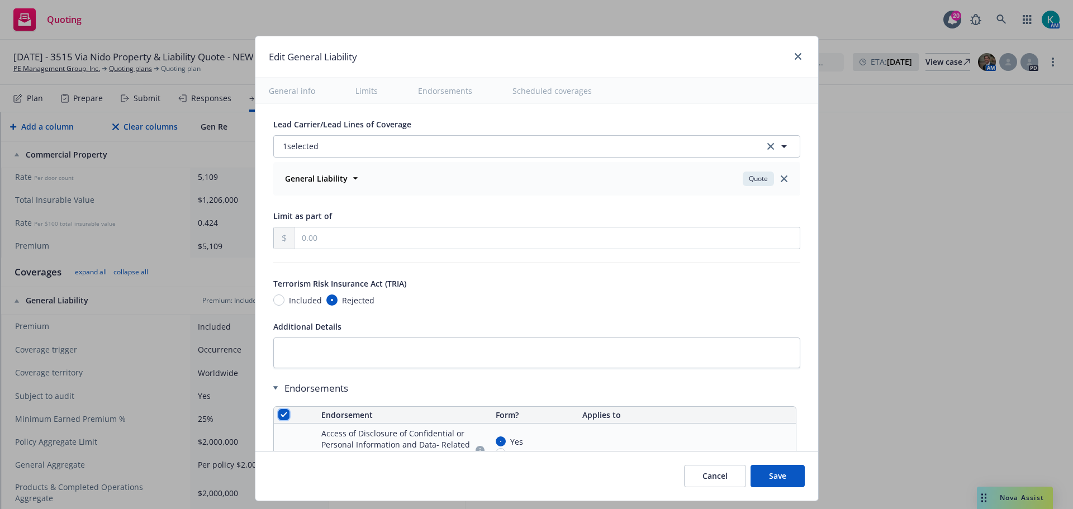
checkbox input "true"
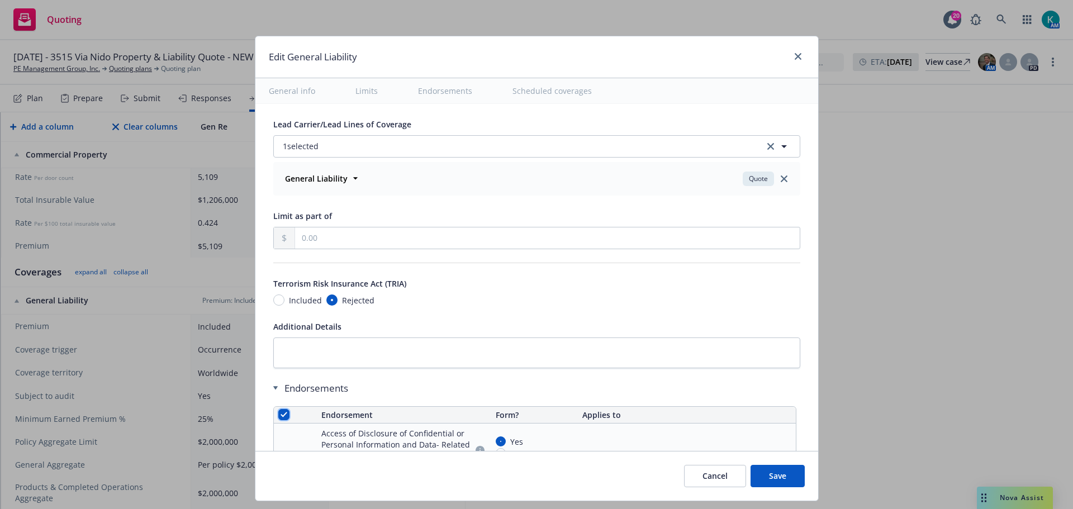
checkbox input "true"
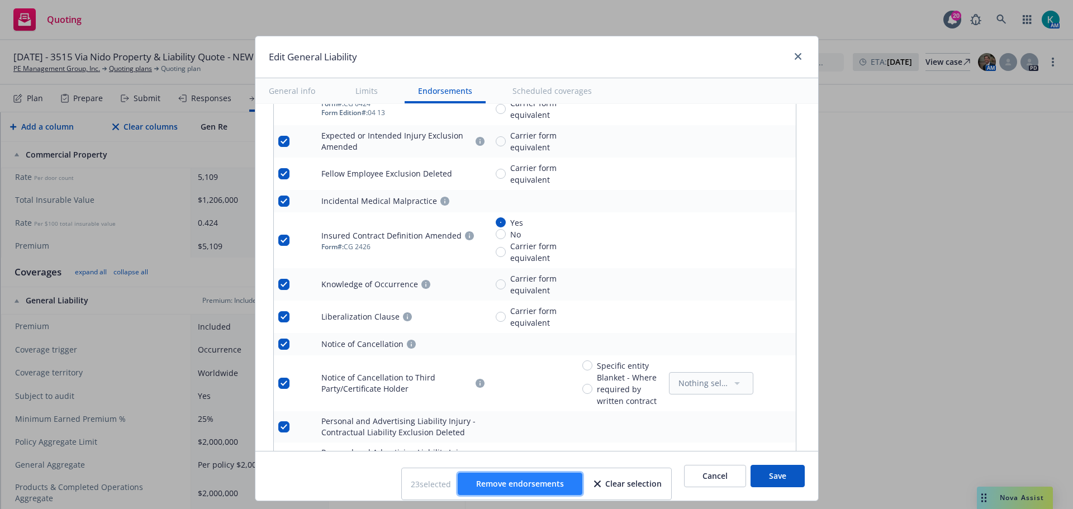
click at [525, 481] on span "Remove endorsements" at bounding box center [520, 483] width 88 height 11
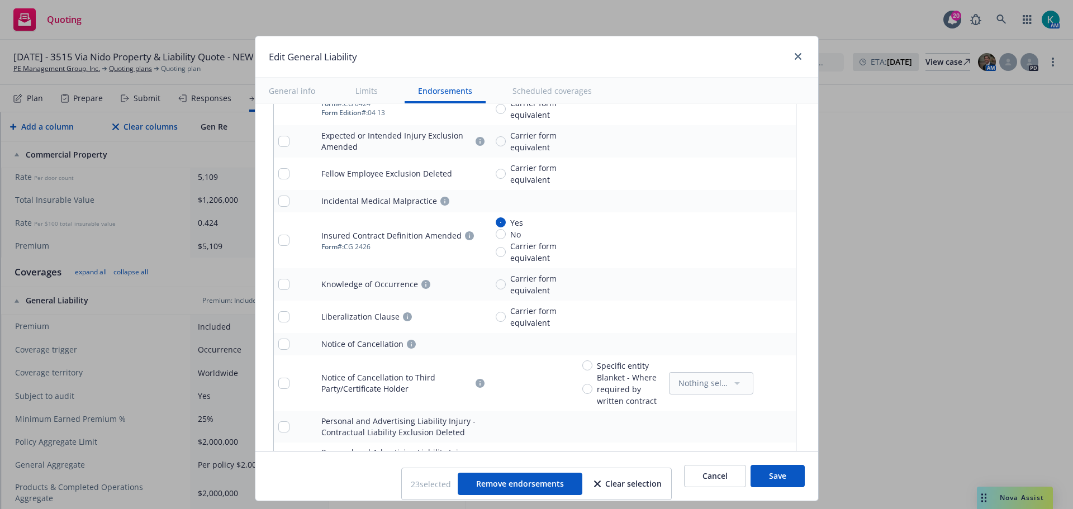
scroll to position [1384, 0]
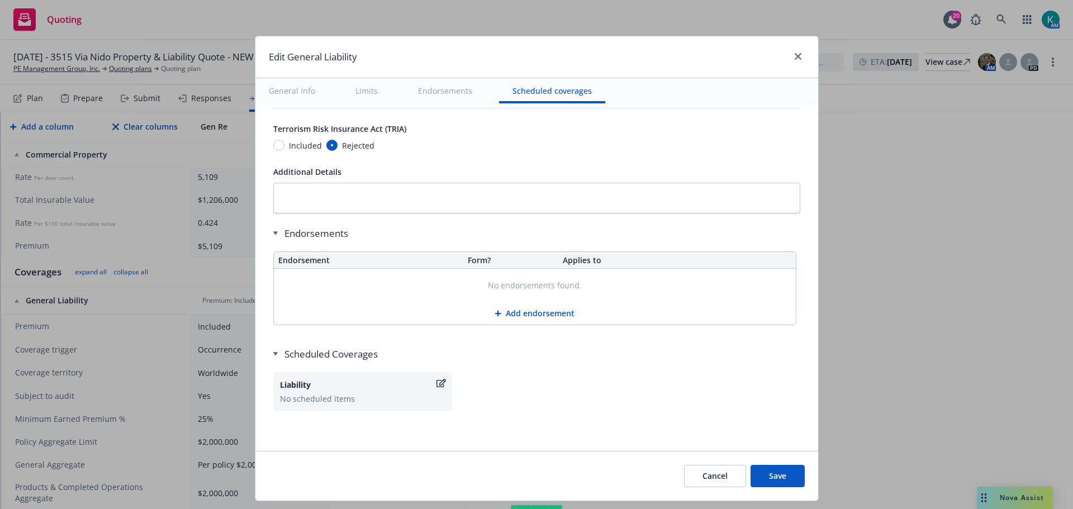
click at [783, 477] on button "Save" at bounding box center [777, 476] width 54 height 22
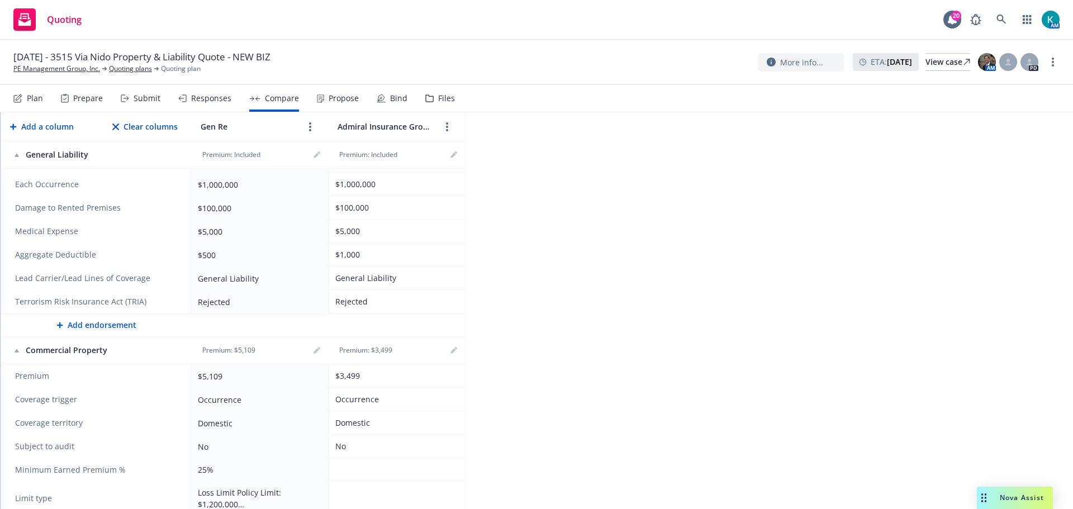
scroll to position [839, 0]
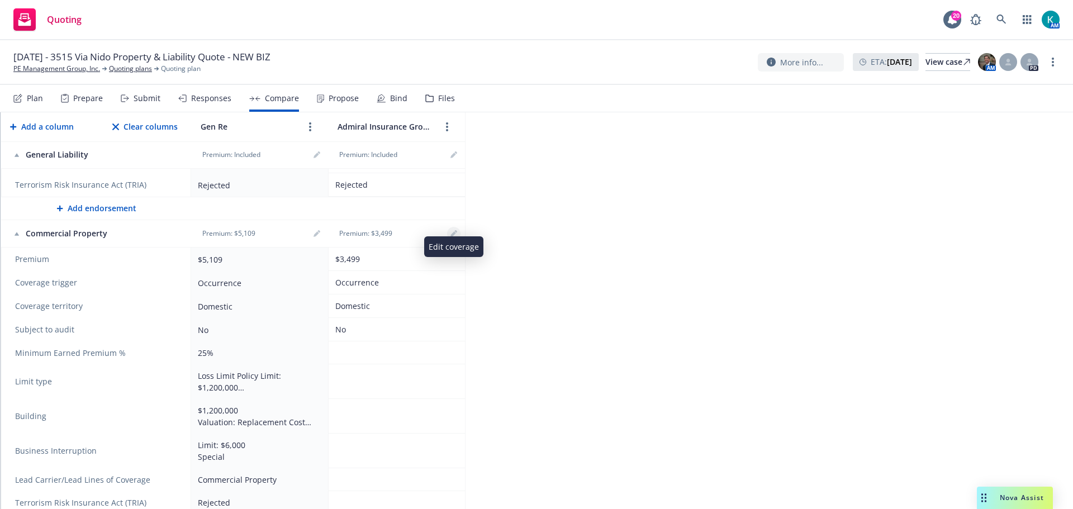
click at [455, 230] on icon "editPencil" at bounding box center [453, 233] width 7 height 7
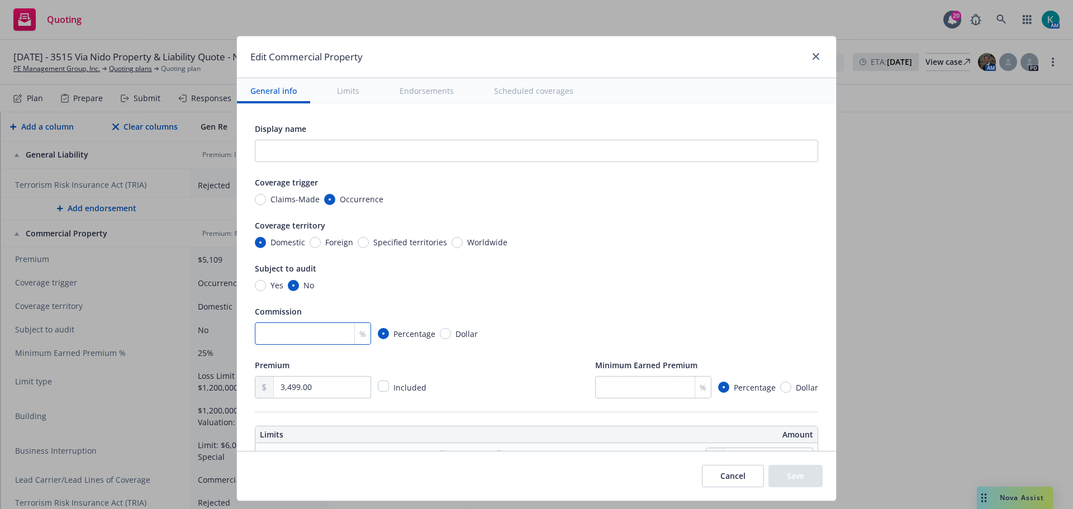
click at [299, 332] on input "number" at bounding box center [313, 333] width 116 height 22
type input "10"
click at [642, 391] on input "number" at bounding box center [653, 387] width 116 height 22
type input "25"
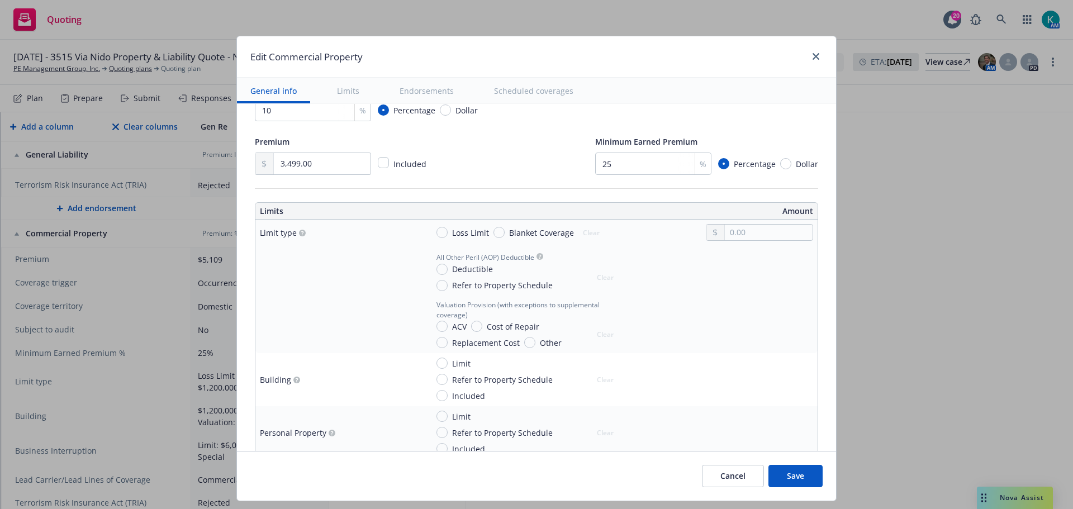
click at [452, 231] on span "Loss Limit" at bounding box center [470, 233] width 37 height 12
click at [445, 231] on input "Loss Limit" at bounding box center [441, 232] width 11 height 11
radio input "true"
click at [744, 225] on div at bounding box center [759, 232] width 107 height 17
click at [745, 231] on input "text" at bounding box center [769, 233] width 88 height 16
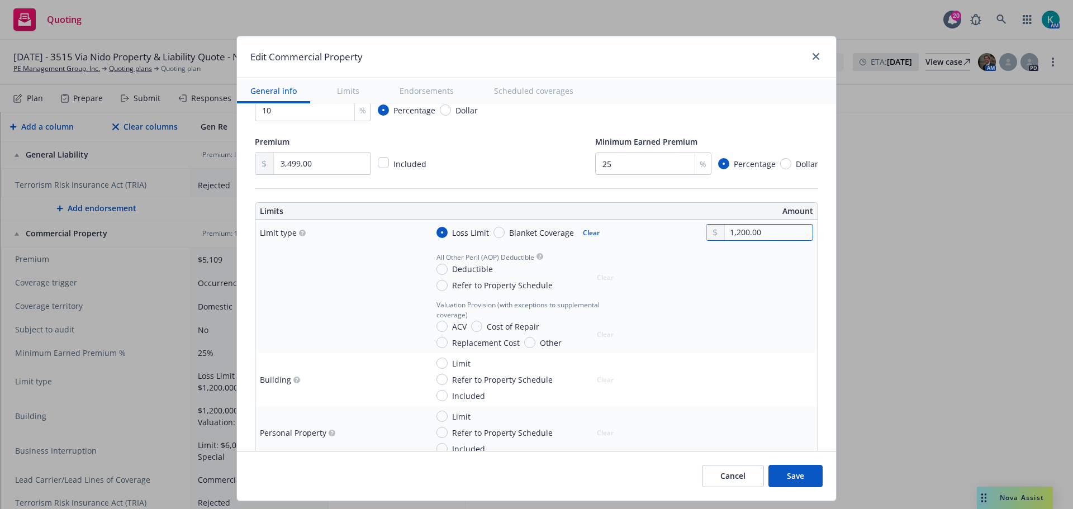
type input "1,200.00"
drag, startPoint x: 519, startPoint y: 60, endPoint x: 562, endPoint y: 60, distance: 43.0
click at [562, 60] on div "Edit Commercial Property" at bounding box center [536, 57] width 599 height 42
click at [452, 268] on span "Deductible" at bounding box center [472, 269] width 41 height 12
click at [447, 268] on input "Deductible" at bounding box center [441, 269] width 11 height 11
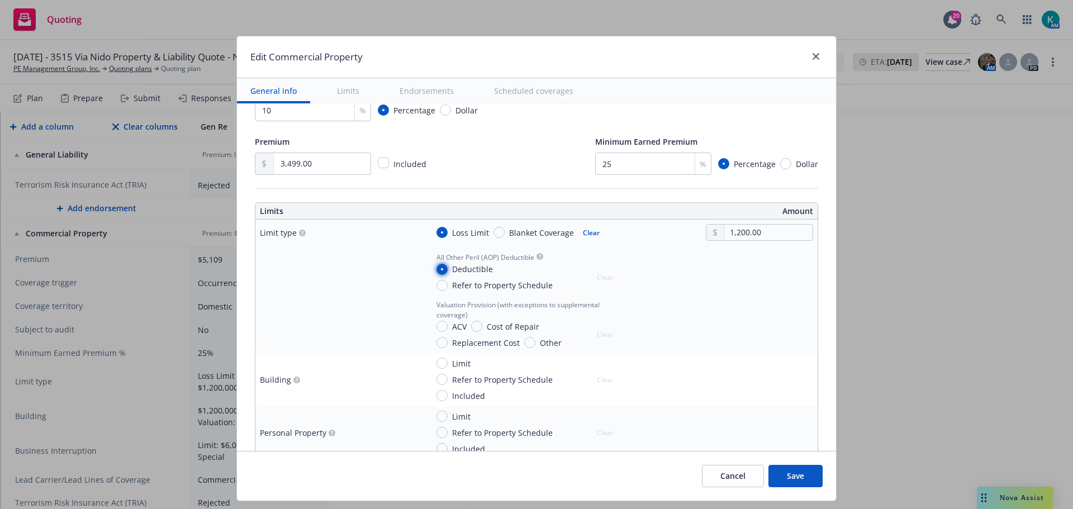
radio input "true"
click at [764, 280] on input "text" at bounding box center [769, 283] width 88 height 16
type input "1,000.00"
click at [437, 341] on input "Replacement Cost" at bounding box center [441, 342] width 11 height 11
radio input "true"
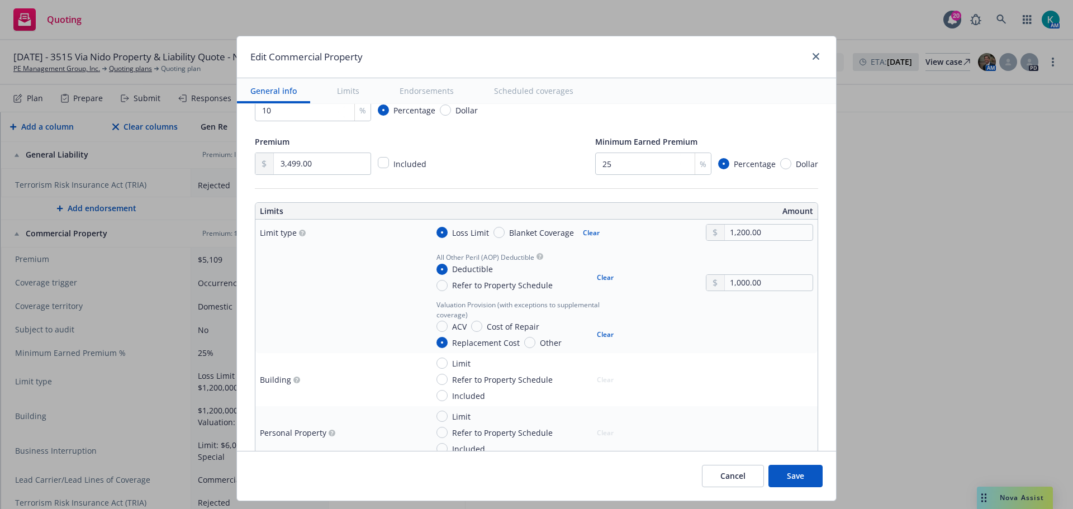
click at [447, 364] on span "Limit" at bounding box center [458, 364] width 23 height 12
click at [441, 364] on input "Limit" at bounding box center [441, 363] width 11 height 11
radio input "true"
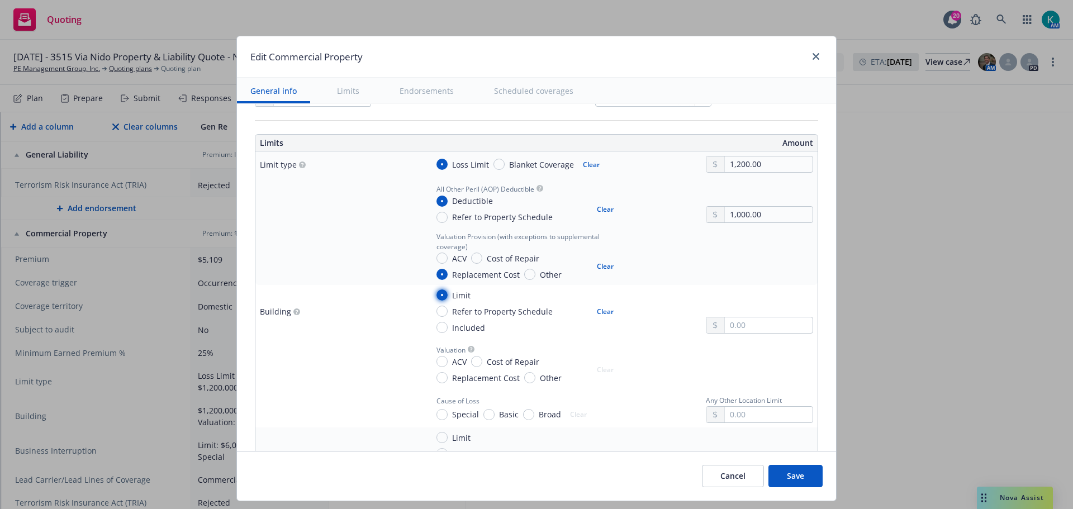
scroll to position [335, 0]
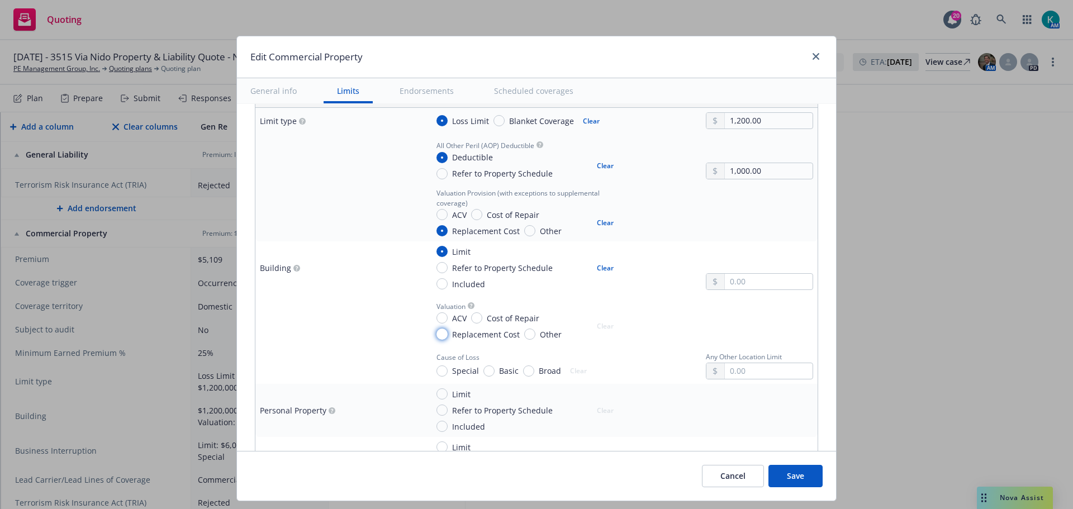
click at [436, 332] on input "Replacement Cost" at bounding box center [441, 333] width 11 height 11
radio input "true"
click at [436, 370] on input "Special" at bounding box center [441, 370] width 11 height 11
radio input "true"
click at [760, 274] on input "text" at bounding box center [769, 282] width 88 height 16
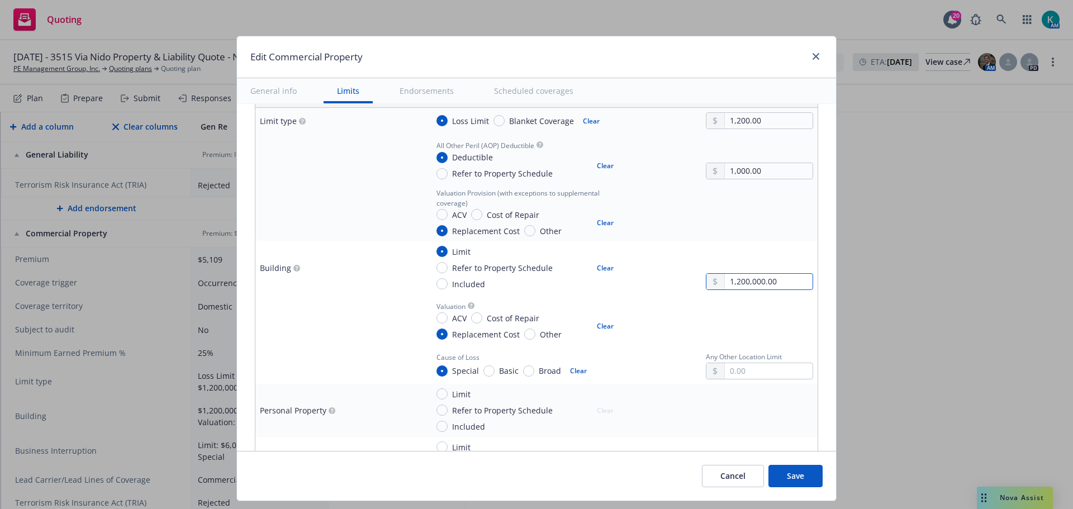
type input "1,200,000.00"
click at [630, 341] on td "Valuation ACV Cost of Repair Replacement Cost Other Clear" at bounding box center [620, 319] width 394 height 50
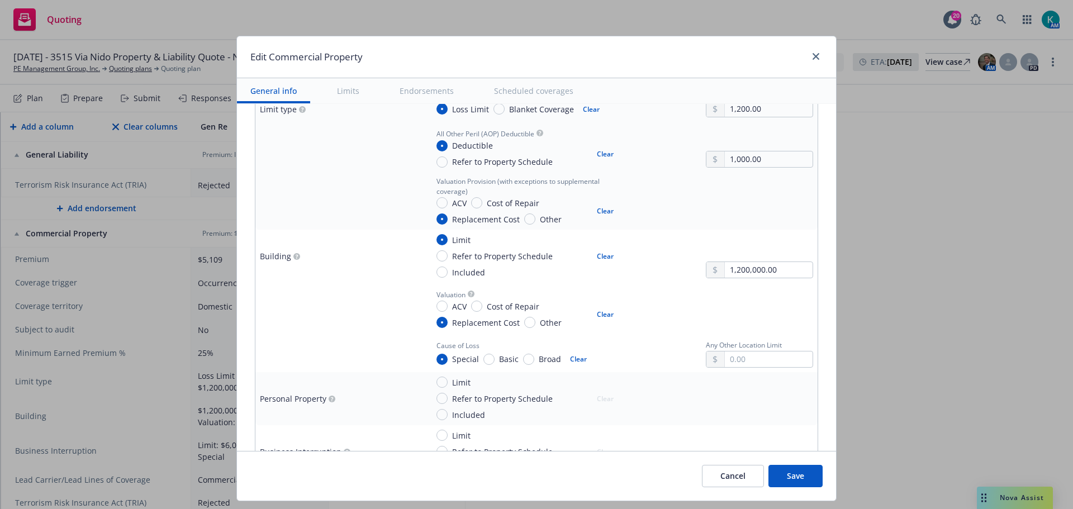
scroll to position [223, 0]
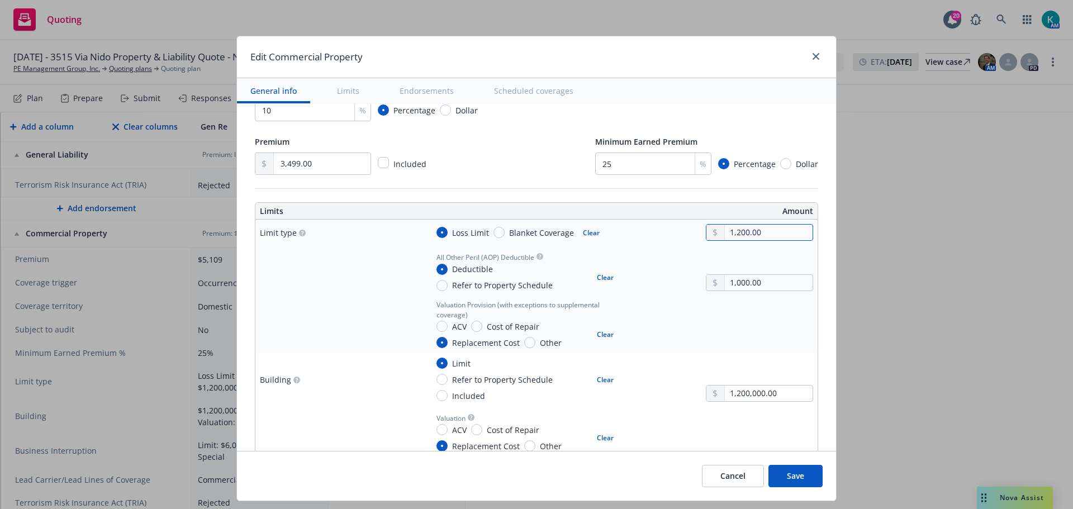
click at [734, 232] on input "1,200.00" at bounding box center [769, 233] width 88 height 16
type input "1,200,000.00"
click at [706, 318] on div at bounding box center [759, 324] width 107 height 48
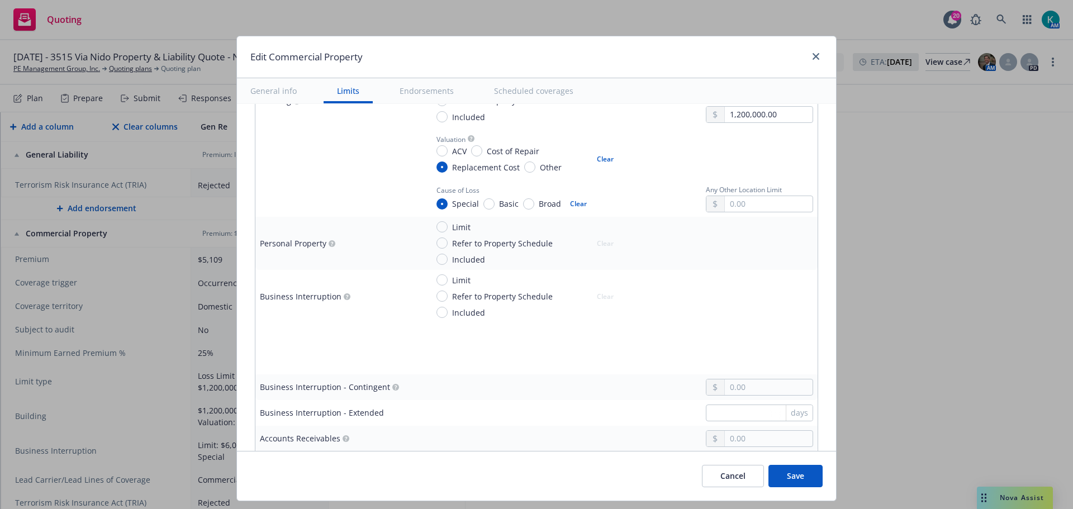
scroll to position [503, 0]
click at [436, 278] on input "Limit" at bounding box center [441, 279] width 11 height 11
radio input "true"
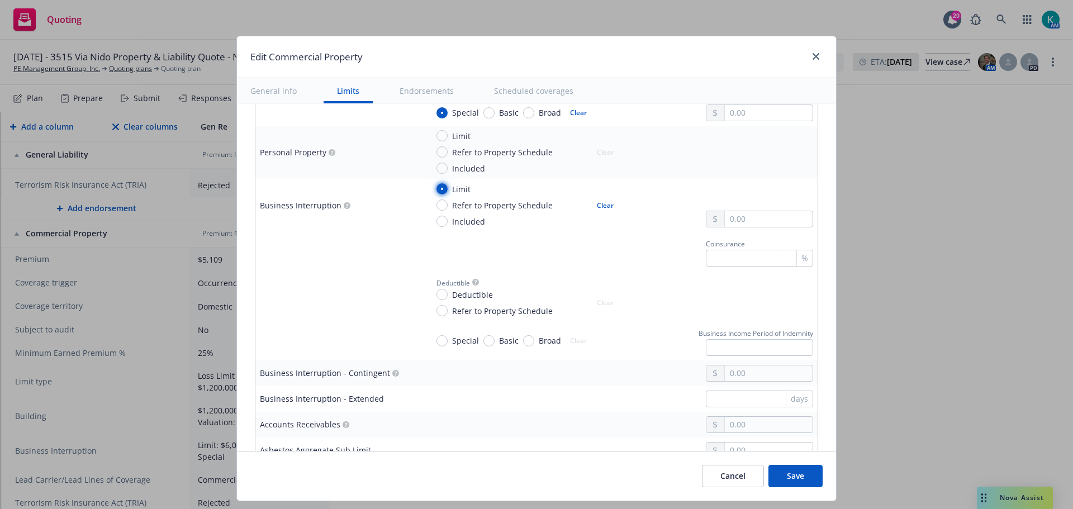
scroll to position [615, 0]
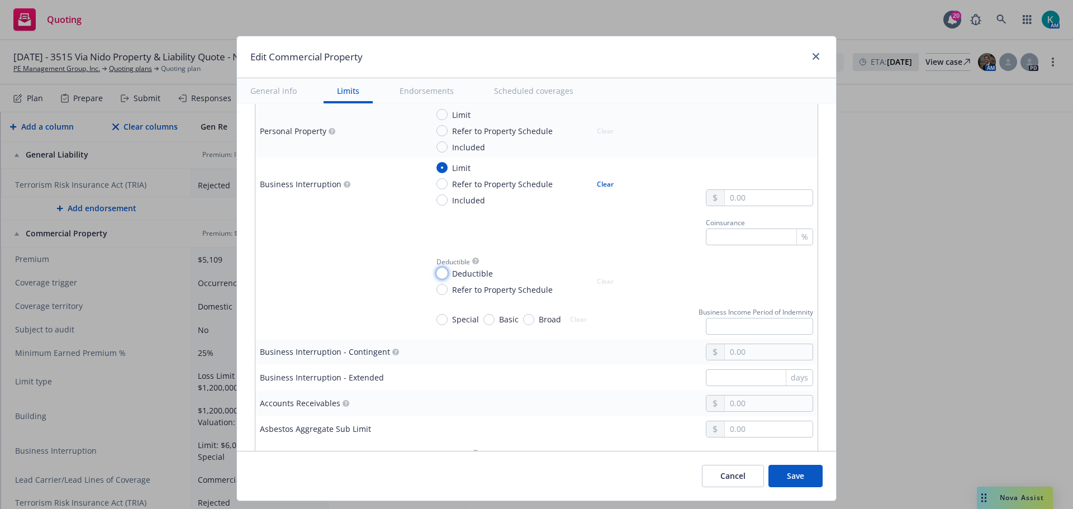
click at [436, 275] on input "Deductible" at bounding box center [441, 273] width 11 height 11
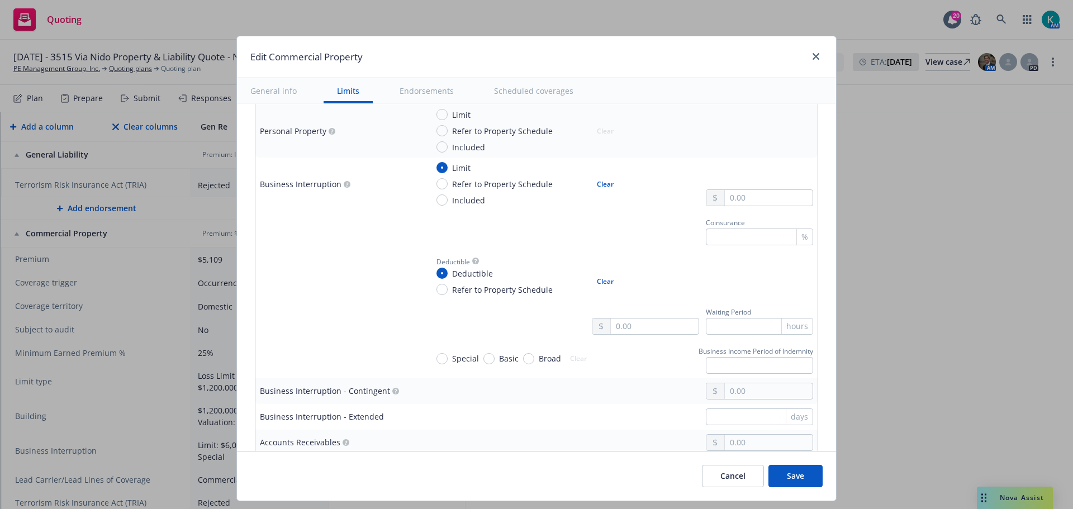
click at [597, 280] on button "Clear" at bounding box center [605, 282] width 30 height 16
radio input "false"
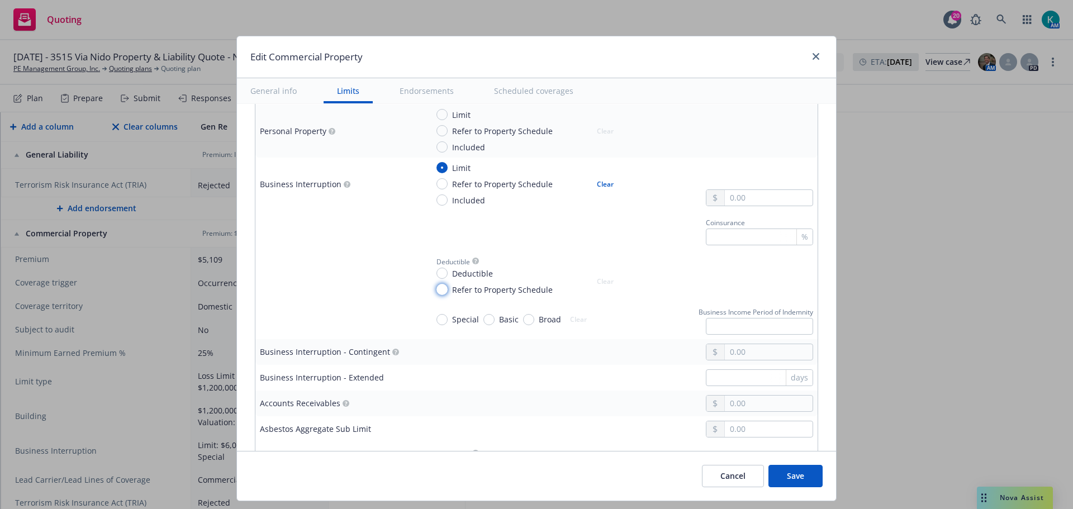
click at [439, 294] on input "Refer to Property Schedule" at bounding box center [441, 289] width 11 height 11
drag, startPoint x: 593, startPoint y: 279, endPoint x: 493, endPoint y: 313, distance: 106.0
click at [594, 279] on button "Clear" at bounding box center [605, 282] width 30 height 16
radio input "false"
click at [436, 318] on input "Special" at bounding box center [441, 319] width 11 height 11
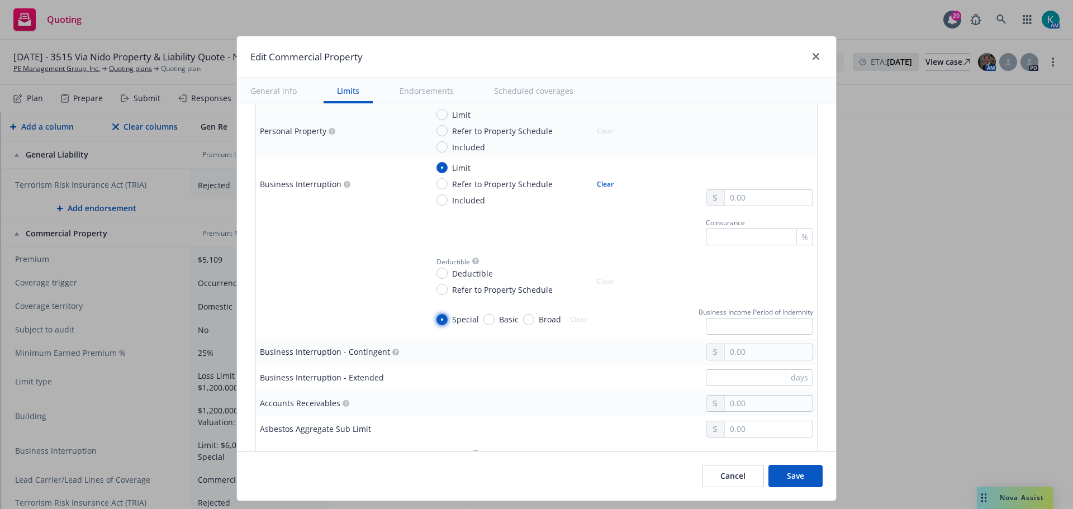
radio input "true"
click at [739, 199] on input "text" at bounding box center [769, 198] width 88 height 16
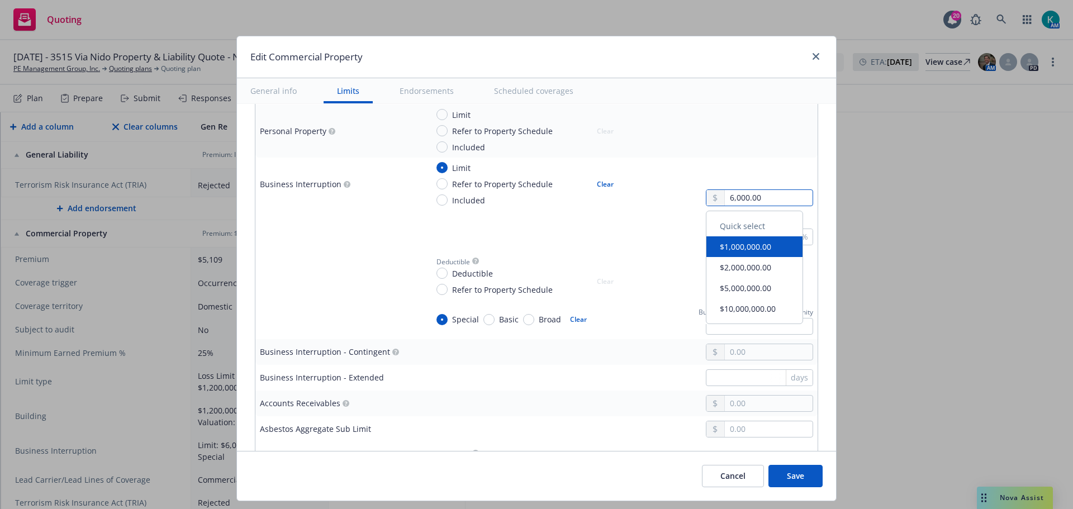
type input "6,000.00"
click at [625, 221] on div "Coinsurance %" at bounding box center [619, 230] width 385 height 30
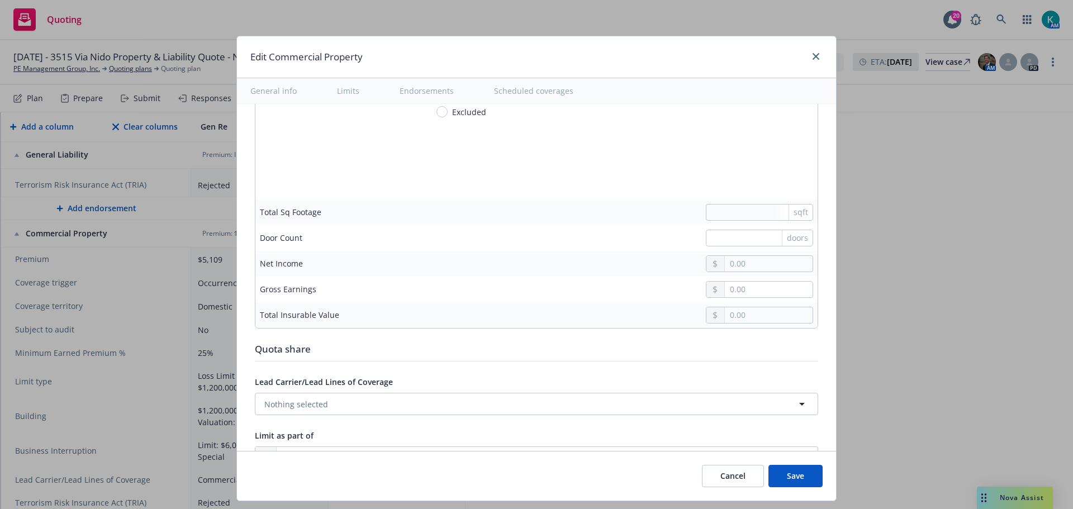
scroll to position [3352, 0]
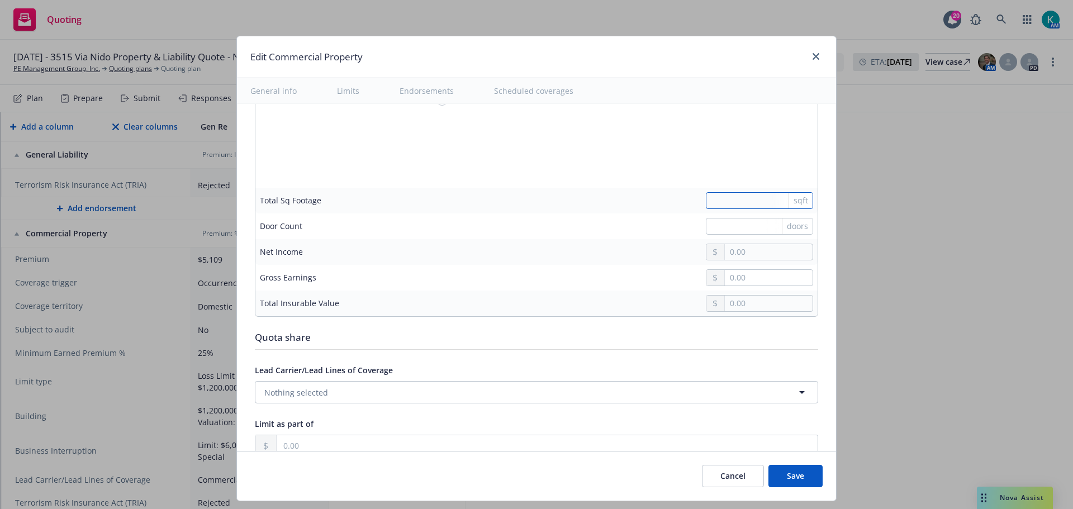
click at [740, 198] on input "text" at bounding box center [759, 200] width 107 height 17
type input "1800"
click at [741, 307] on input "text" at bounding box center [769, 304] width 88 height 16
drag, startPoint x: 740, startPoint y: 295, endPoint x: 747, endPoint y: 302, distance: 9.9
click at [742, 297] on input "1.00" at bounding box center [769, 304] width 88 height 16
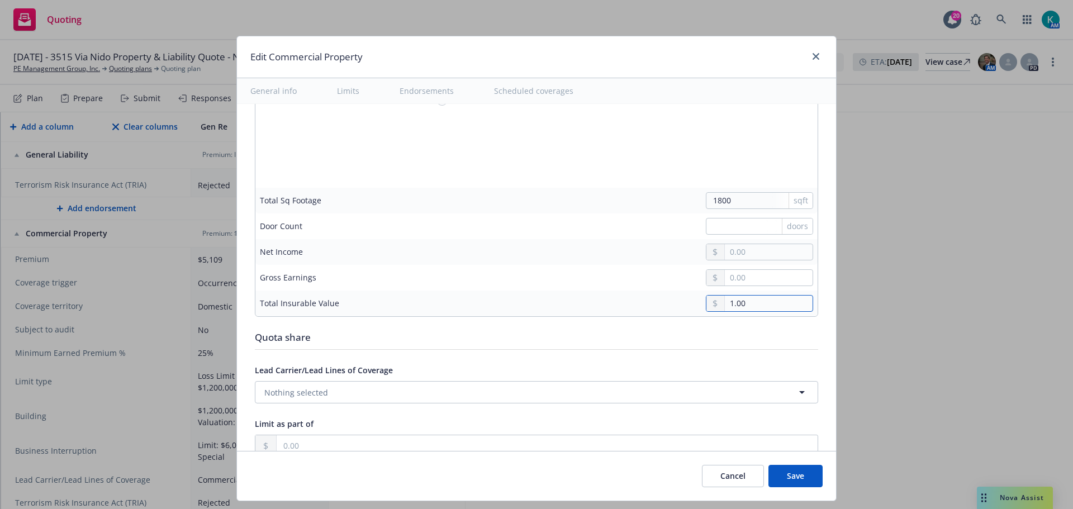
drag, startPoint x: 753, startPoint y: 302, endPoint x: 657, endPoint y: 311, distance: 96.5
click at [658, 311] on div "1.00" at bounding box center [619, 303] width 385 height 17
type input "1,206,000.00"
click at [359, 387] on button "Nothing selected" at bounding box center [536, 392] width 563 height 22
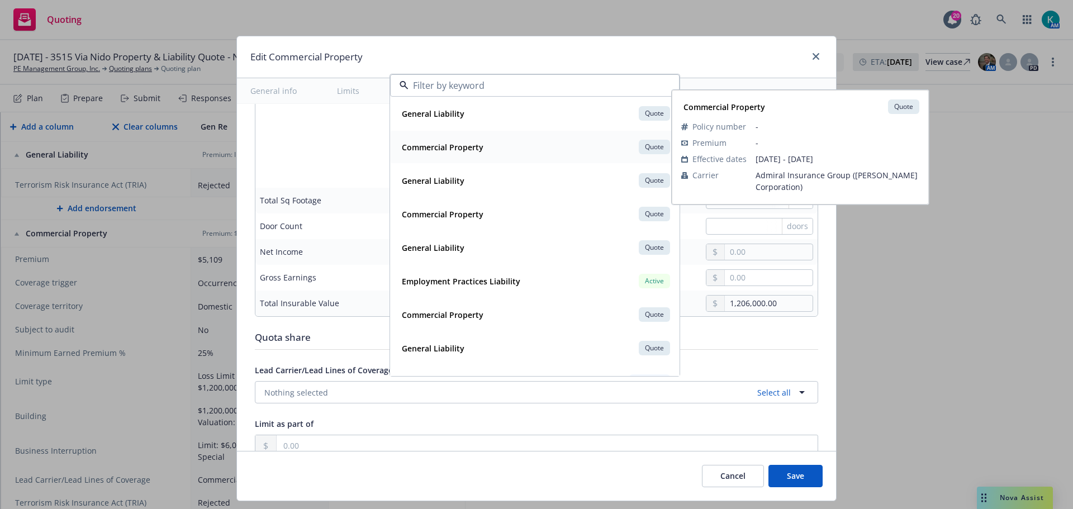
click at [523, 149] on div "Commercial Property Quote" at bounding box center [534, 146] width 275 height 19
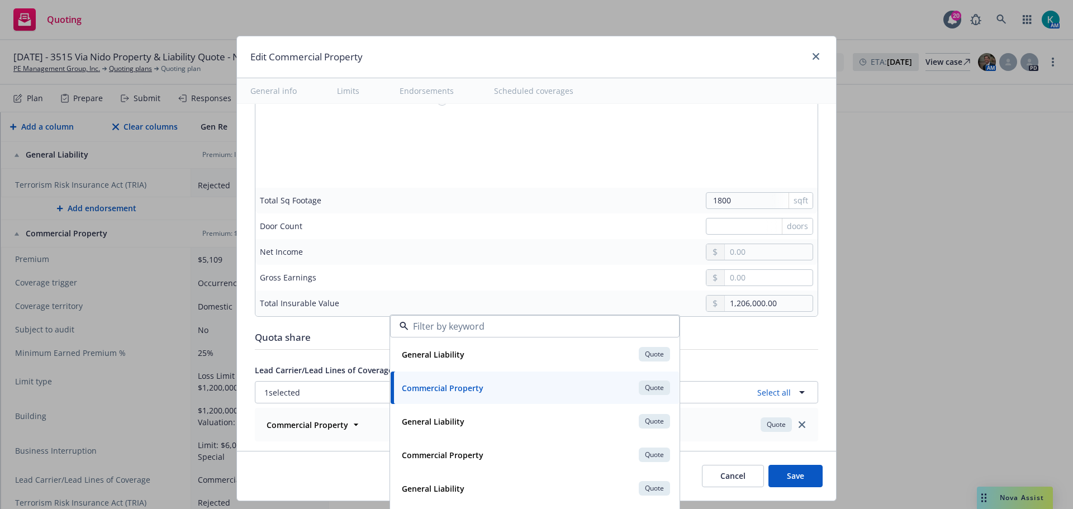
scroll to position [3520, 0]
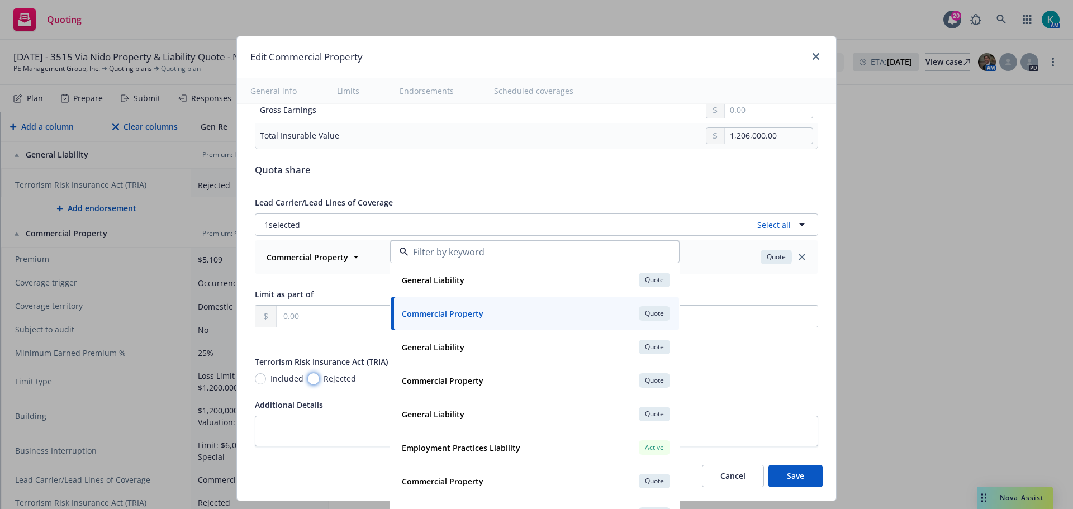
click at [309, 377] on input "Rejected" at bounding box center [313, 378] width 11 height 11
radio input "true"
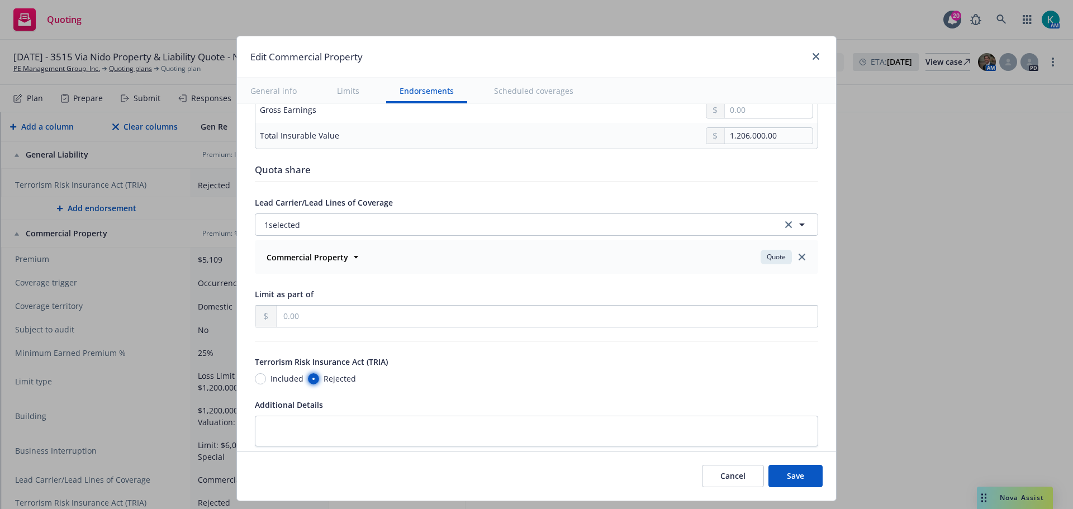
scroll to position [3631, 0]
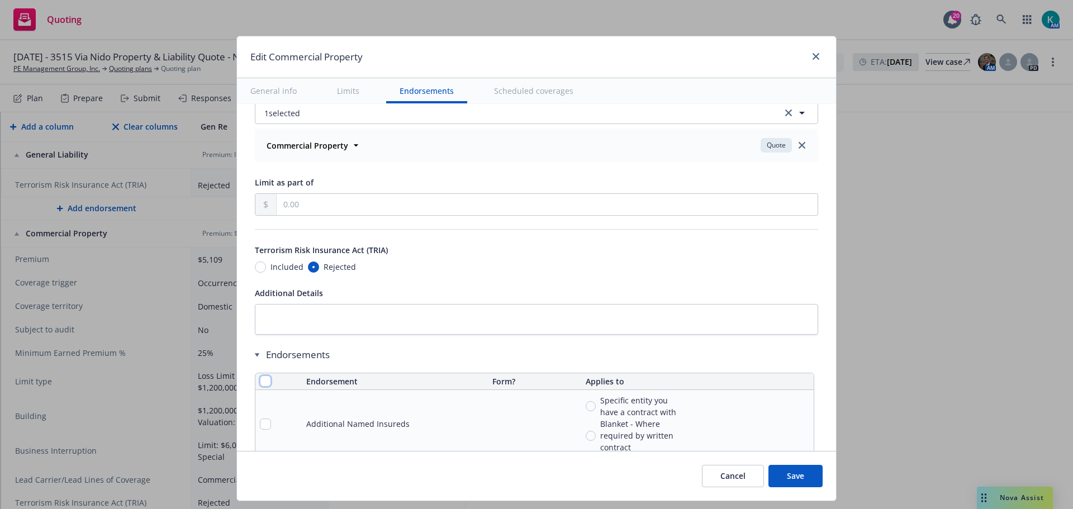
drag, startPoint x: 259, startPoint y: 383, endPoint x: 288, endPoint y: 401, distance: 33.8
click at [260, 383] on input "checkbox" at bounding box center [265, 380] width 11 height 11
checkbox input "true"
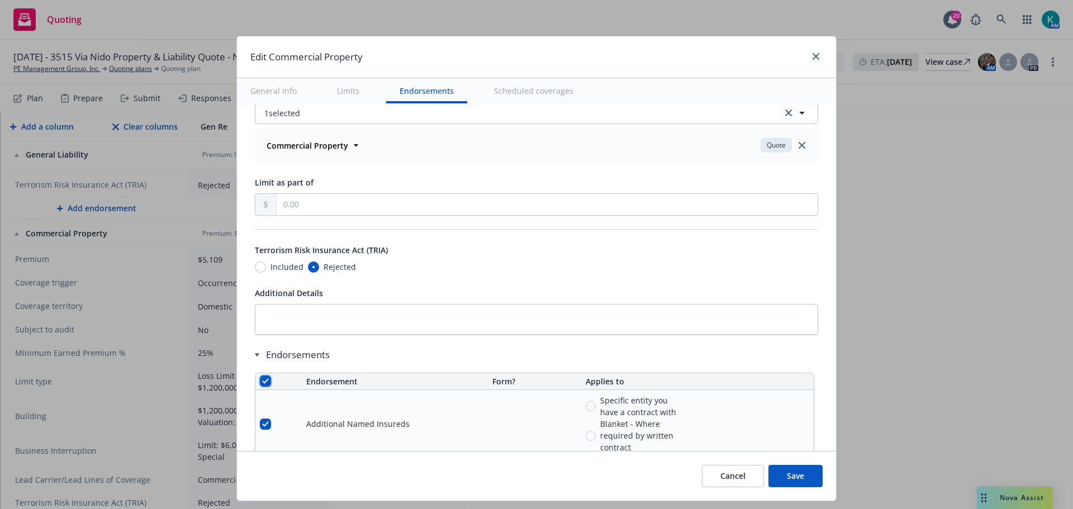
checkbox input "true"
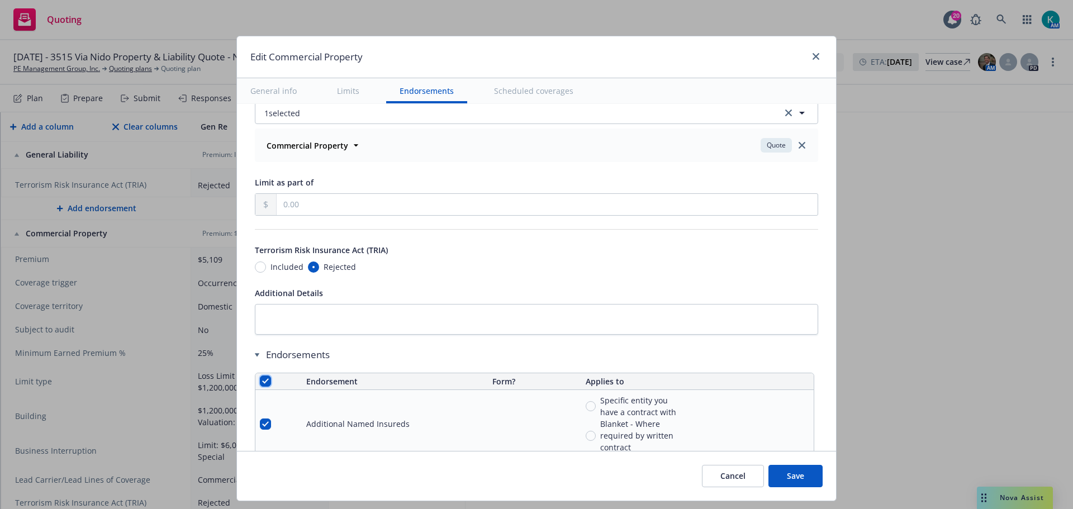
checkbox input "true"
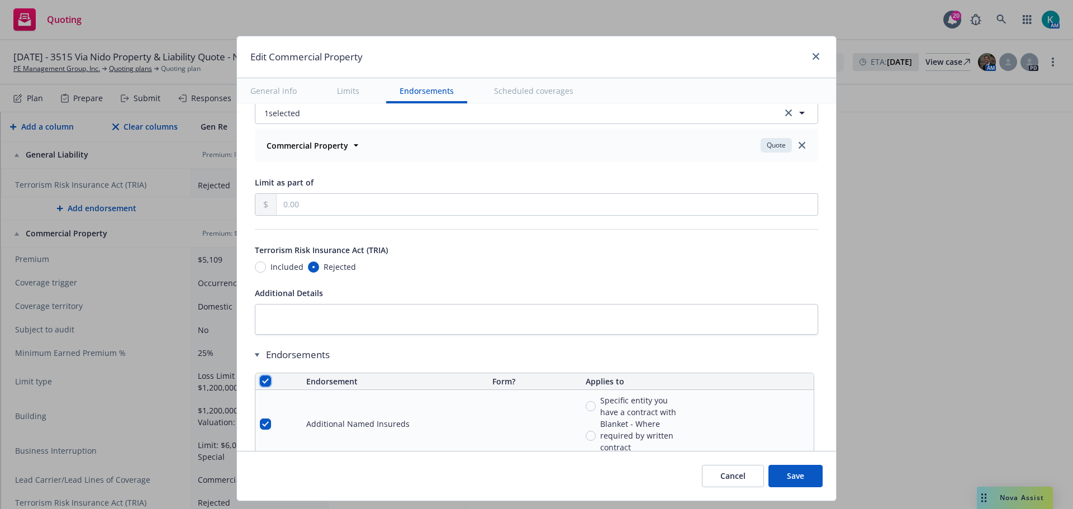
checkbox input "true"
click at [537, 484] on span "Remove endorsements" at bounding box center [520, 483] width 88 height 11
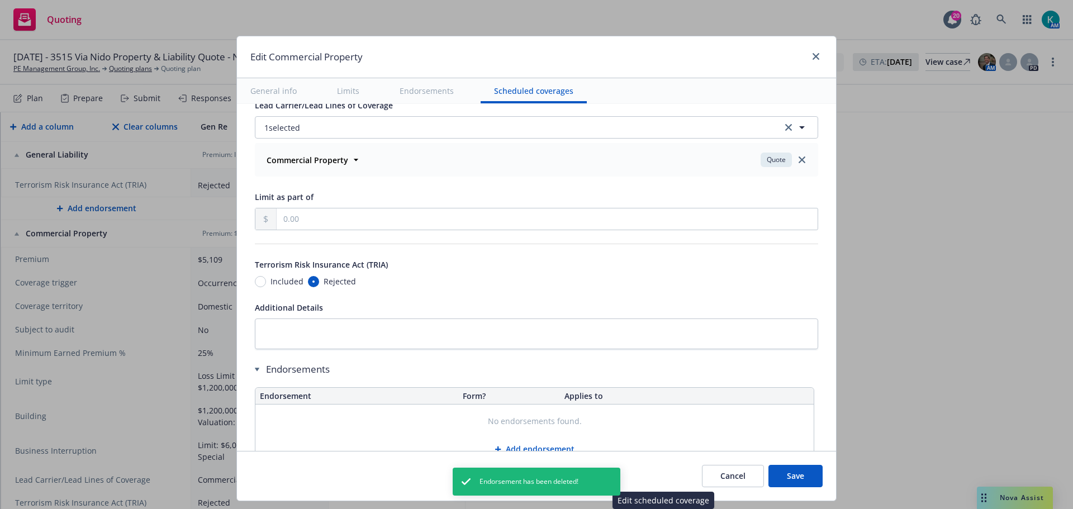
scroll to position [3586, 0]
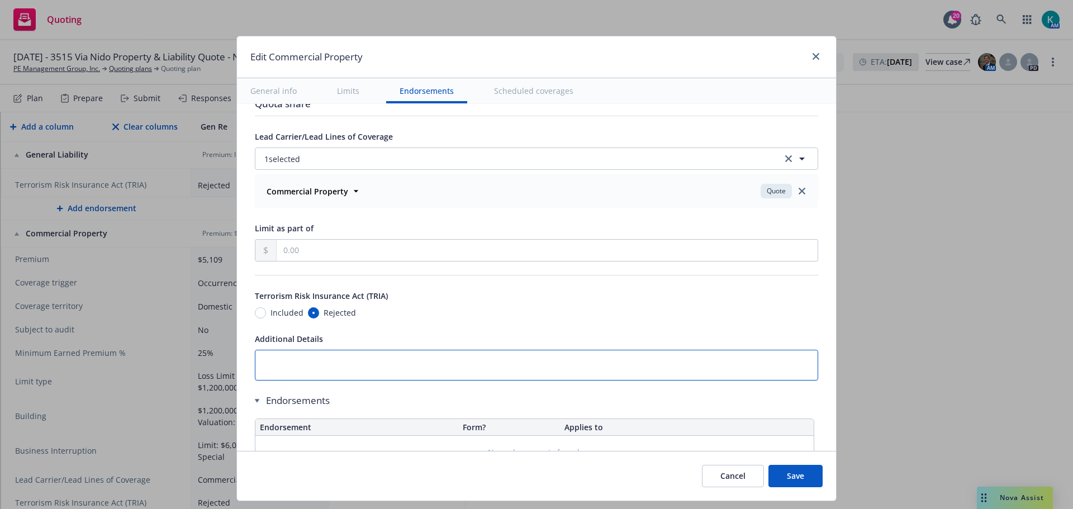
click at [453, 365] on textarea at bounding box center [536, 365] width 563 height 31
type textarea "x"
type textarea "As"
type textarea "x"
type textarea "Assau"
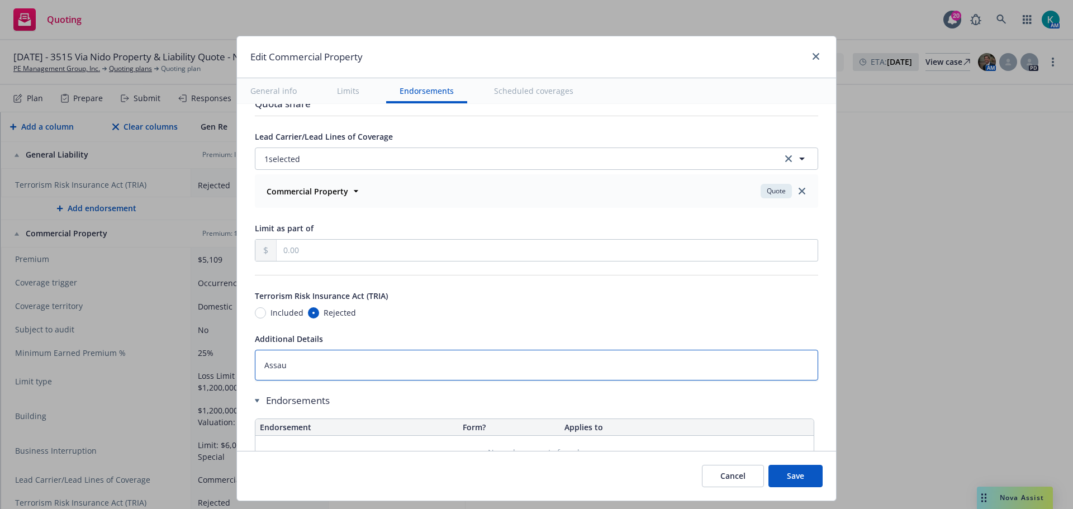
type textarea "x"
type textarea "Assault"
type textarea "x"
type textarea "Assault"
type textarea "x"
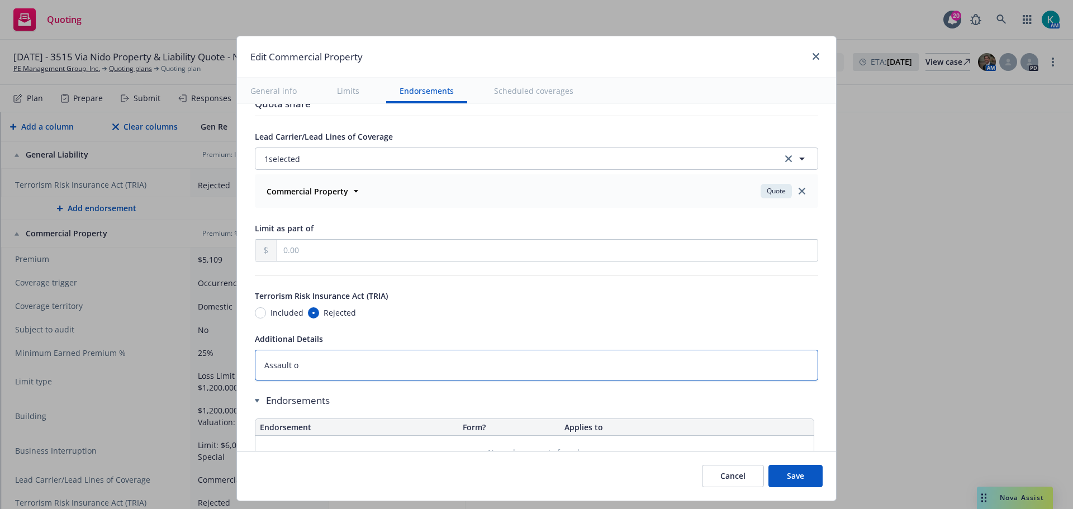
type textarea "Assault or"
type textarea "x"
type textarea "Assault or"
type textarea "x"
type textarea "Assault or BN"
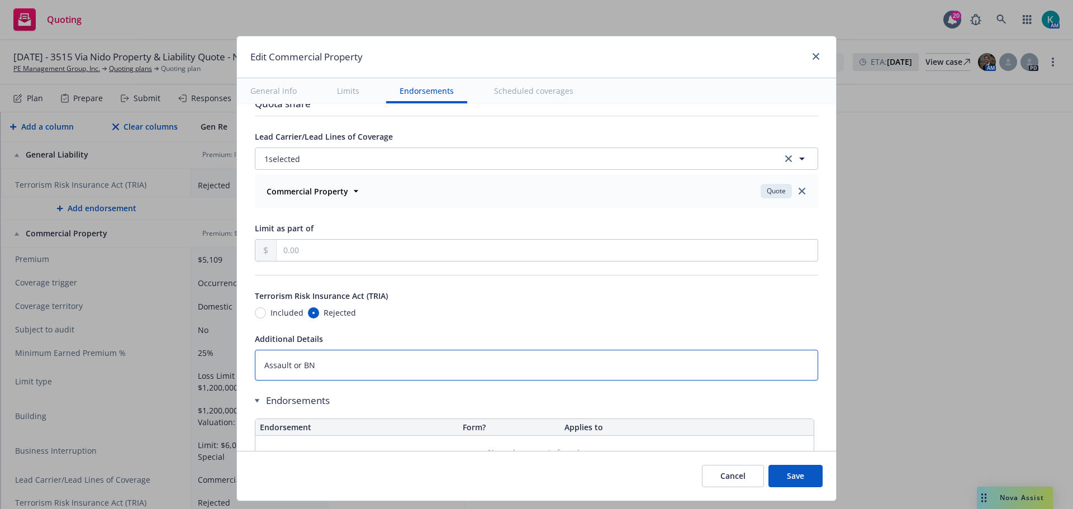
type textarea "x"
type textarea "Assault or BN"
type textarea "x"
type textarea "Assault or B"
type textarea "x"
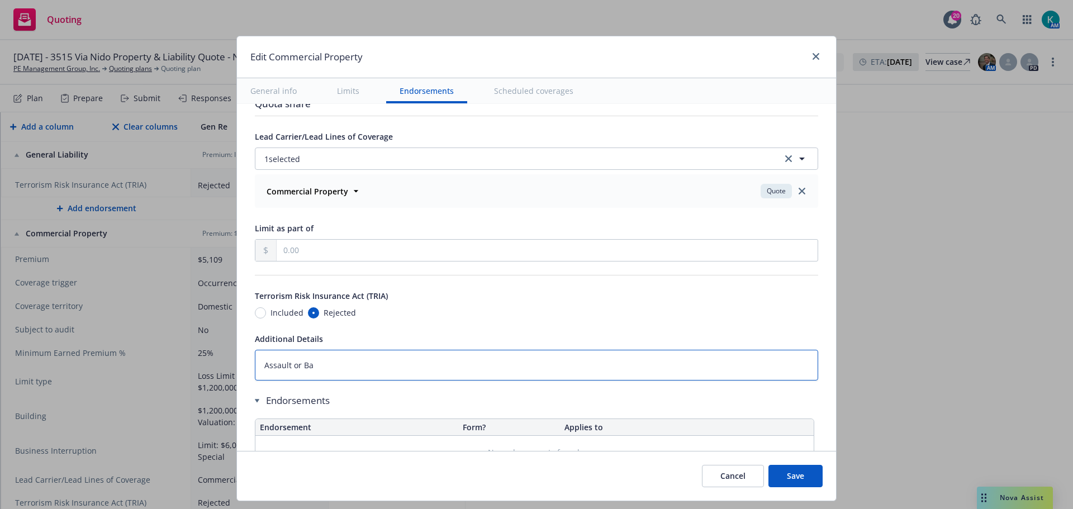
type textarea "Assault or Bat"
type textarea "x"
type textarea "Assault or Batt"
type textarea "x"
type textarea "Assault or Batter"
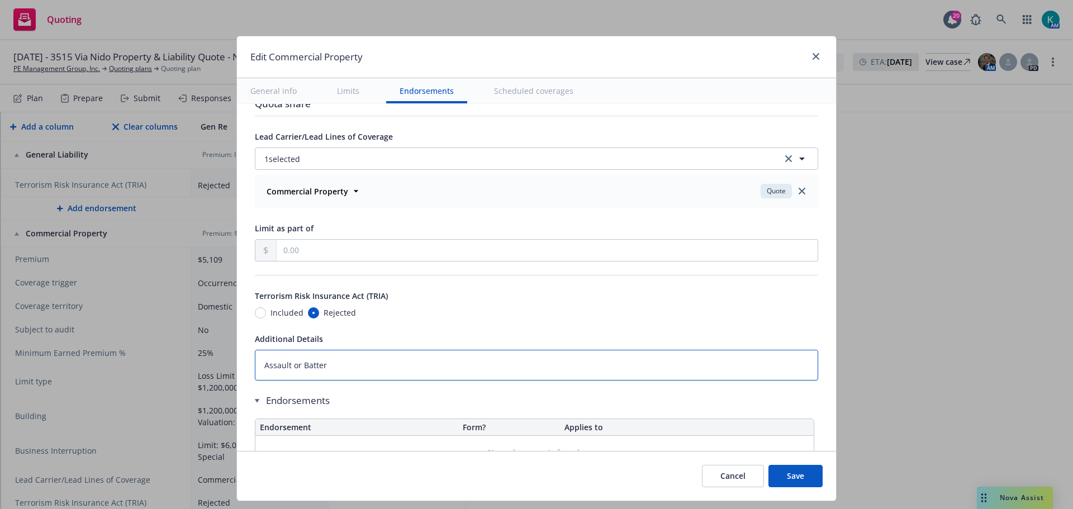
type textarea "x"
type textarea "Assault or Battery"
type textarea "x"
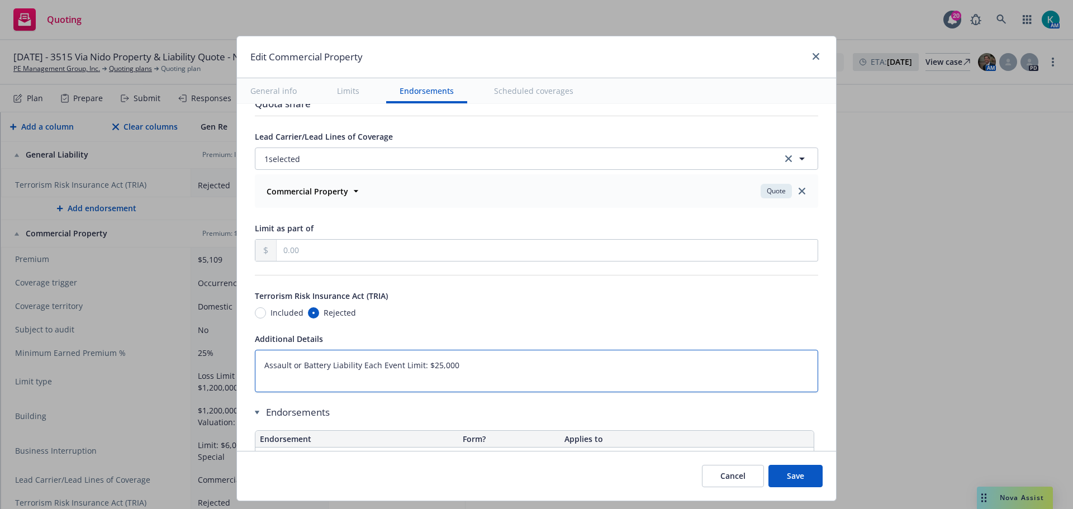
drag, startPoint x: 351, startPoint y: 366, endPoint x: 250, endPoint y: 366, distance: 101.7
click at [255, 366] on textarea "Assault or Battery Liability Each Event Limit: $25,000" at bounding box center [536, 371] width 563 height 42
click at [277, 378] on textarea "Assault or Battery Liability Each Event Limit: $25,000" at bounding box center [536, 371] width 563 height 42
paste textarea "Assault or Battery Liability"
click at [259, 355] on textarea "Assault or Battery Liability Each Event Limit: $25,000 Assault or Battery Liabi…" at bounding box center [536, 371] width 563 height 42
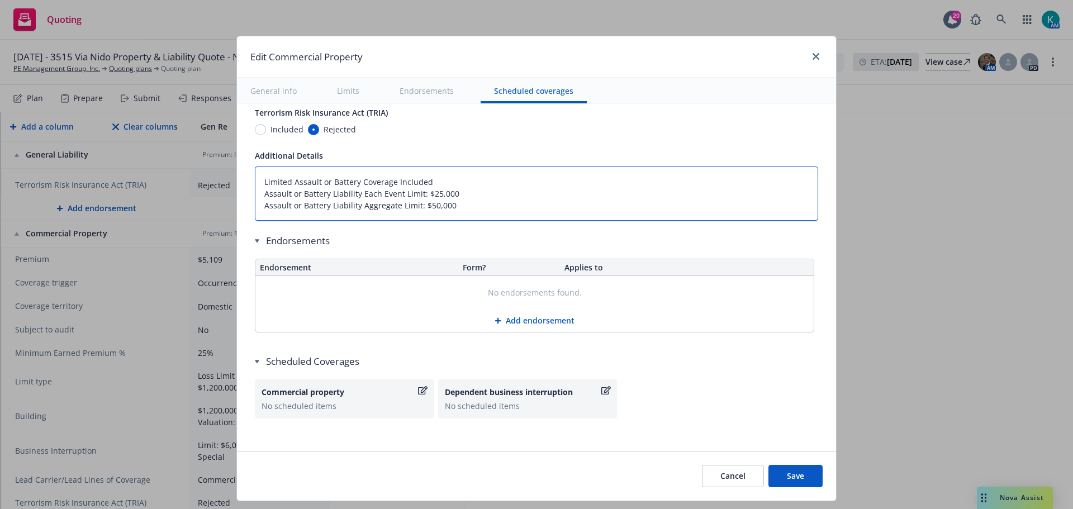
scroll to position [3777, 0]
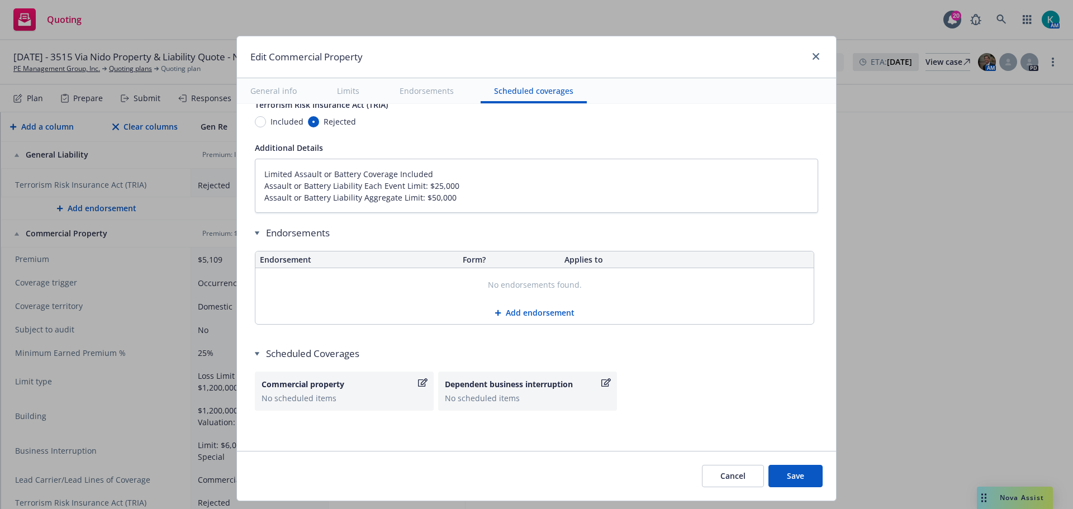
click at [787, 469] on button "Save" at bounding box center [795, 476] width 54 height 22
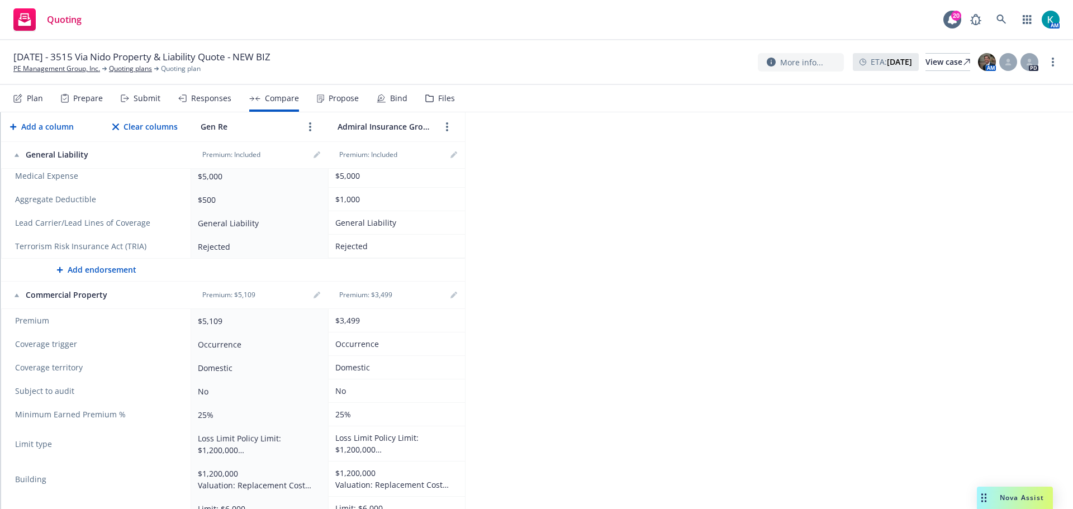
scroll to position [864, 0]
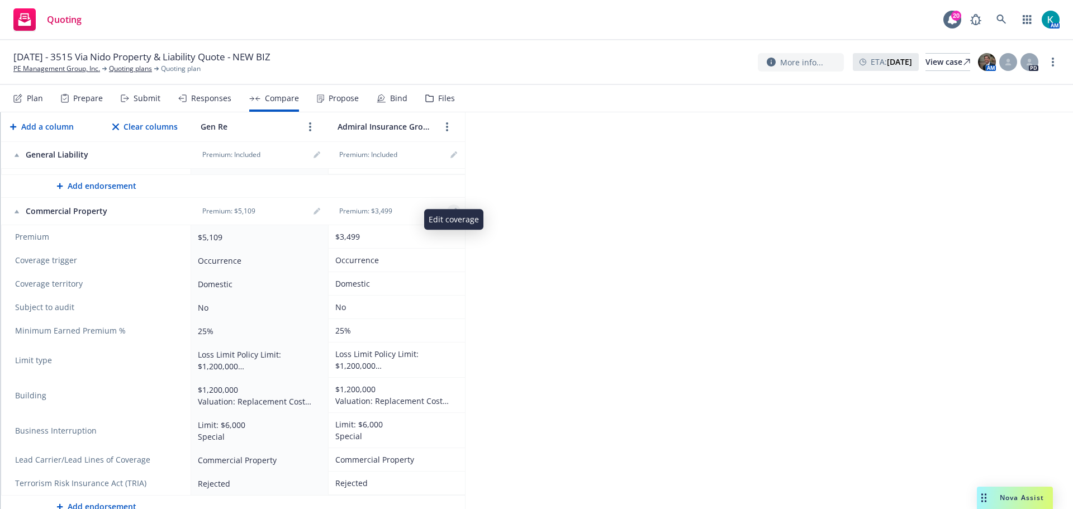
click at [450, 204] on link "editPencil" at bounding box center [453, 210] width 13 height 13
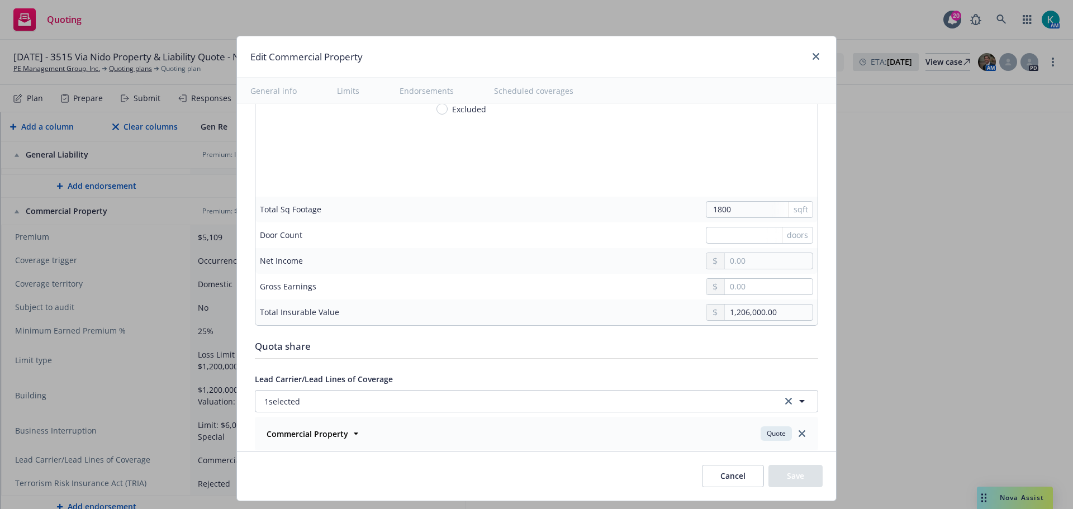
scroll to position [3240, 0]
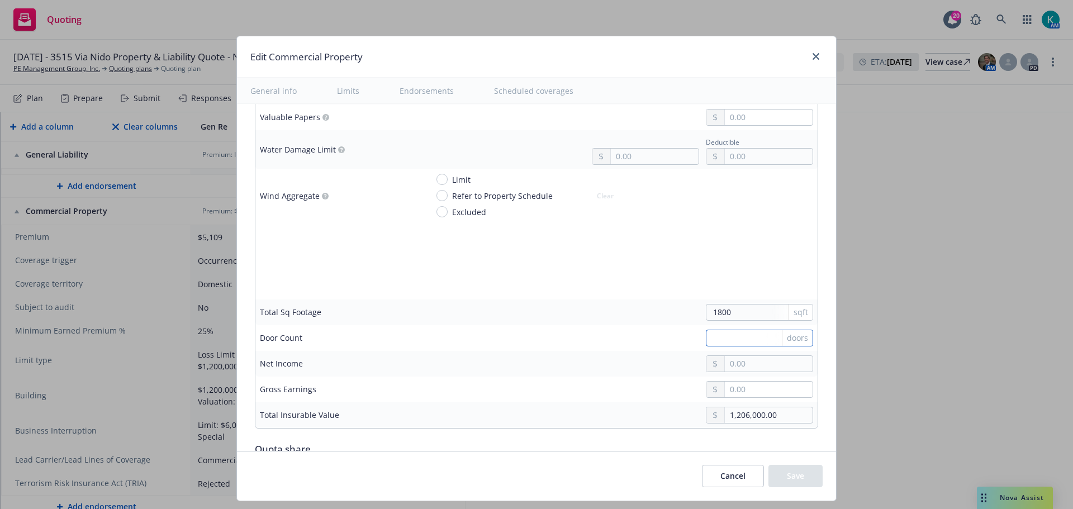
click at [741, 340] on input "text" at bounding box center [759, 338] width 107 height 17
click at [808, 486] on button "Save" at bounding box center [795, 476] width 54 height 22
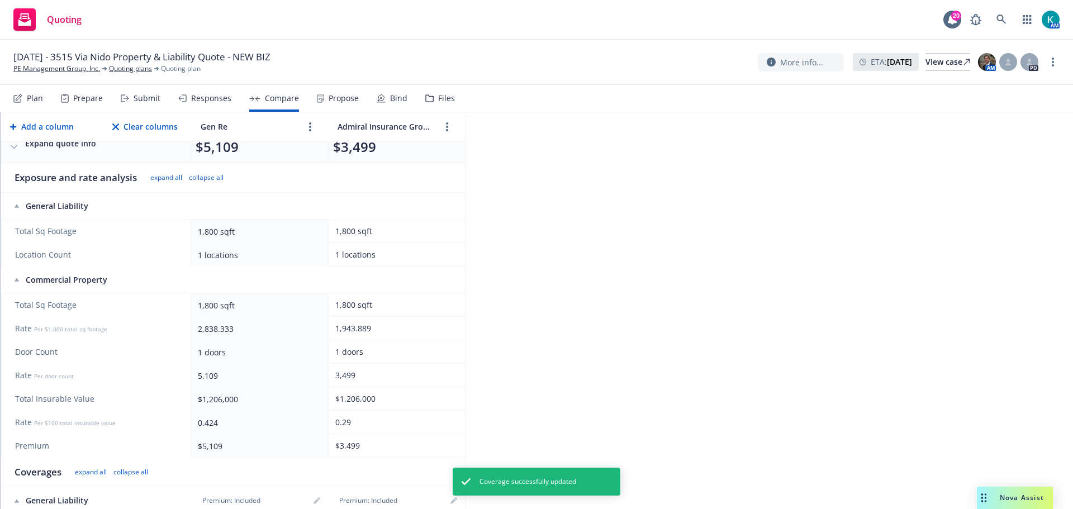
scroll to position [0, 0]
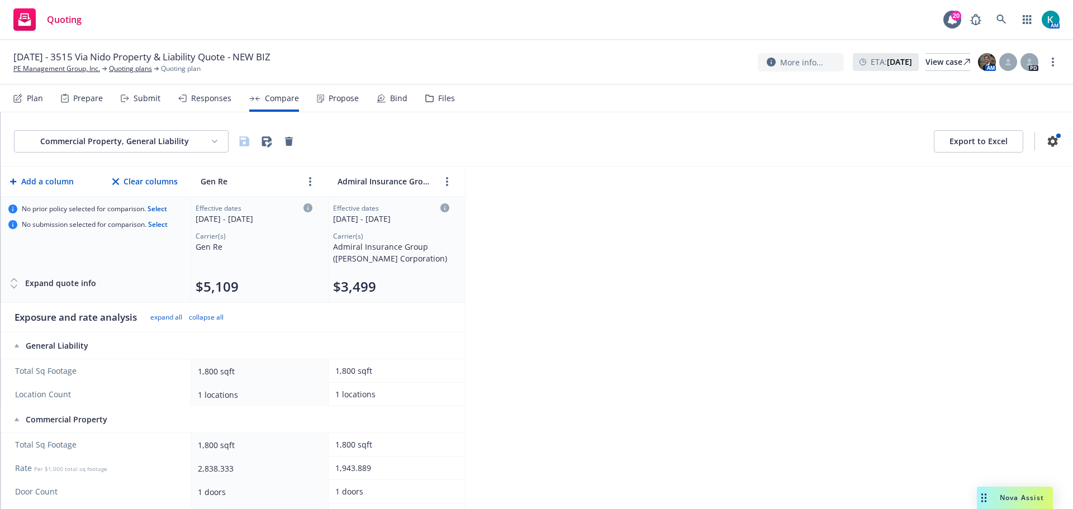
click at [978, 136] on button "Export to Excel" at bounding box center [978, 141] width 89 height 22
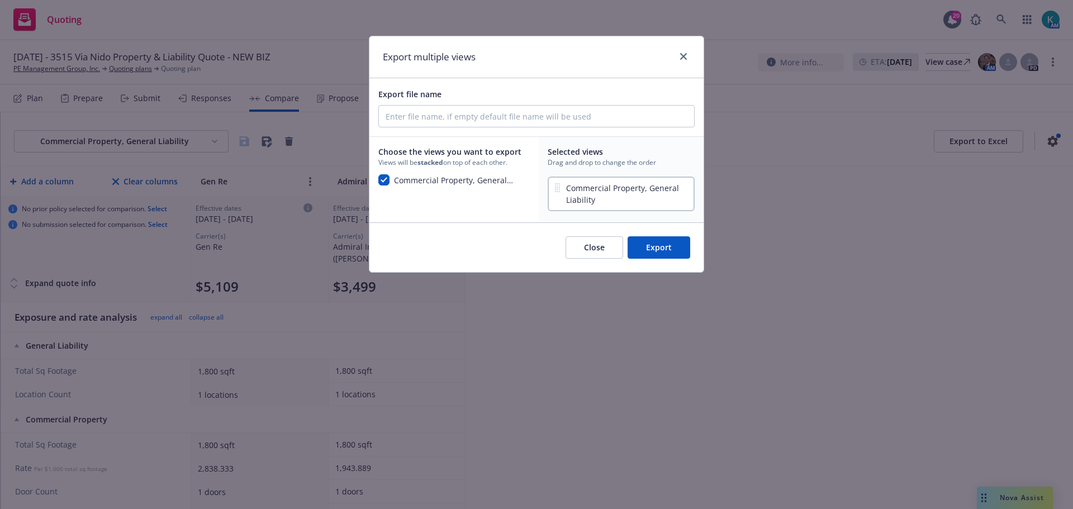
click at [645, 251] on button "Export" at bounding box center [658, 247] width 63 height 22
